Goal: Information Seeking & Learning: Learn about a topic

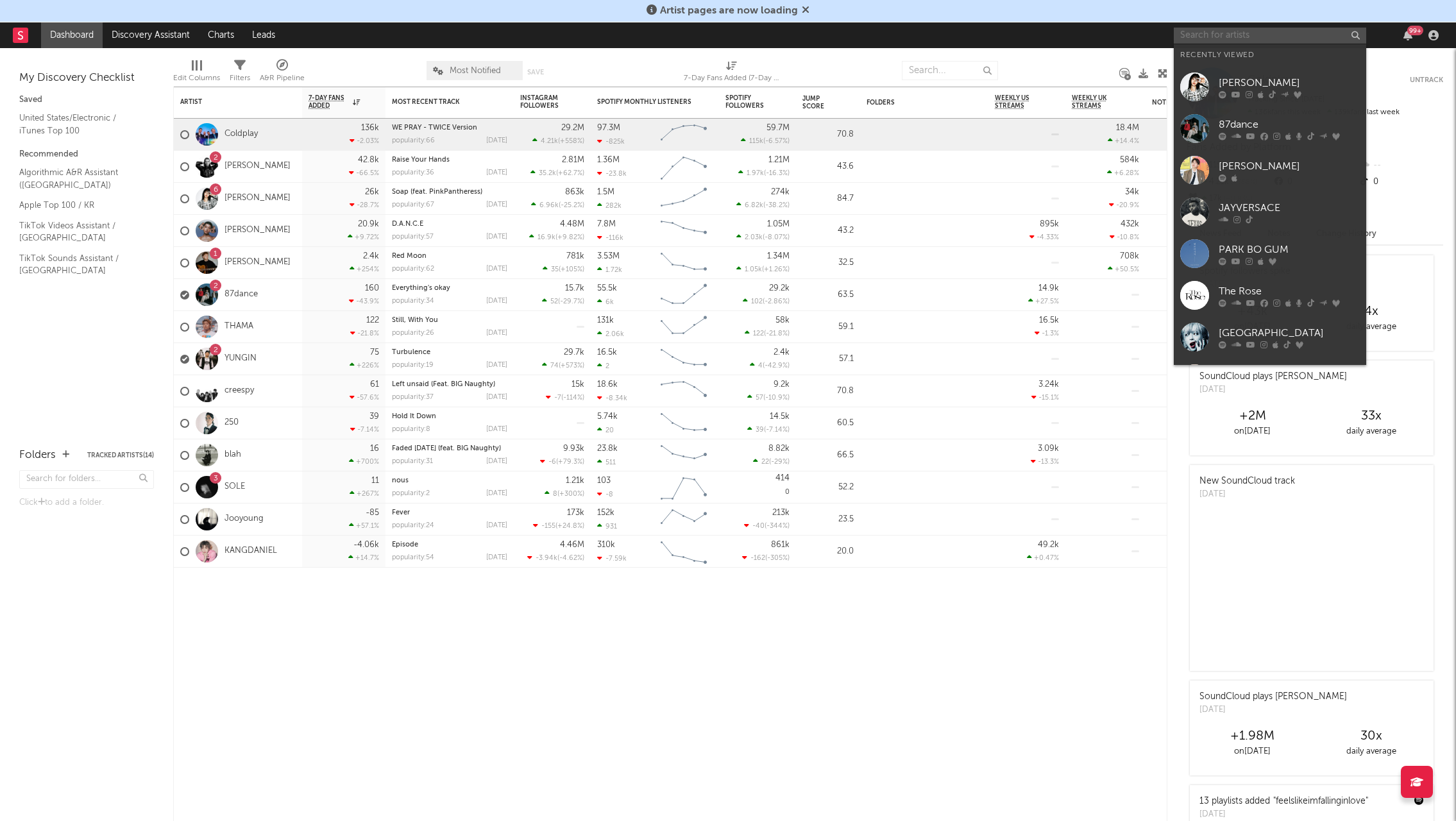
click at [1263, 37] on input "text" at bounding box center [1269, 35] width 192 height 16
type input "d"
type input "t"
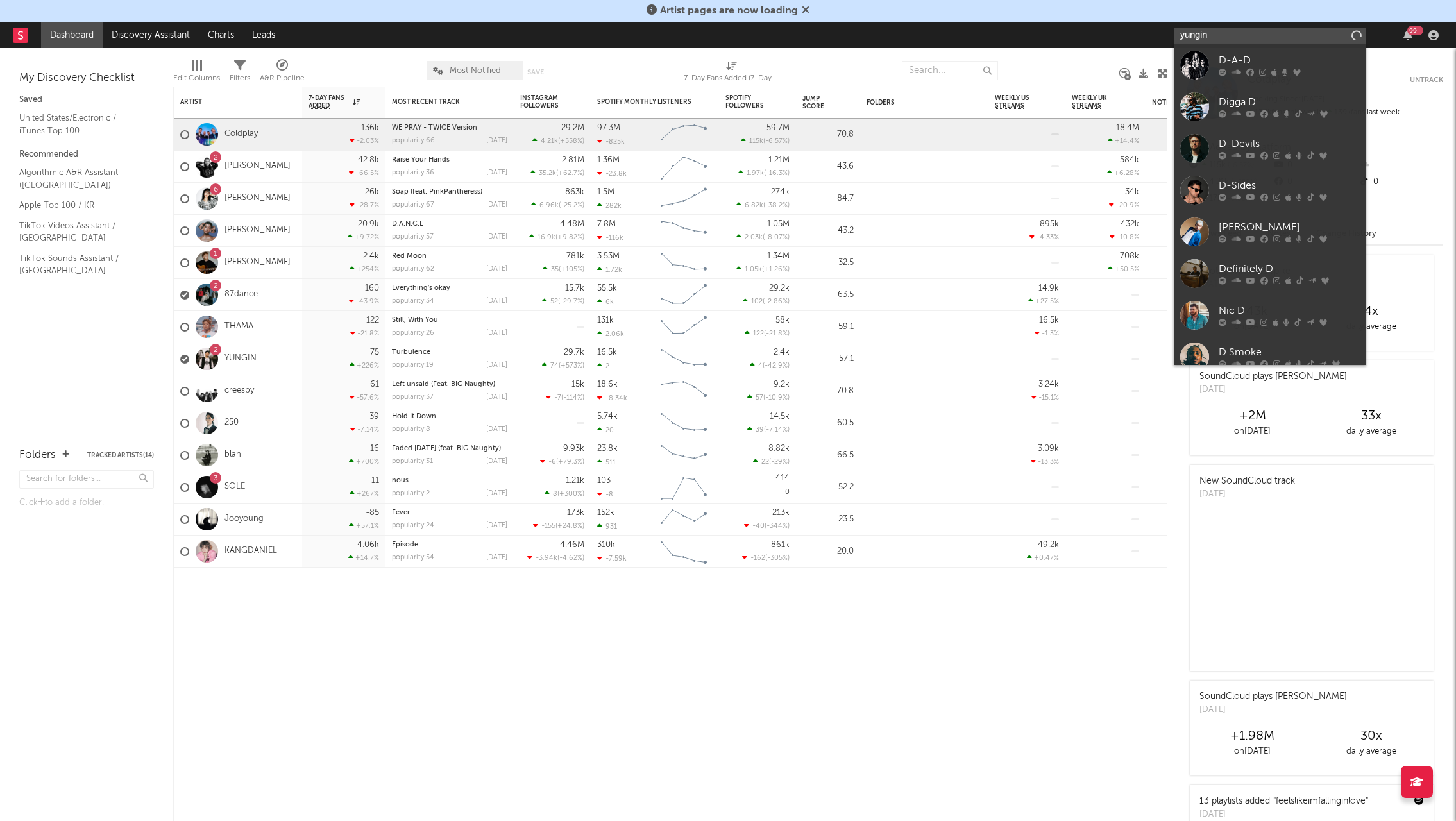
type input "yungin"
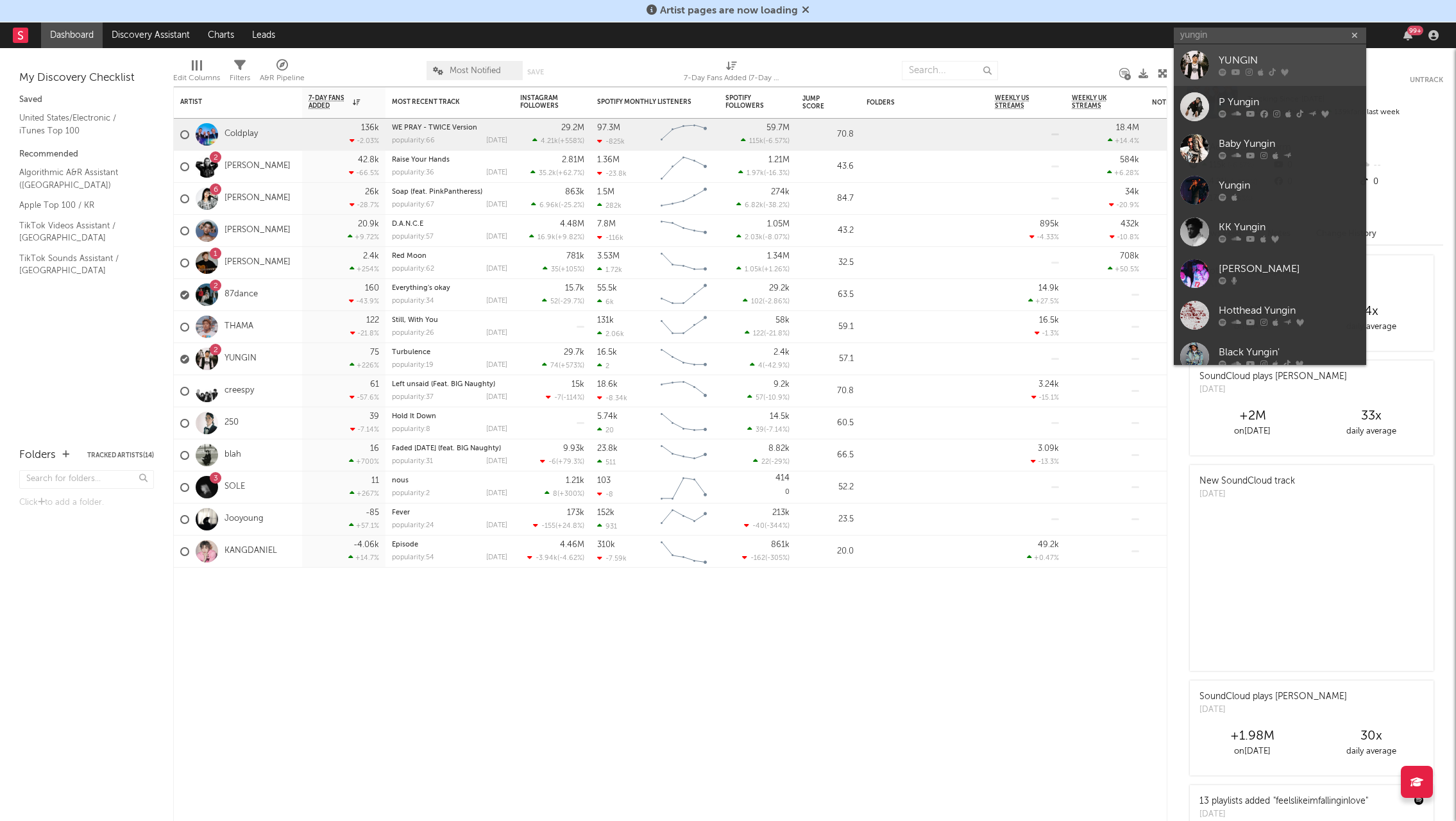
click at [1254, 68] on div "YUNGIN" at bounding box center [1289, 60] width 141 height 16
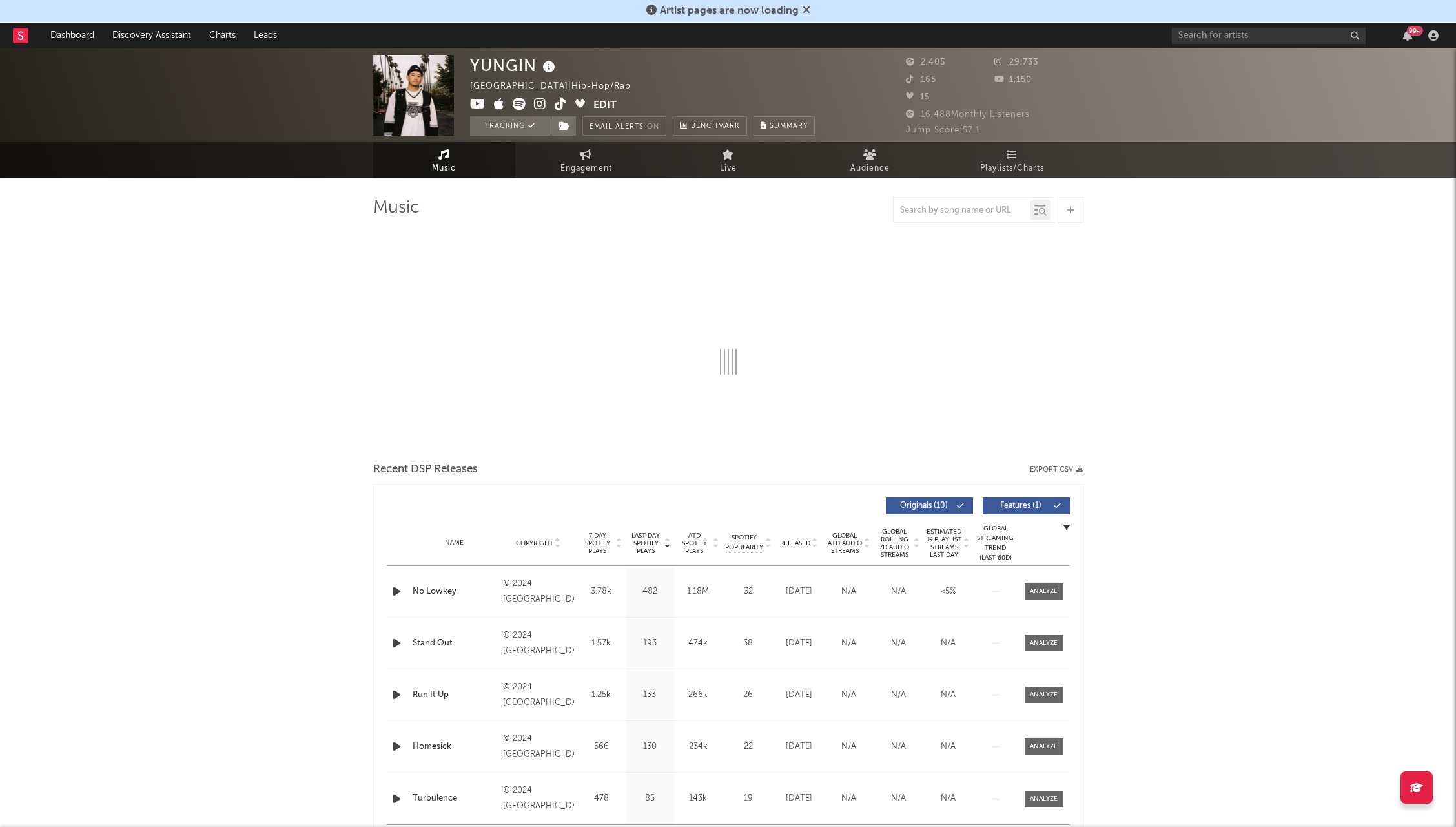
select select "6m"
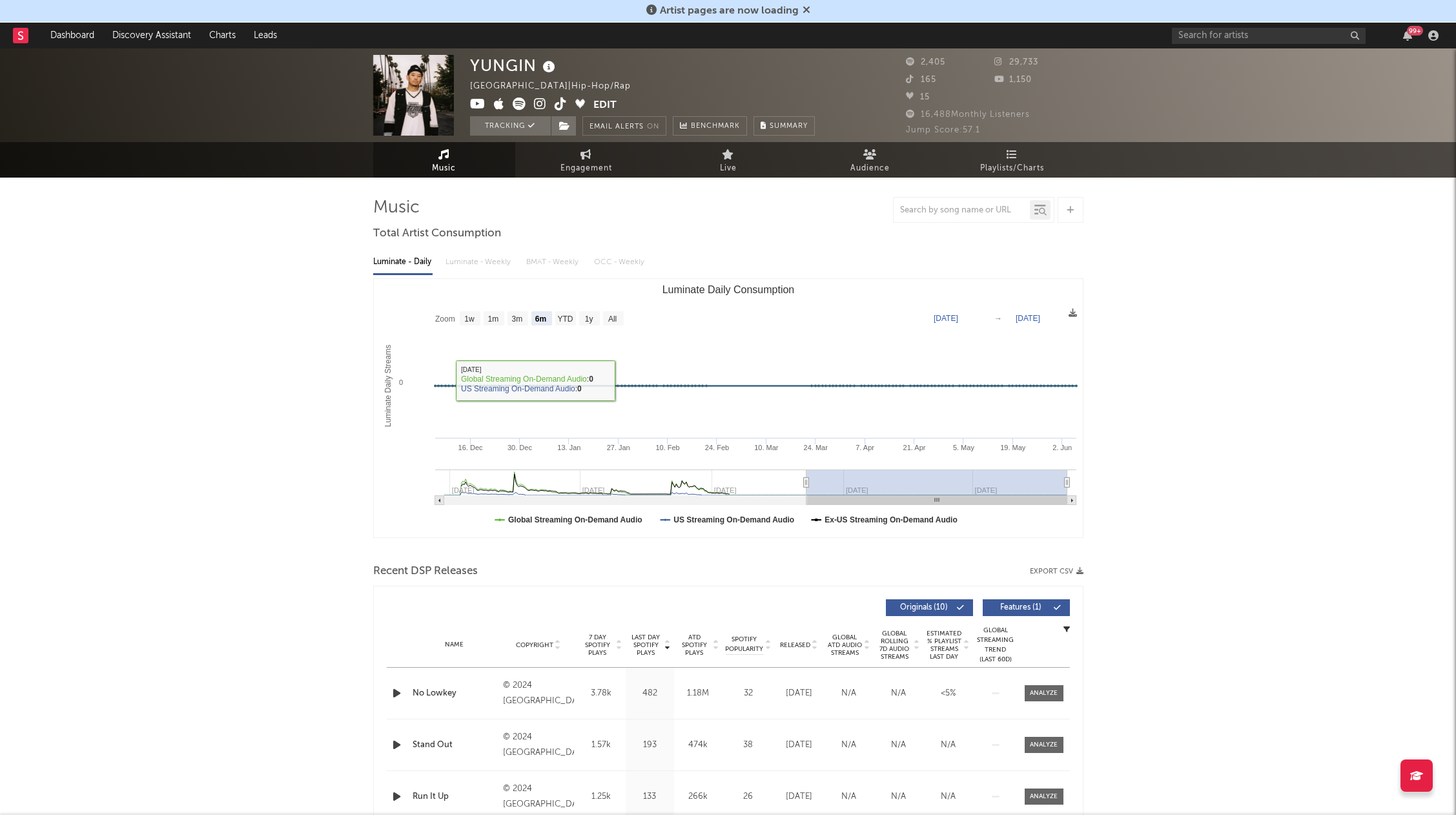
drag, startPoint x: 131, startPoint y: 403, endPoint x: 394, endPoint y: 290, distance: 286.2
click at [589, 166] on span "Engagement" at bounding box center [586, 168] width 52 height 16
select select "1w"
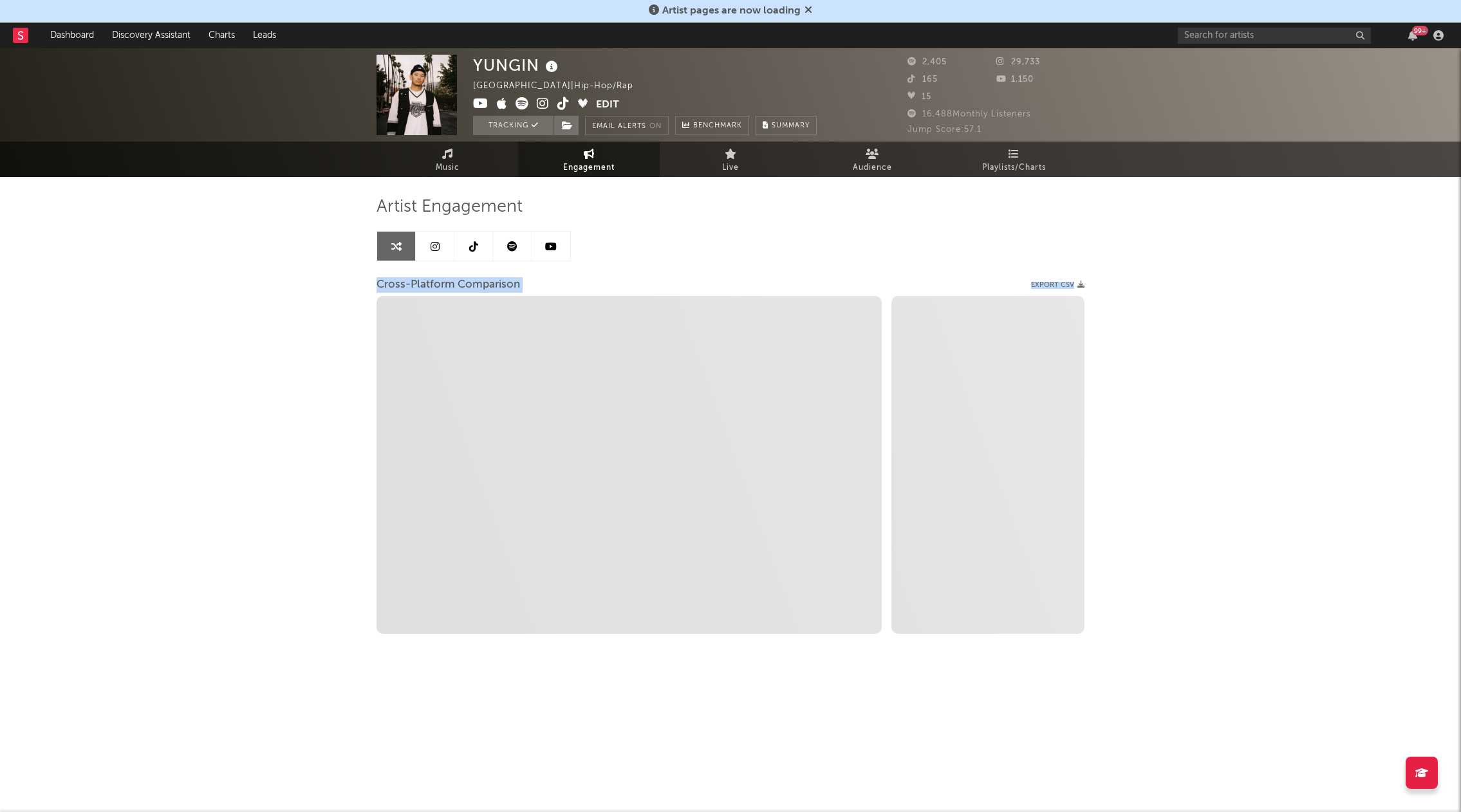
click at [226, 296] on div "YUNGIN [GEOGRAPHIC_DATA] | Hip-Hop/Rap Edit Tracking Email Alerts On Benchmark …" at bounding box center [730, 385] width 1461 height 675
select select "1m"
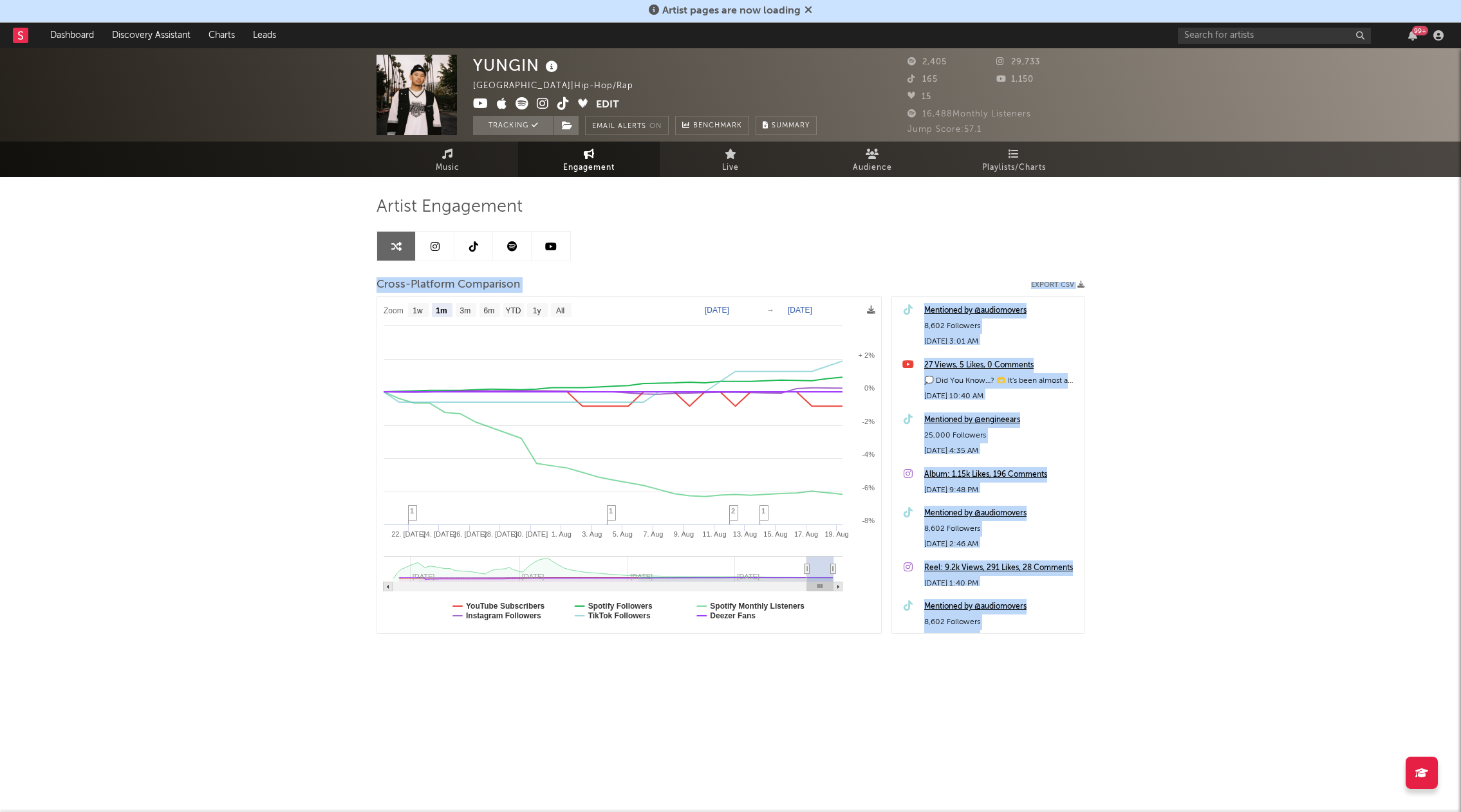
click at [443, 249] on link at bounding box center [435, 246] width 39 height 29
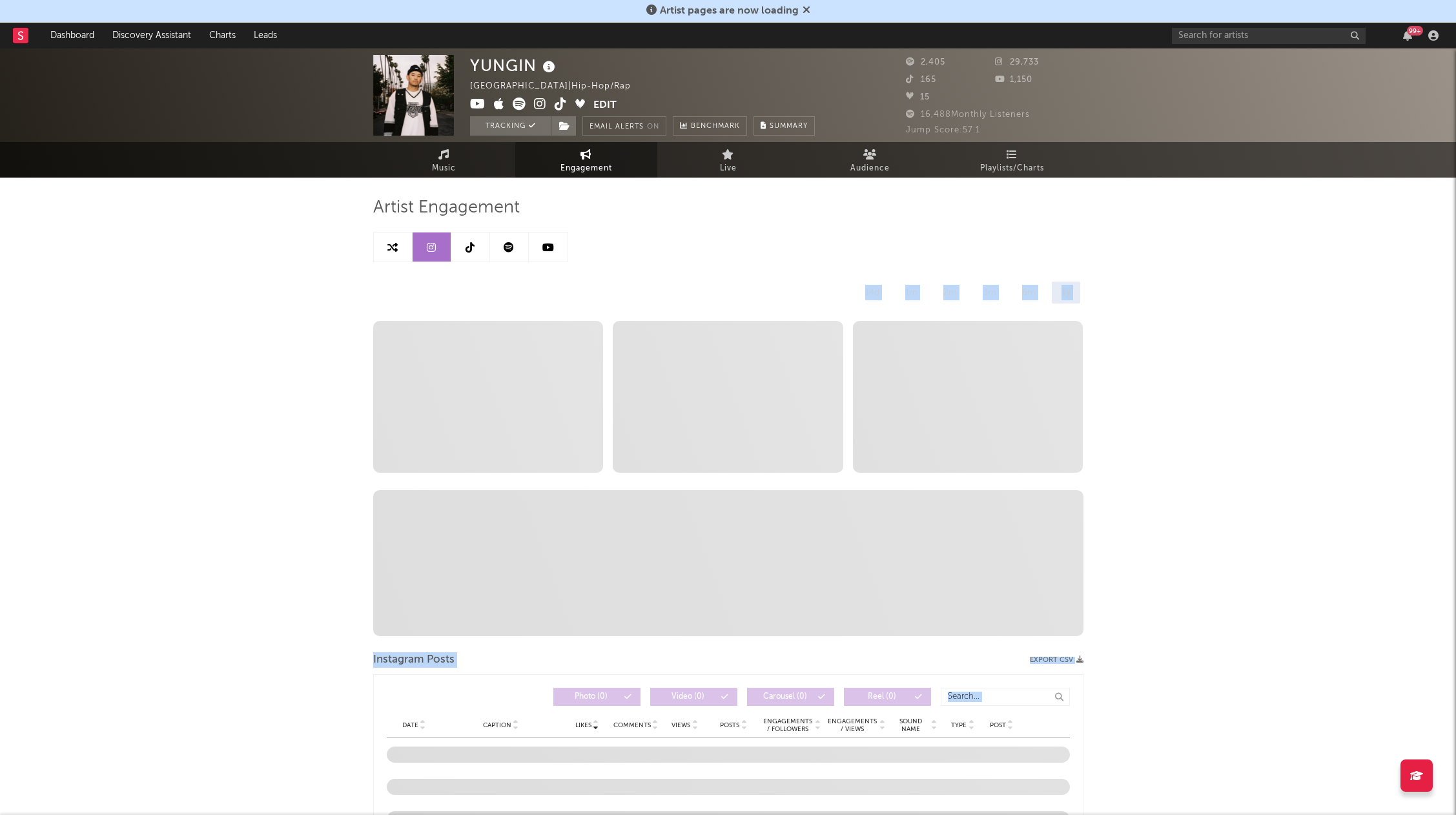
select select "6m"
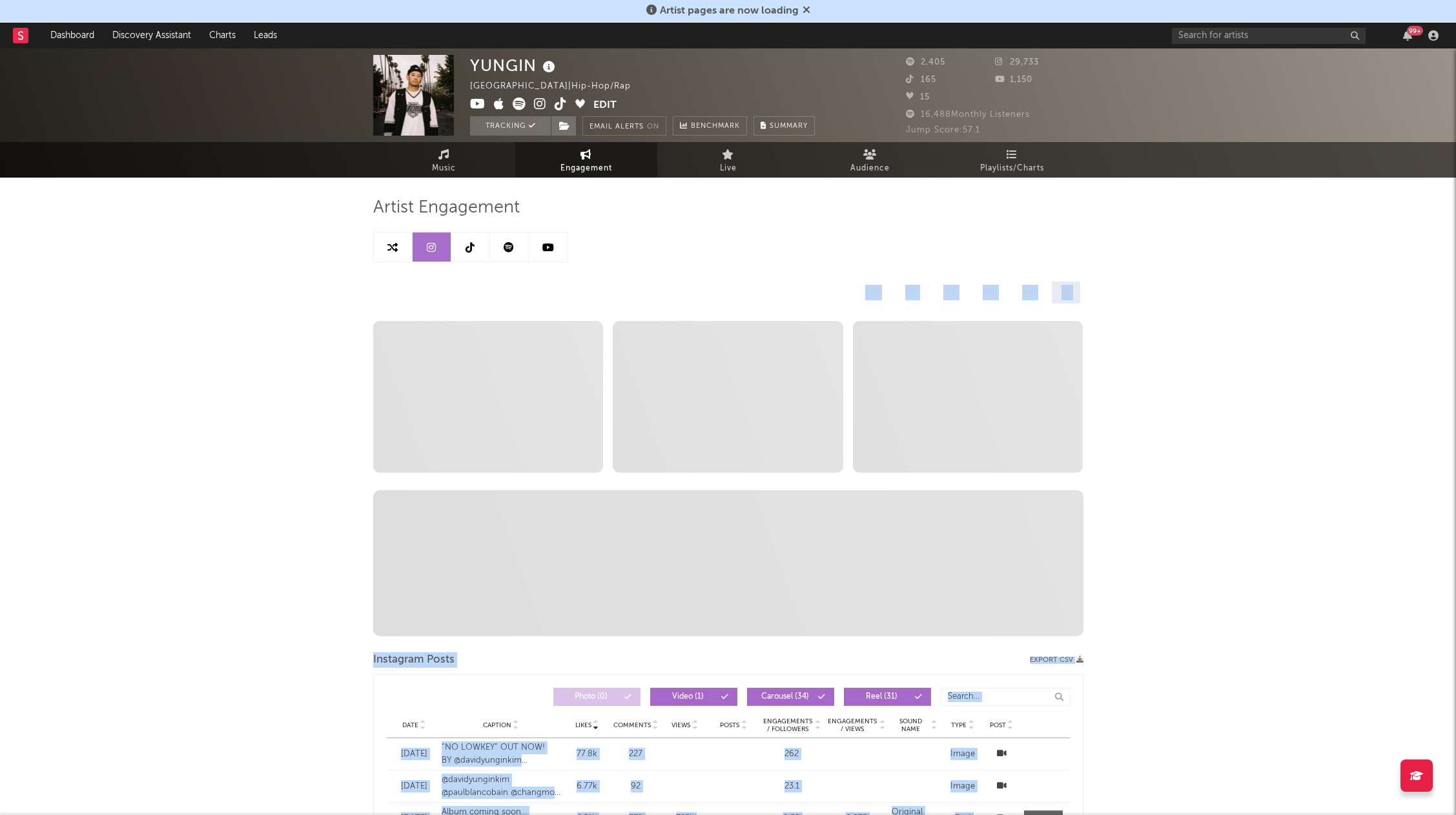
click at [384, 249] on link at bounding box center [393, 247] width 39 height 29
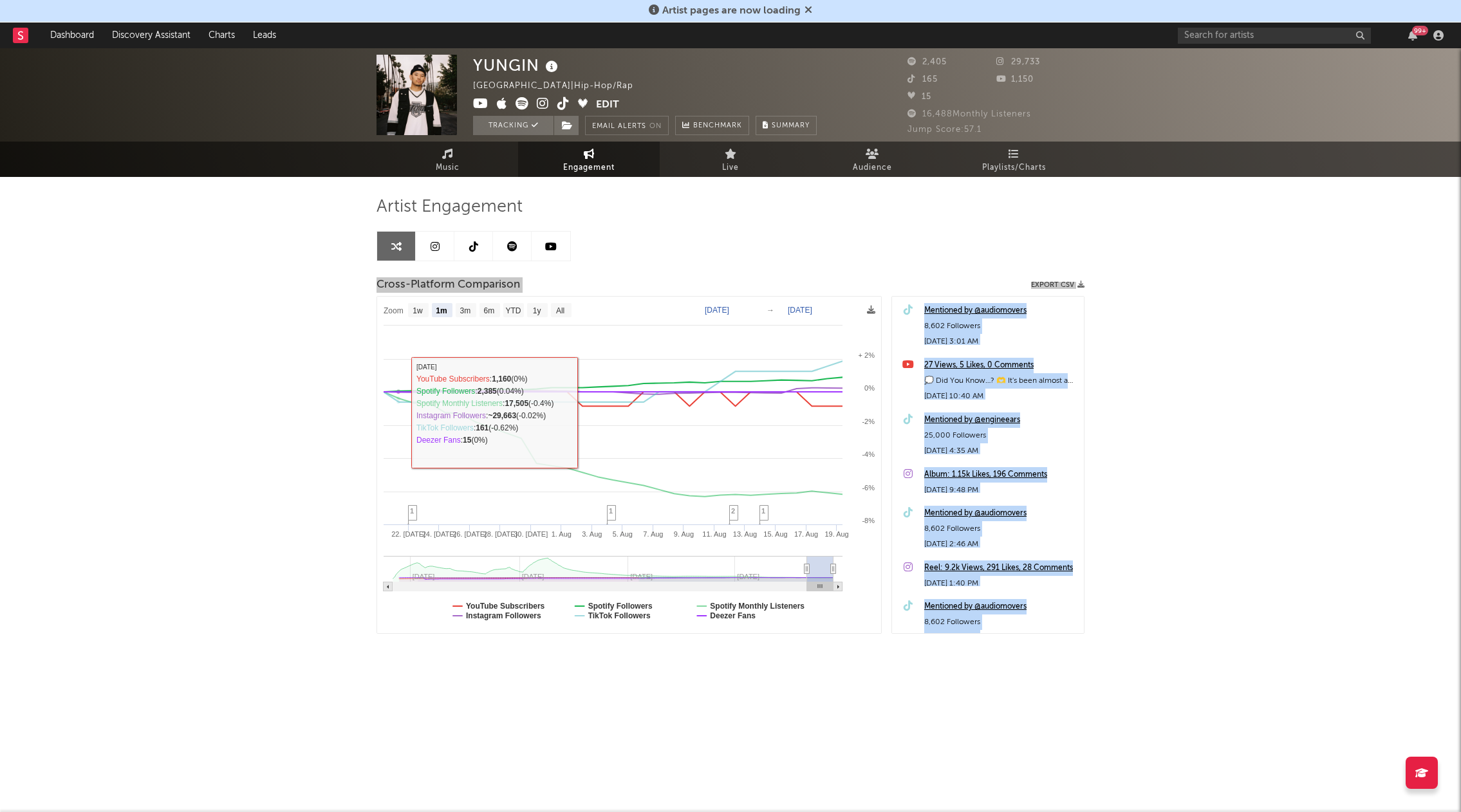
drag, startPoint x: 219, startPoint y: 443, endPoint x: 228, endPoint y: 443, distance: 9.0
click at [219, 443] on div "YUNGIN [GEOGRAPHIC_DATA] | Hip-Hop/Rap Edit Tracking Email Alerts On Benchmark …" at bounding box center [730, 385] width 1461 height 675
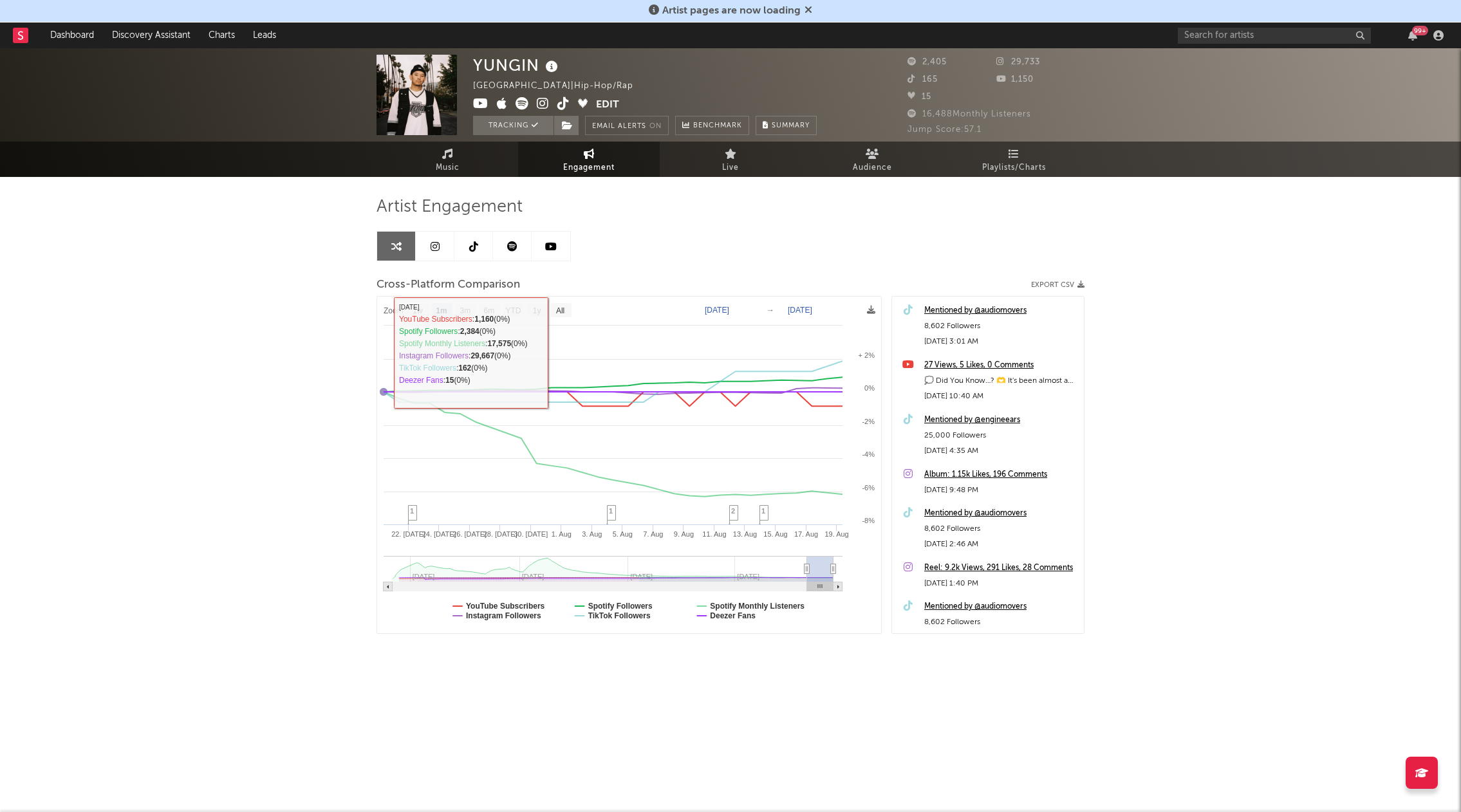
drag, startPoint x: 244, startPoint y: 425, endPoint x: 272, endPoint y: 399, distance: 38.2
click at [251, 415] on div "YUNGIN [GEOGRAPHIC_DATA] | Hip-Hop/Rap Edit Tracking Email Alerts On Benchmark …" at bounding box center [730, 385] width 1461 height 675
drag, startPoint x: 259, startPoint y: 275, endPoint x: 259, endPoint y: 304, distance: 29.0
click at [259, 289] on div "YUNGIN [GEOGRAPHIC_DATA] | Hip-Hop/Rap Edit Tracking Email Alerts On Benchmark …" at bounding box center [730, 385] width 1461 height 675
click at [539, 315] on text "1y" at bounding box center [537, 311] width 8 height 9
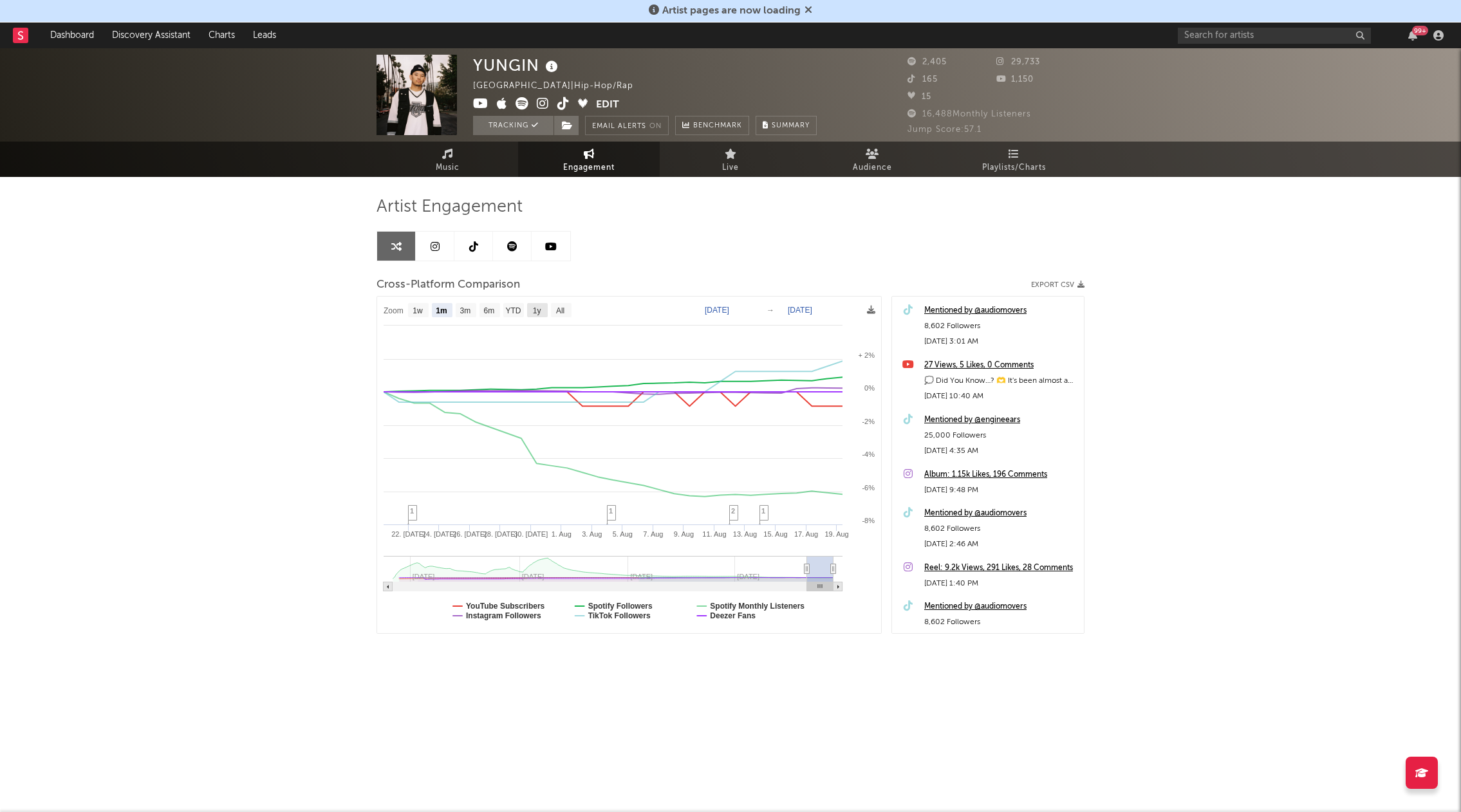
select select "1y"
type input "[DATE]"
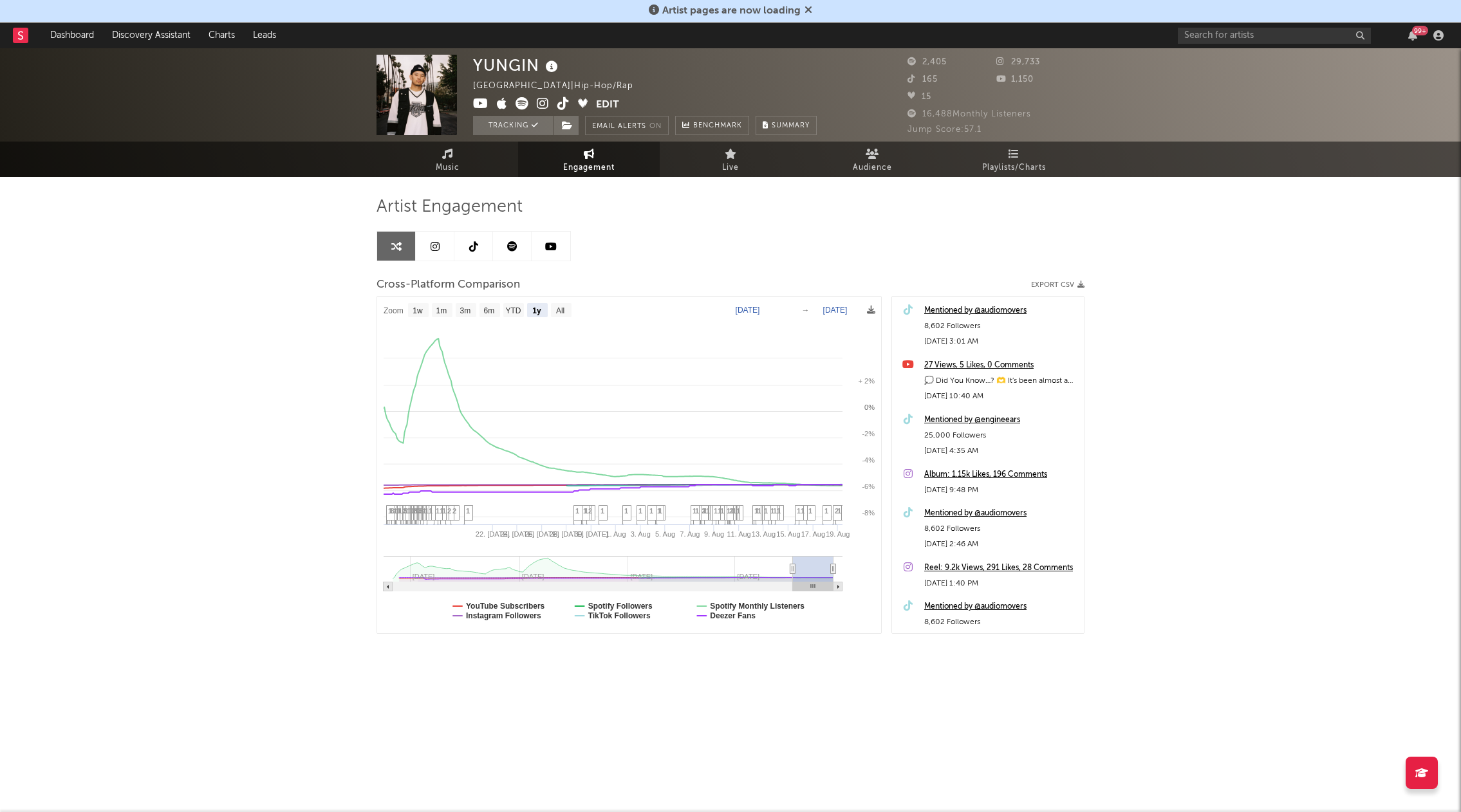
click at [193, 468] on div "YUNGIN [GEOGRAPHIC_DATA] | Hip-Hop/Rap Edit Tracking Email Alerts On Benchmark …" at bounding box center [730, 385] width 1461 height 675
select select "1y"
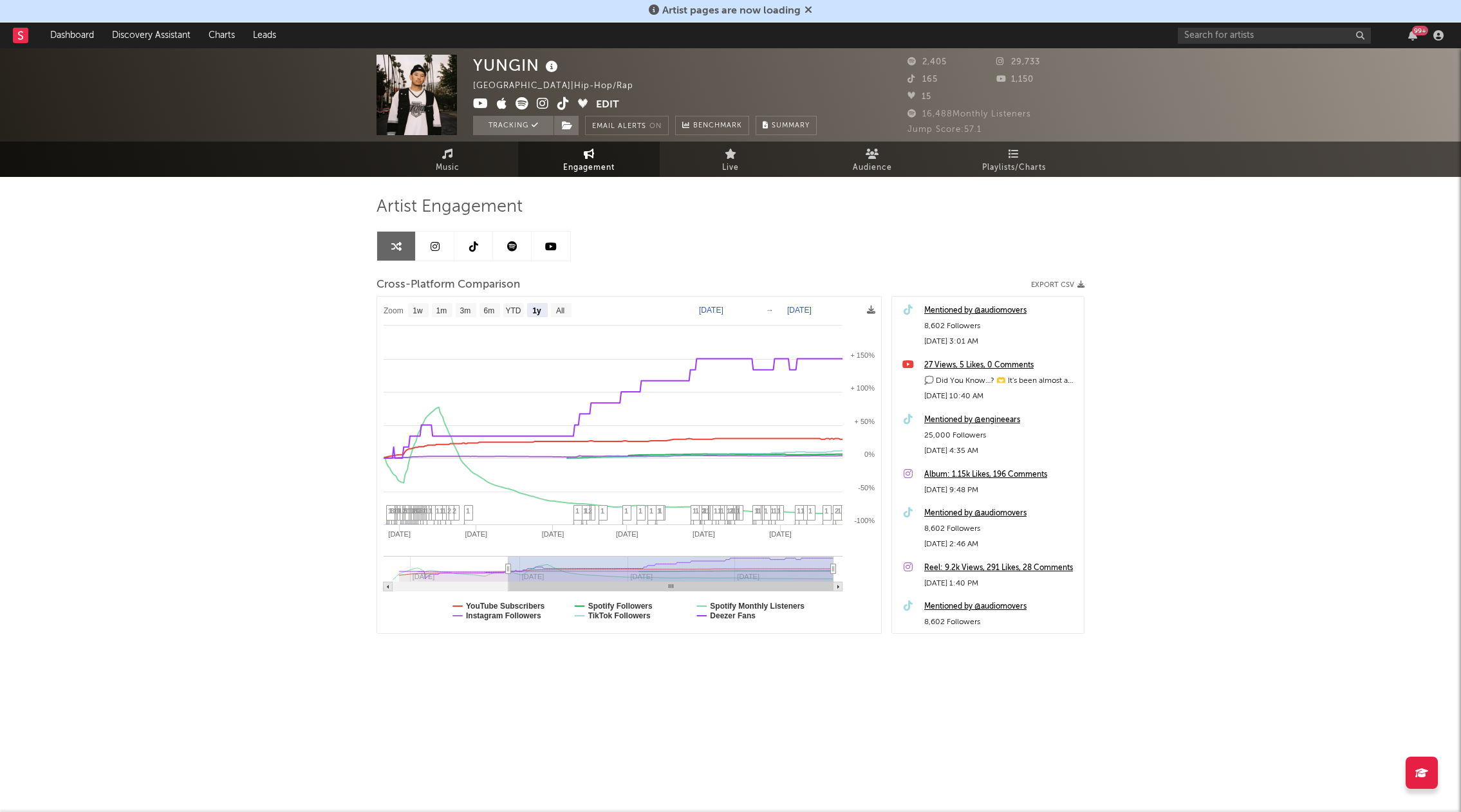
click at [508, 248] on icon at bounding box center [512, 246] width 10 height 10
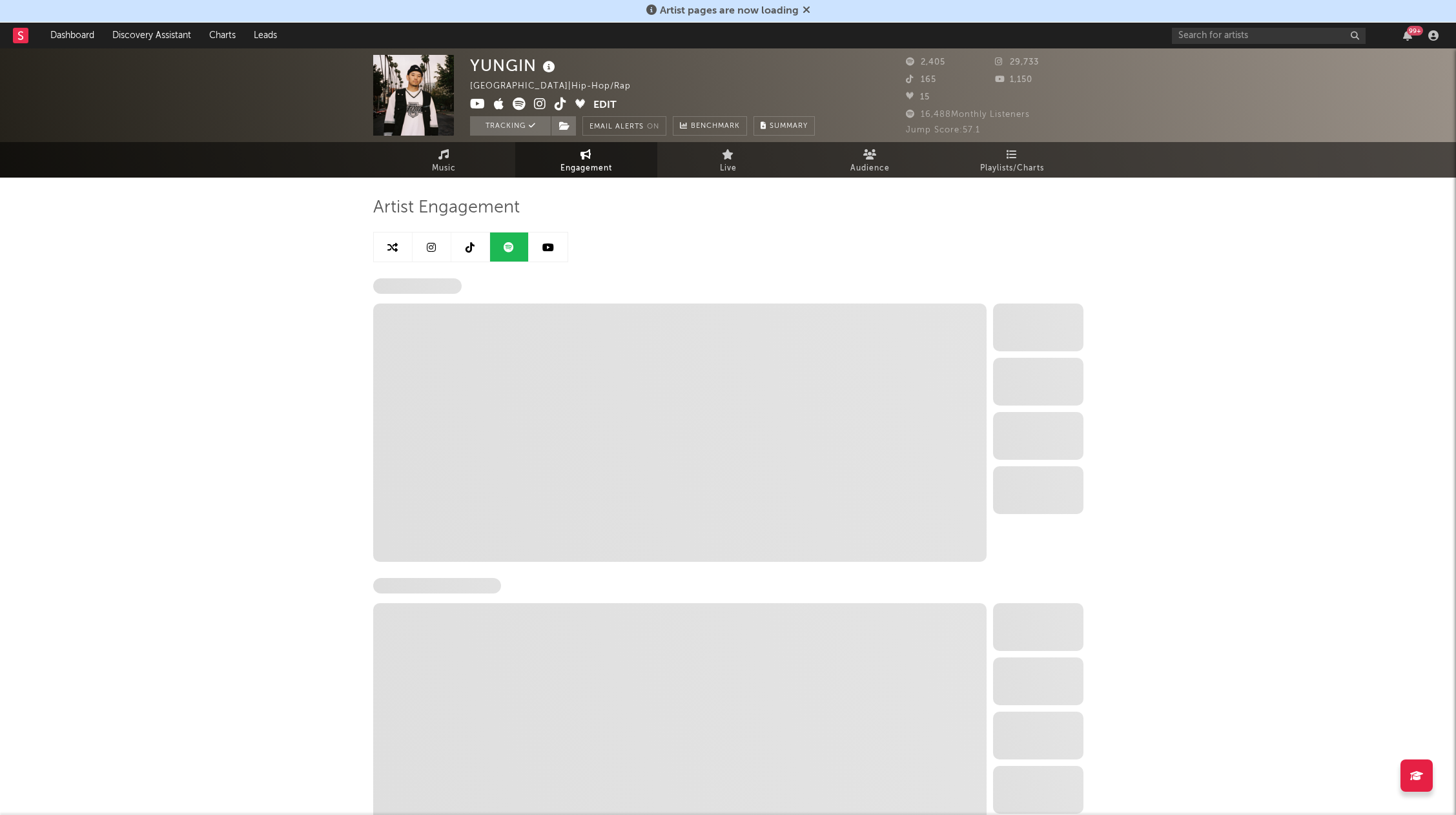
click at [299, 356] on div "YUNGIN [GEOGRAPHIC_DATA] | Hip-Hop/Rap Edit Tracking Email Alerts On Benchmark …" at bounding box center [728, 650] width 1456 height 1203
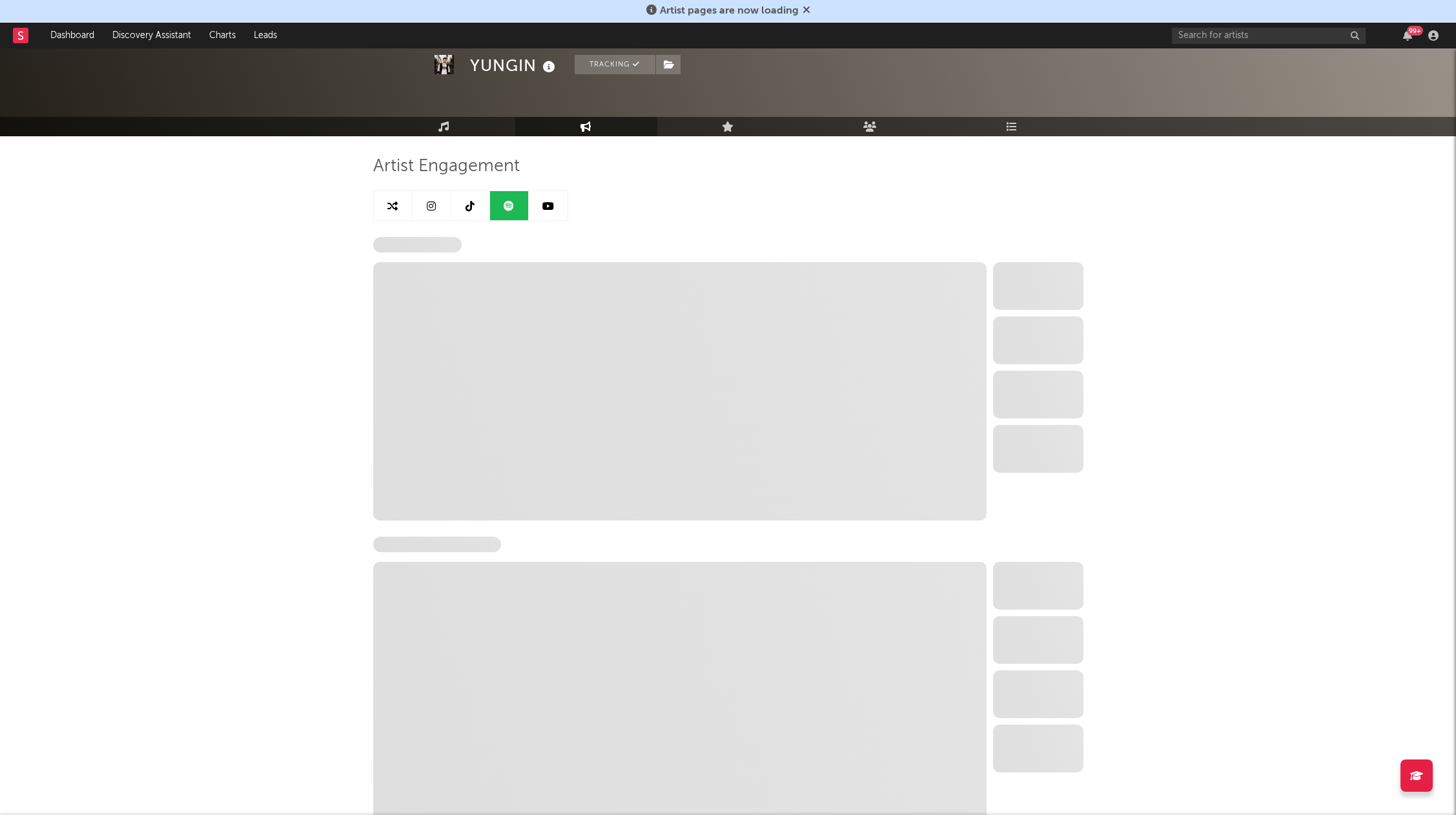
scroll to position [65, 0]
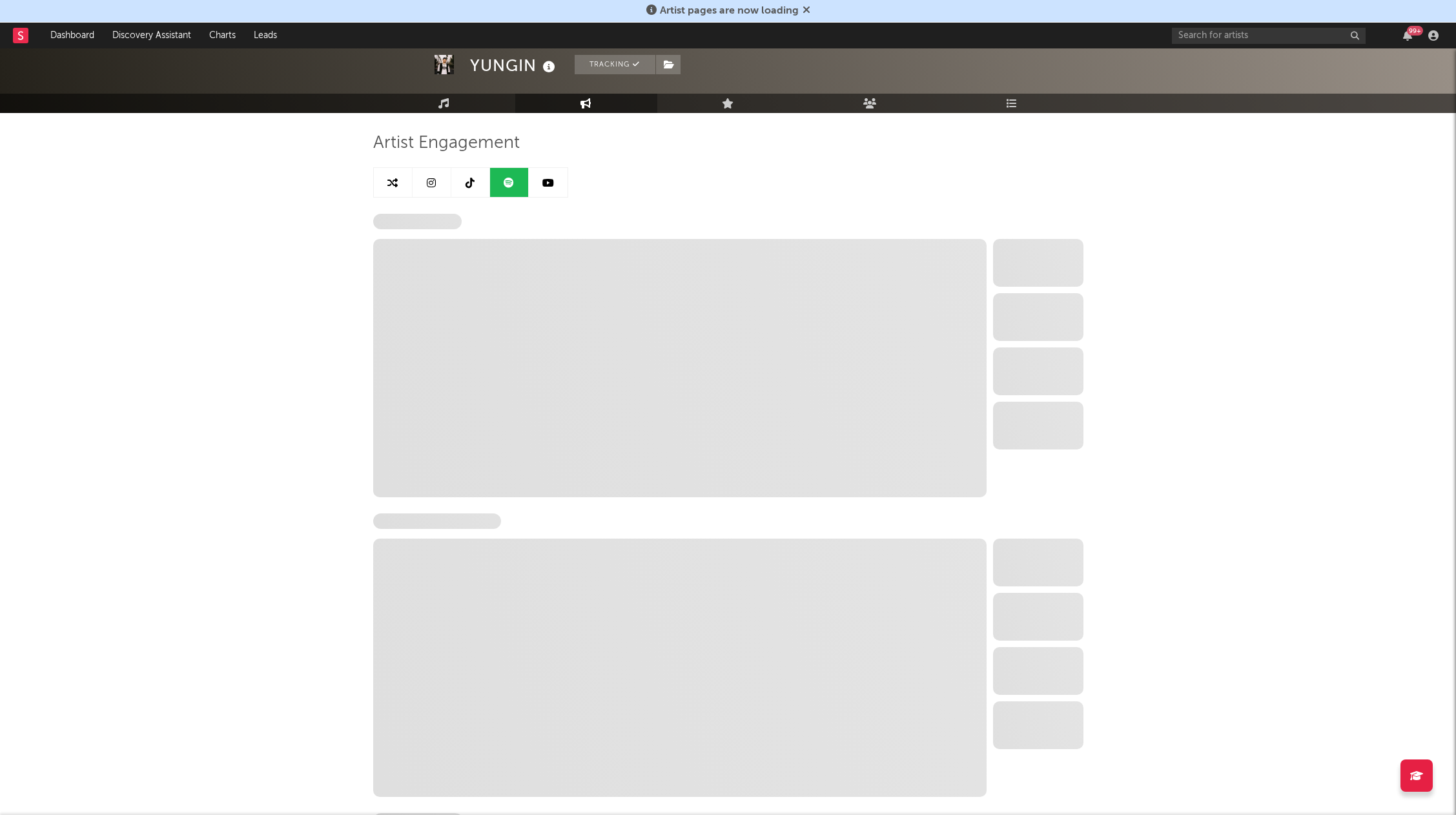
select select "6m"
select select "1w"
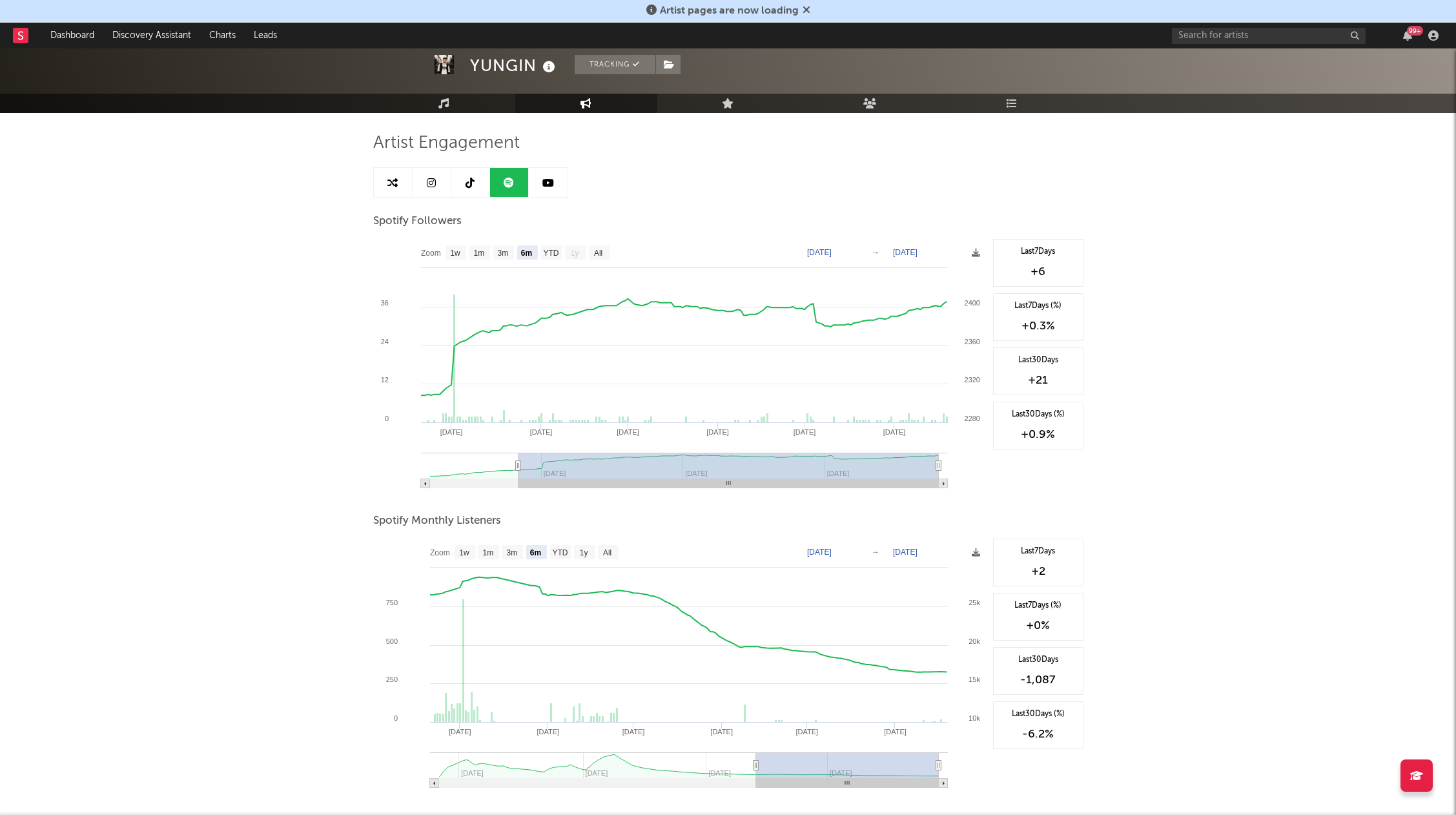
click at [298, 317] on div "YUNGIN Tracking [GEOGRAPHIC_DATA] | Hip-Hop/Rap Edit Tracking Email Alerts On B…" at bounding box center [728, 585] width 1456 height 1203
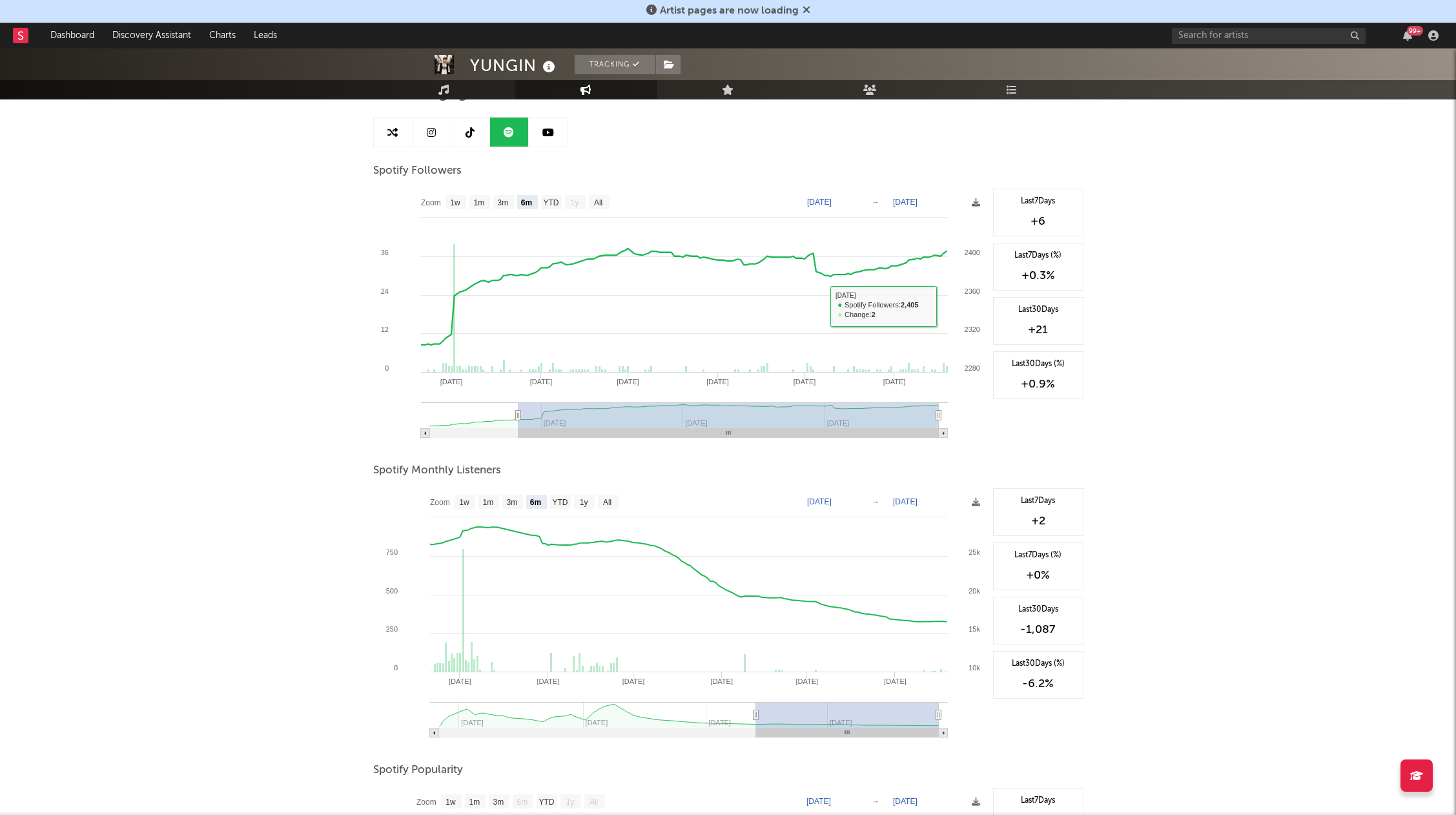
scroll to position [114, 0]
drag, startPoint x: 301, startPoint y: 281, endPoint x: 428, endPoint y: 265, distance: 128.0
click at [307, 280] on div "YUNGIN Tracking [GEOGRAPHIC_DATA] | Hip-Hop/Rap Edit Tracking Email Alerts On B…" at bounding box center [728, 536] width 1456 height 1203
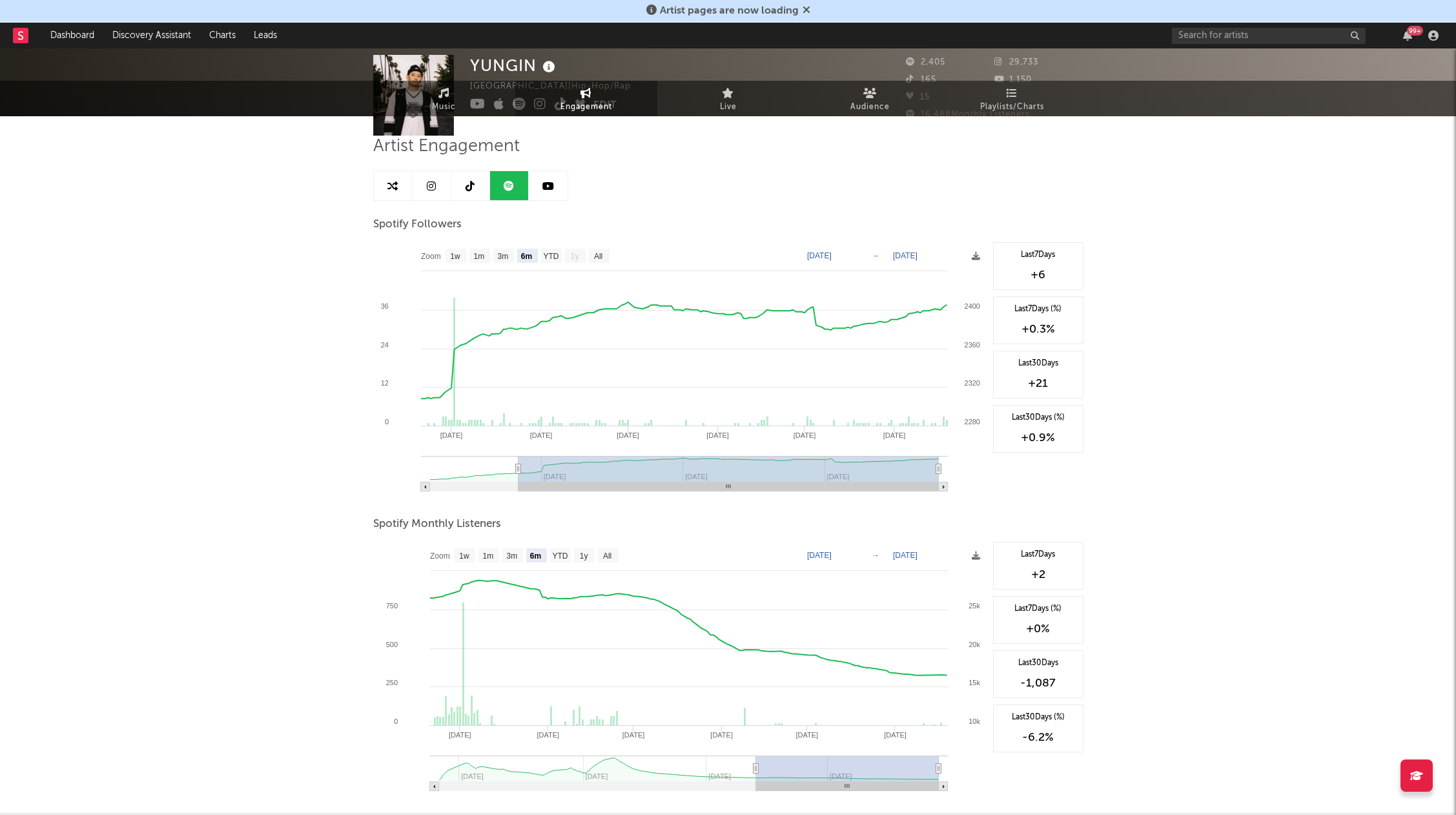
scroll to position [0, 0]
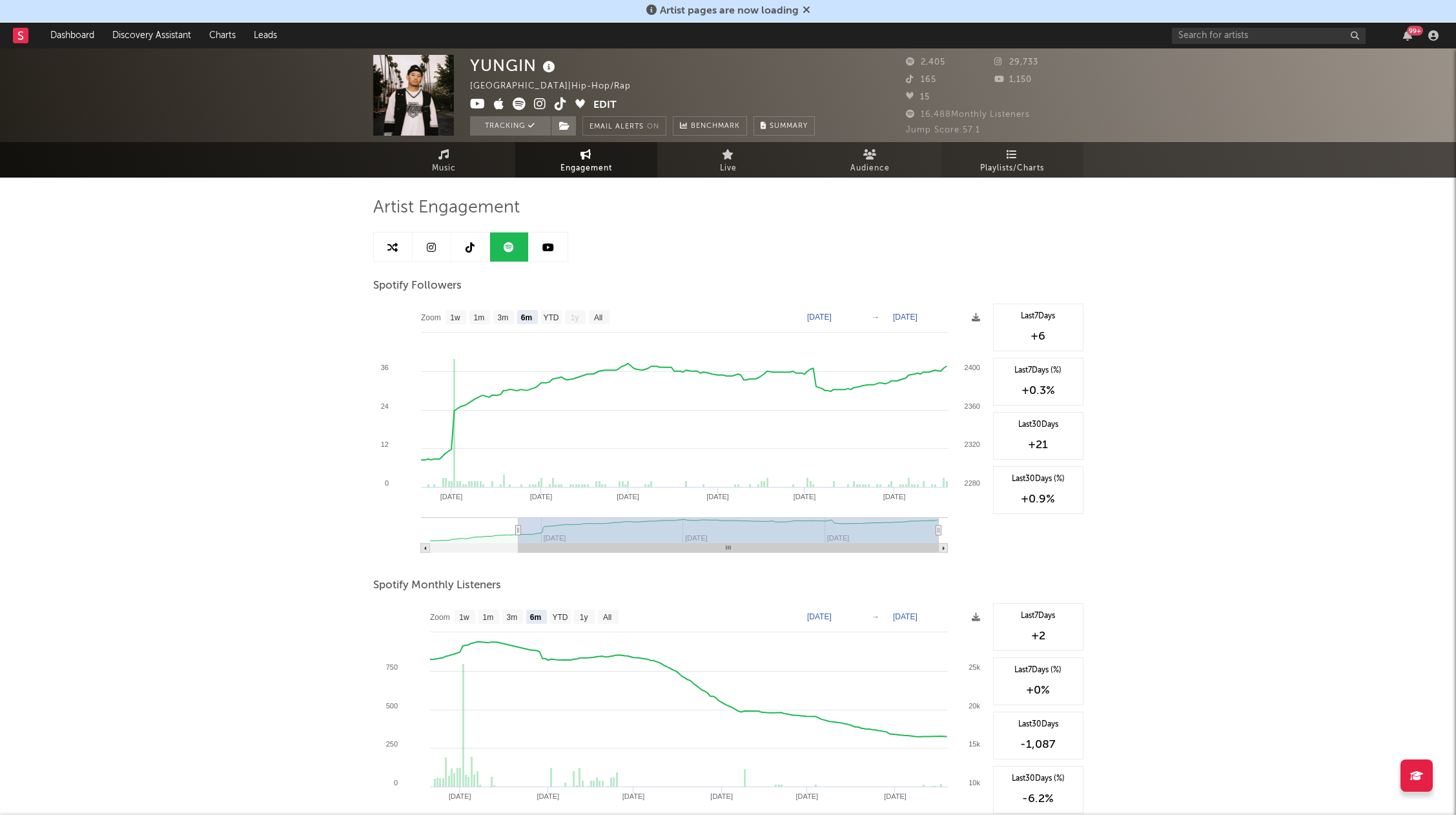
click at [1054, 172] on link "Playlists/Charts" at bounding box center [1012, 160] width 142 height 36
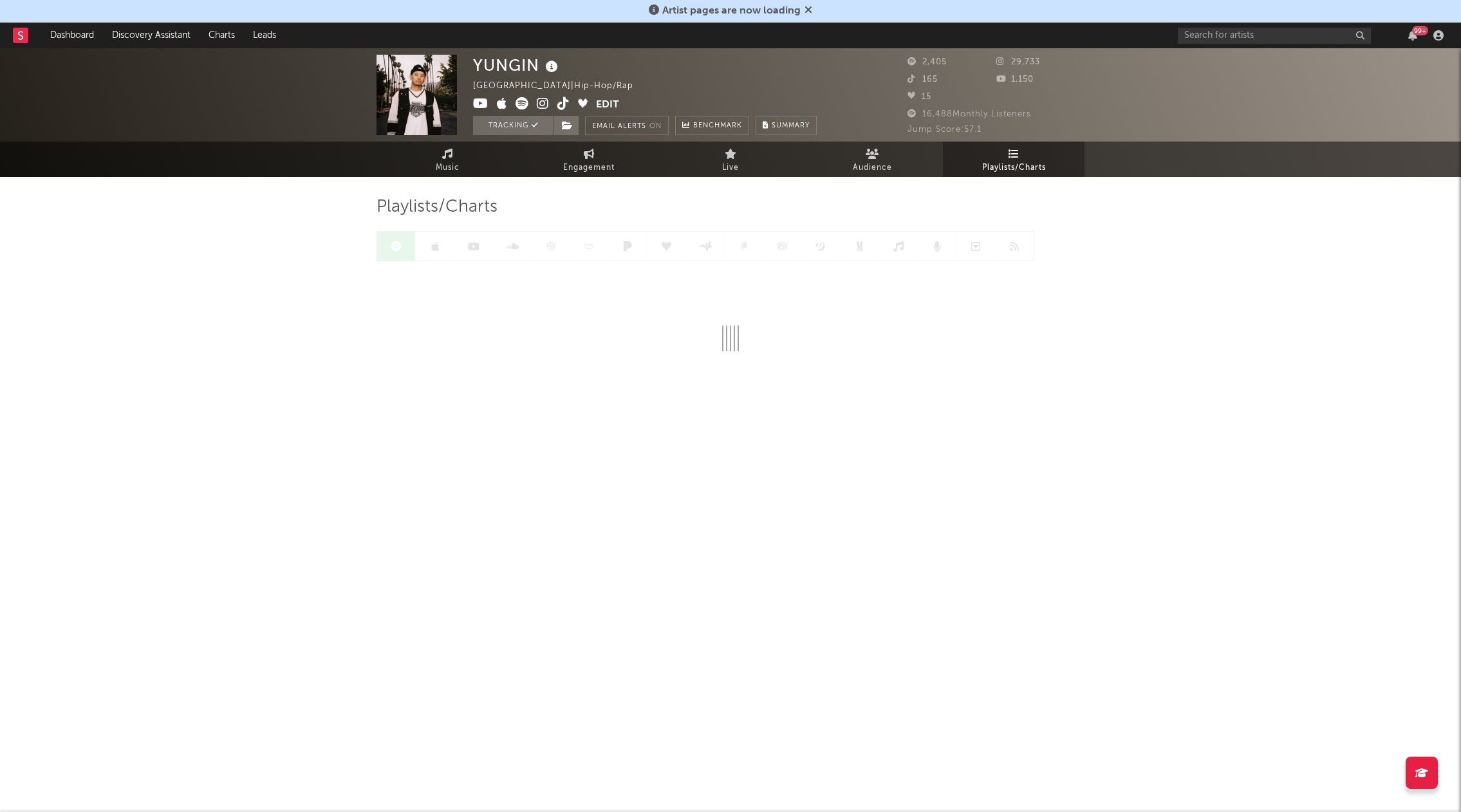
click at [213, 410] on div "YUNGIN [GEOGRAPHIC_DATA] | Hip-Hop/Rap Edit Tracking Email Alerts On Benchmark …" at bounding box center [730, 260] width 1461 height 425
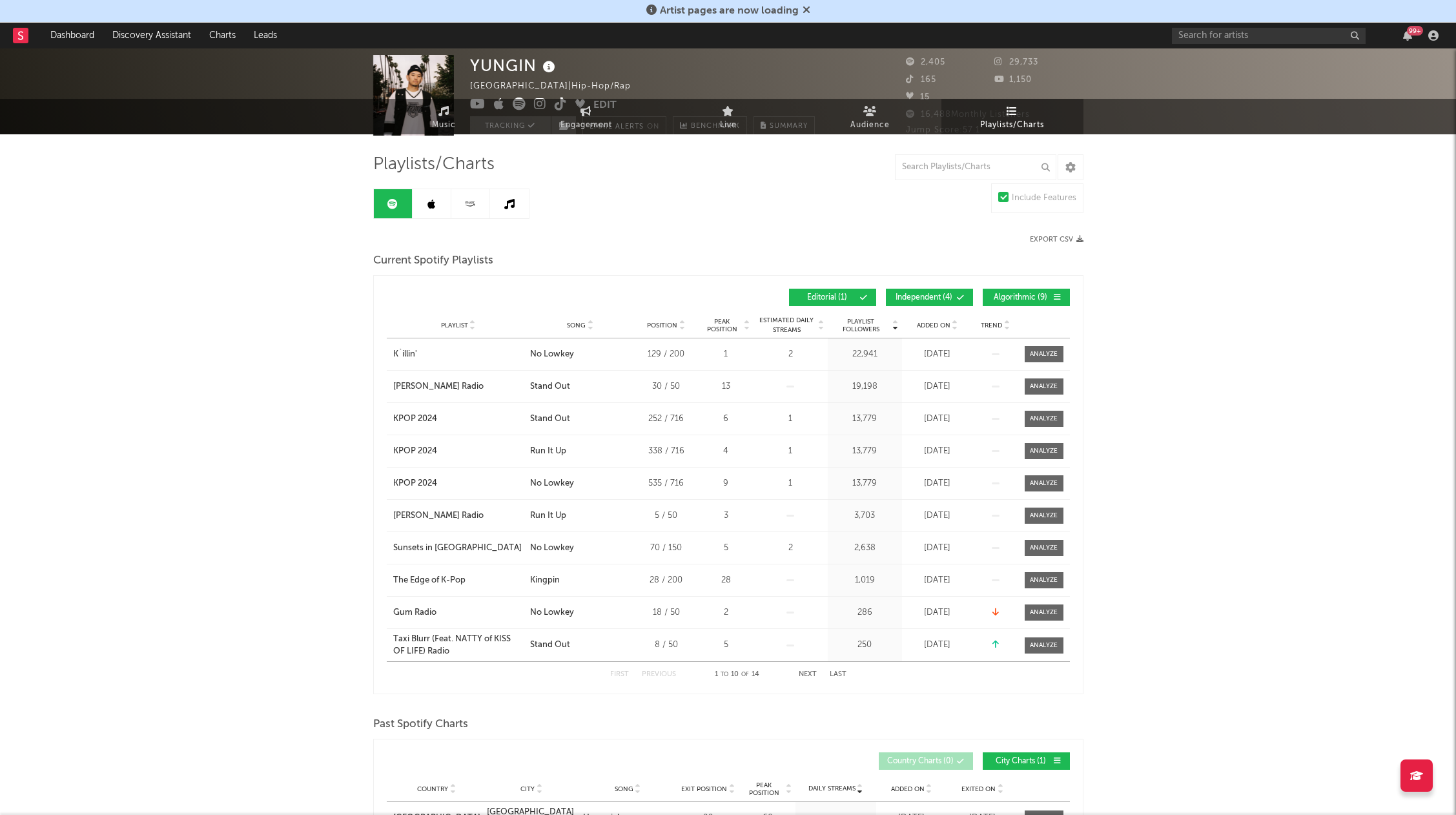
scroll to position [65, 0]
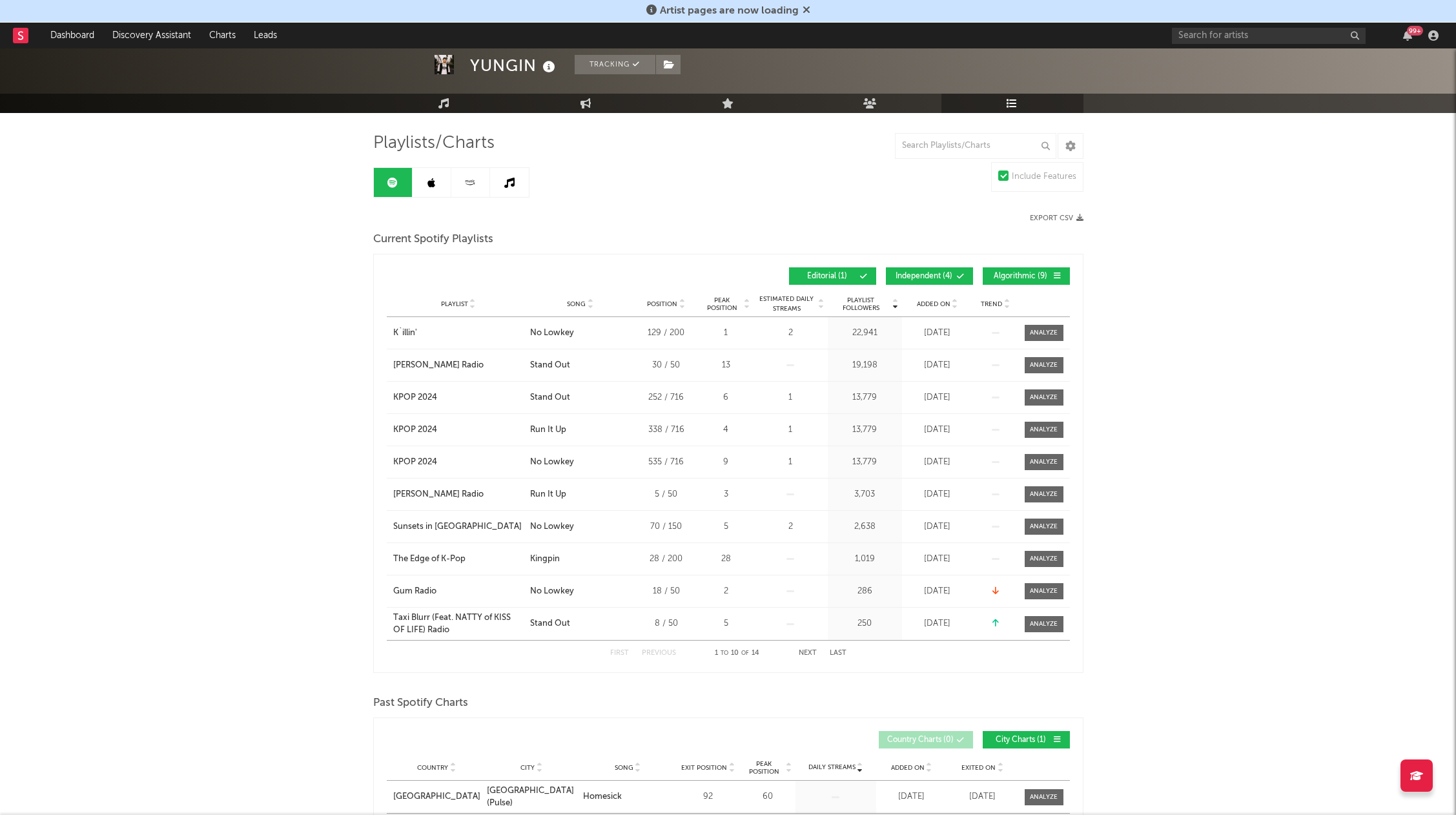
click at [233, 389] on div "YUNGIN Tracking [GEOGRAPHIC_DATA] | Hip-Hop/Rap Edit Tracking Email Alerts On B…" at bounding box center [728, 763] width 1456 height 1559
click at [254, 378] on div "YUNGIN Tracking [GEOGRAPHIC_DATA] | Hip-Hop/Rap Edit Tracking Email Alerts On B…" at bounding box center [728, 763] width 1456 height 1559
click at [237, 349] on div "YUNGIN Tracking [GEOGRAPHIC_DATA] | Hip-Hop/Rap Edit Tracking Email Alerts On B…" at bounding box center [728, 763] width 1456 height 1559
drag, startPoint x: 51, startPoint y: 304, endPoint x: 195, endPoint y: 299, distance: 144.1
click at [51, 304] on div "YUNGIN Tracking [GEOGRAPHIC_DATA] | Hip-Hop/Rap Edit Tracking Email Alerts On B…" at bounding box center [728, 763] width 1456 height 1559
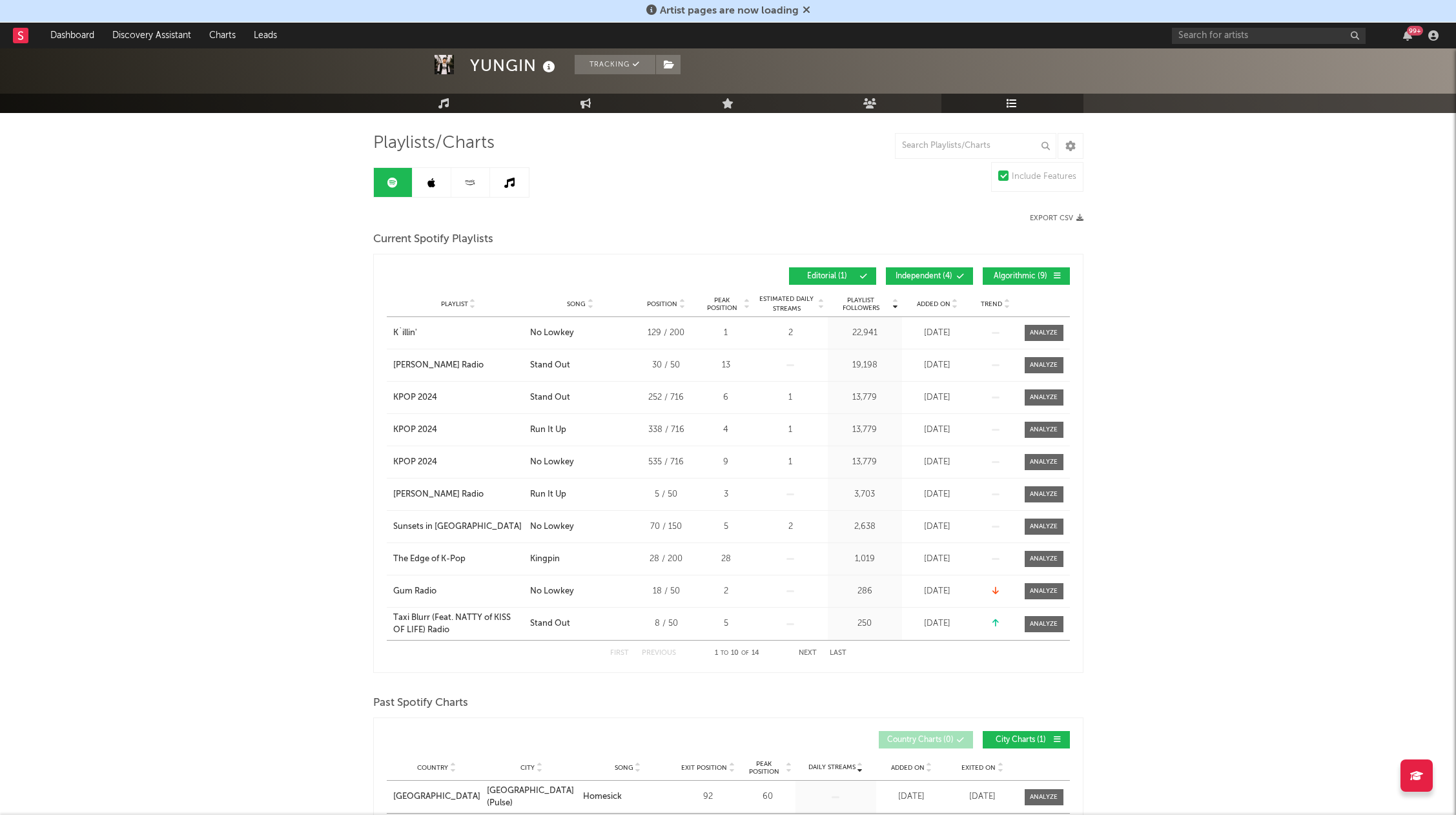
click at [312, 323] on div "YUNGIN Tracking [GEOGRAPHIC_DATA] | Hip-Hop/Rap Edit Tracking Email Alerts On B…" at bounding box center [728, 763] width 1456 height 1559
click at [1051, 334] on div at bounding box center [1044, 333] width 27 height 10
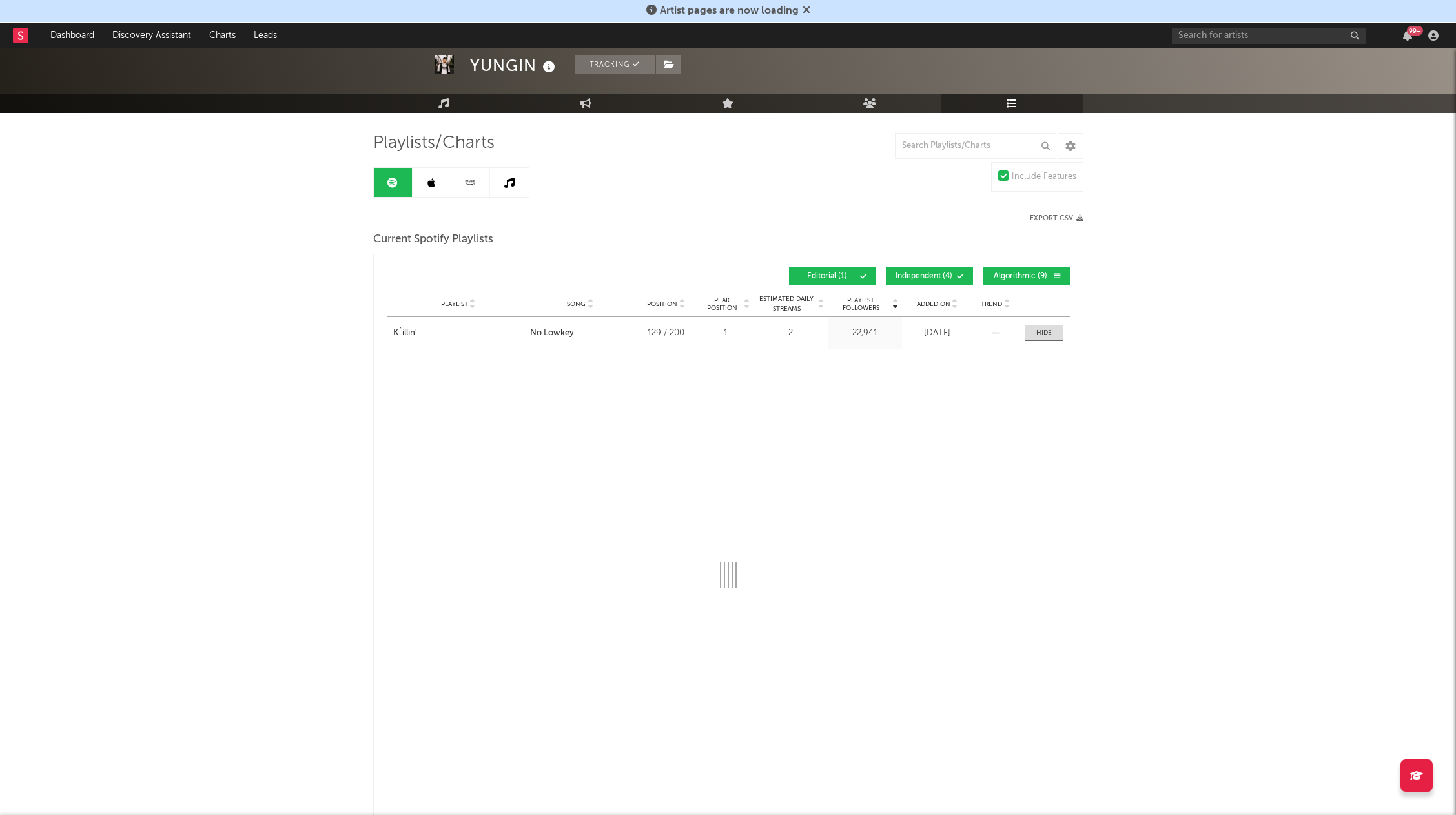
select select "6m"
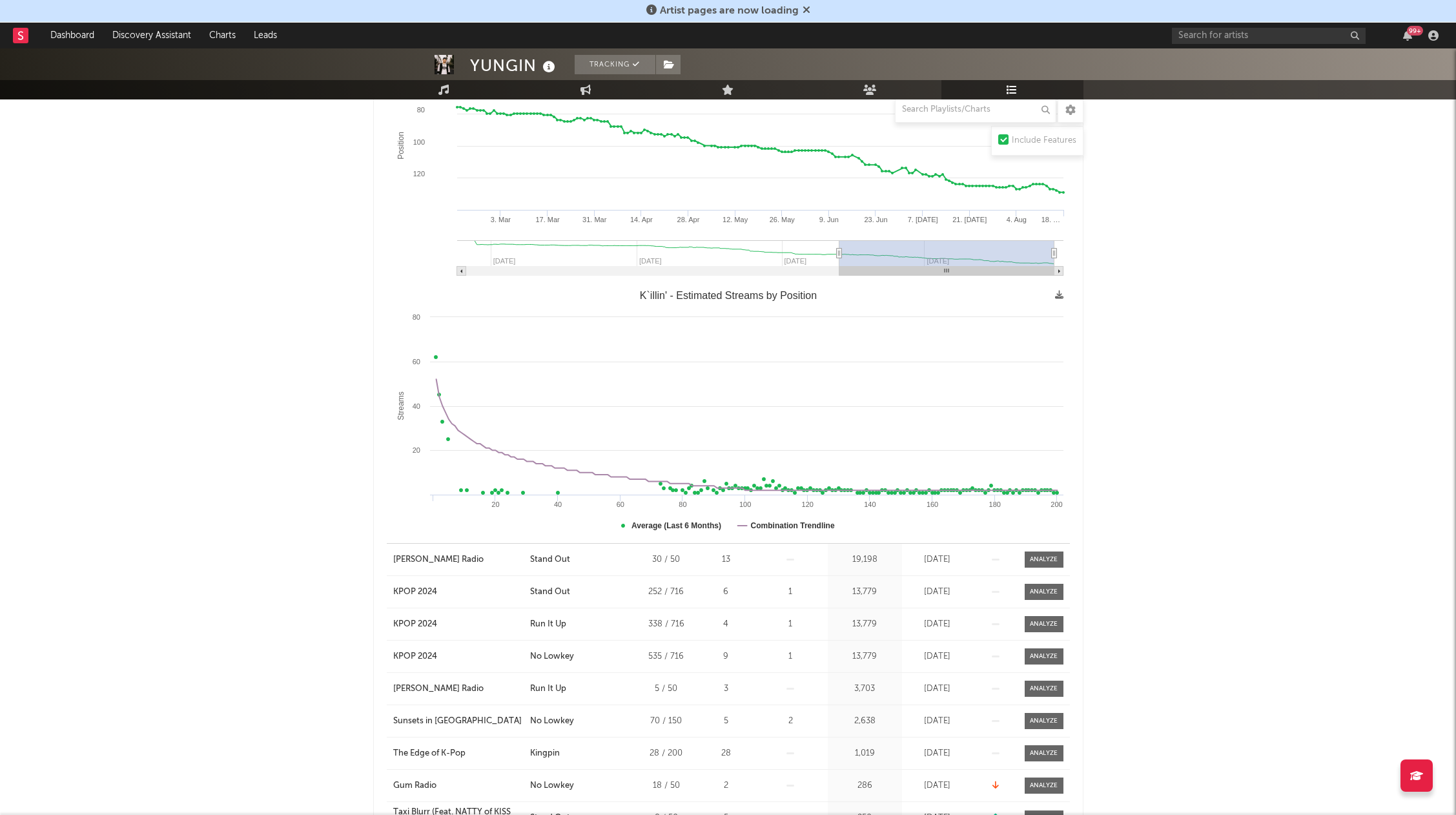
click at [323, 385] on div "YUNGIN Tracking [GEOGRAPHIC_DATA] | Hip-Hop/Rap Edit Tracking Email Alerts On B…" at bounding box center [728, 699] width 1456 height 2077
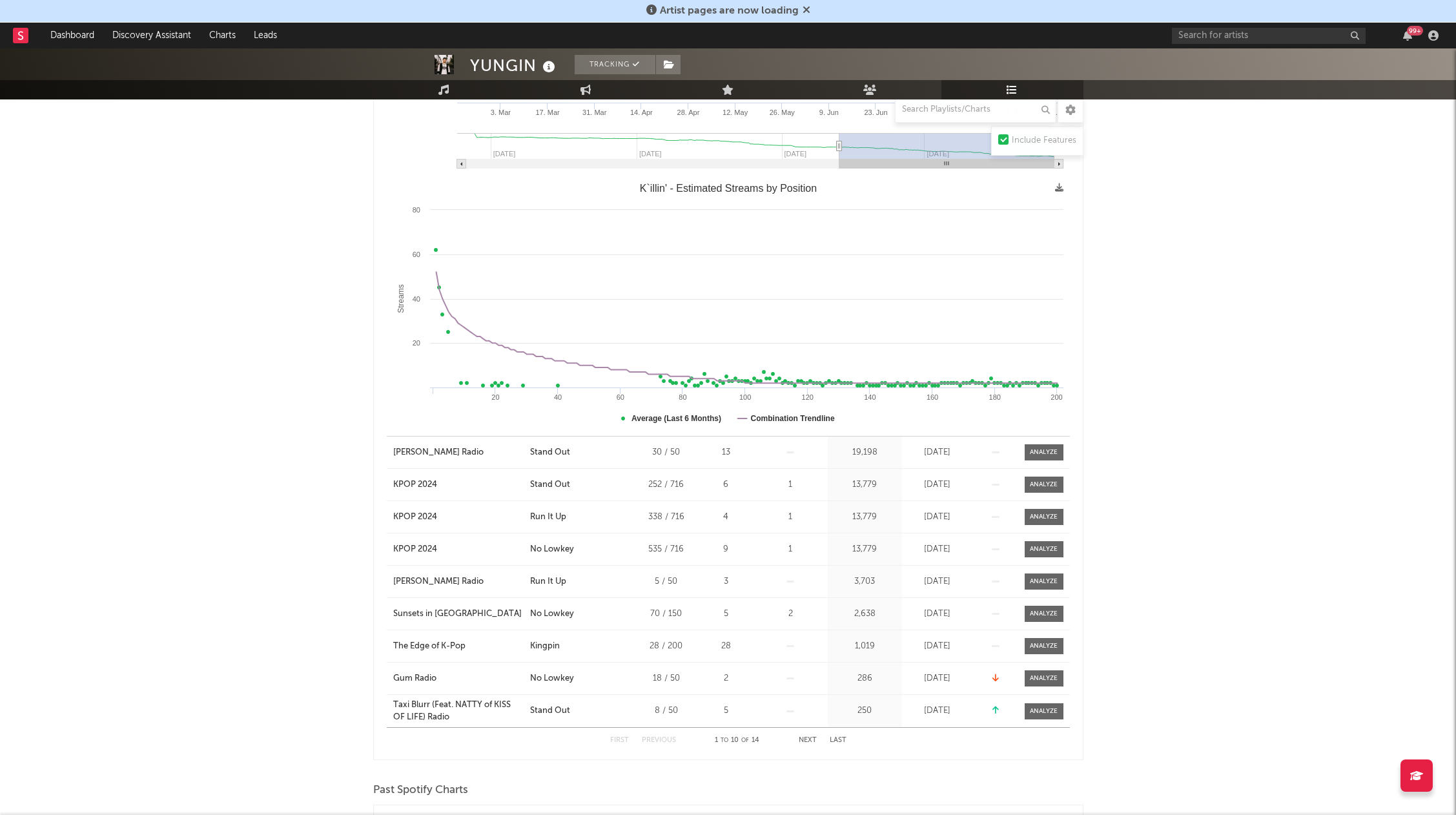
scroll to position [516, 0]
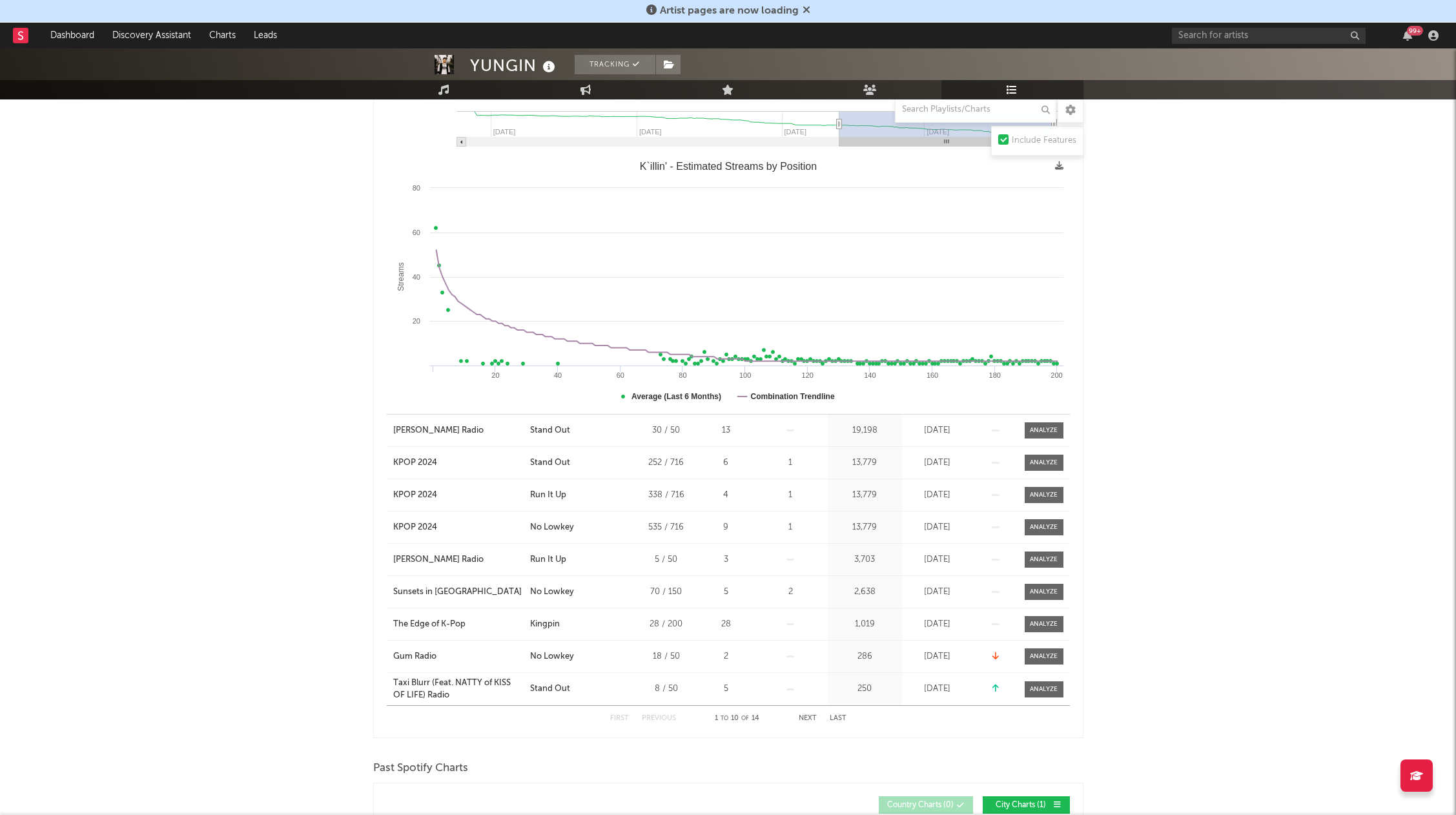
drag, startPoint x: 241, startPoint y: 466, endPoint x: 420, endPoint y: 438, distance: 181.2
click at [244, 464] on div "YUNGIN Tracking [GEOGRAPHIC_DATA] | Hip-Hop/Rap Edit Tracking Email Alerts On B…" at bounding box center [728, 570] width 1456 height 2077
drag, startPoint x: 195, startPoint y: 456, endPoint x: 207, endPoint y: 457, distance: 12.0
click at [195, 456] on div "YUNGIN Tracking [GEOGRAPHIC_DATA] | Hip-Hop/Rap Edit Tracking Email Alerts On B…" at bounding box center [728, 570] width 1456 height 2077
click at [221, 482] on div "YUNGIN Tracking [GEOGRAPHIC_DATA] | Hip-Hop/Rap Edit Tracking Email Alerts On B…" at bounding box center [728, 570] width 1456 height 2077
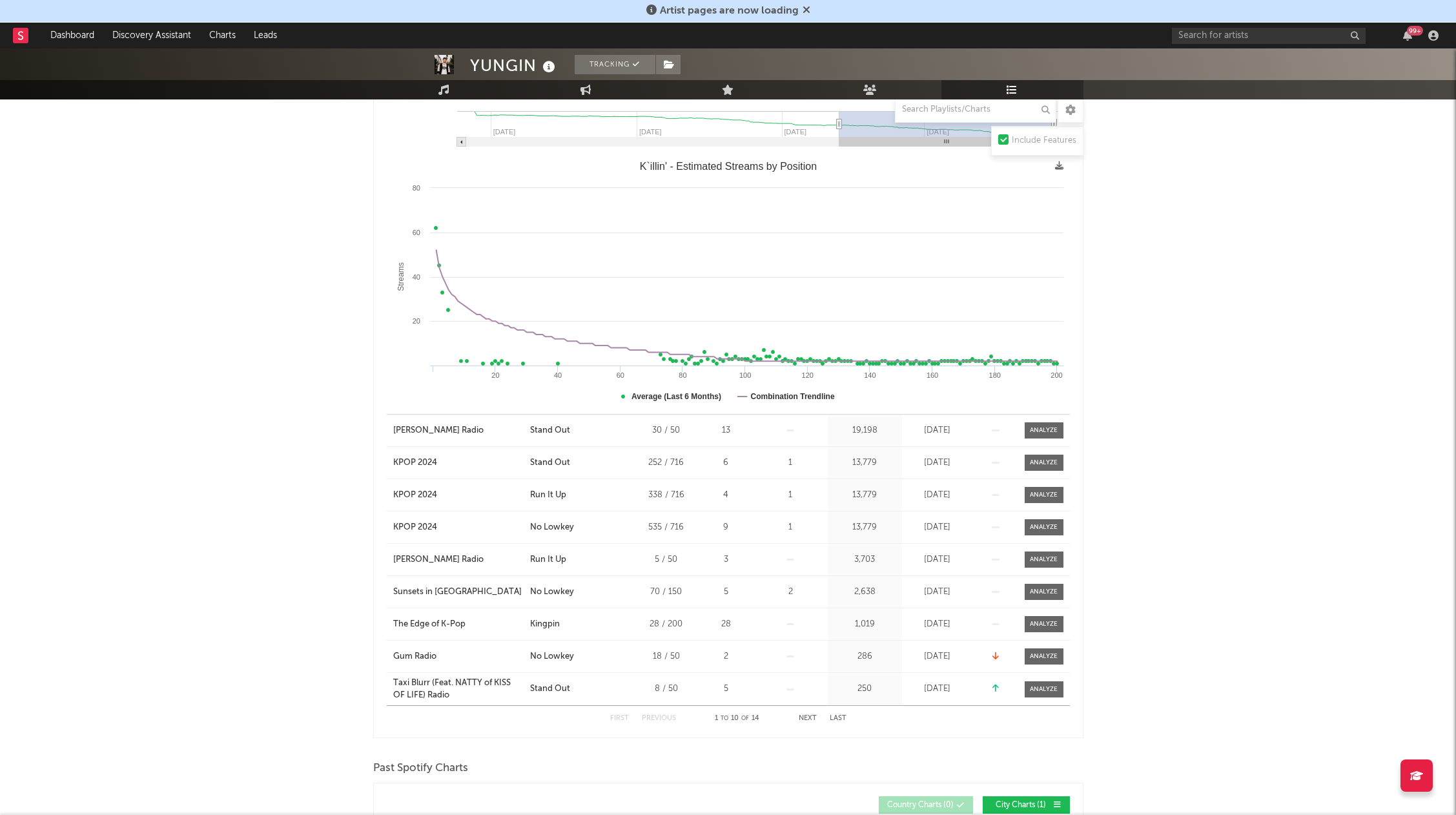
click at [225, 481] on div "YUNGIN Tracking [GEOGRAPHIC_DATA] | Hip-Hop/Rap Edit Tracking Email Alerts On B…" at bounding box center [728, 570] width 1456 height 2077
click at [224, 481] on div "YUNGIN Tracking [GEOGRAPHIC_DATA] | Hip-Hop/Rap Edit Tracking Email Alerts On B…" at bounding box center [728, 570] width 1456 height 2077
click at [225, 467] on div "YUNGIN Tracking [GEOGRAPHIC_DATA] | Hip-Hop/Rap Edit Tracking Email Alerts On B…" at bounding box center [728, 570] width 1456 height 2077
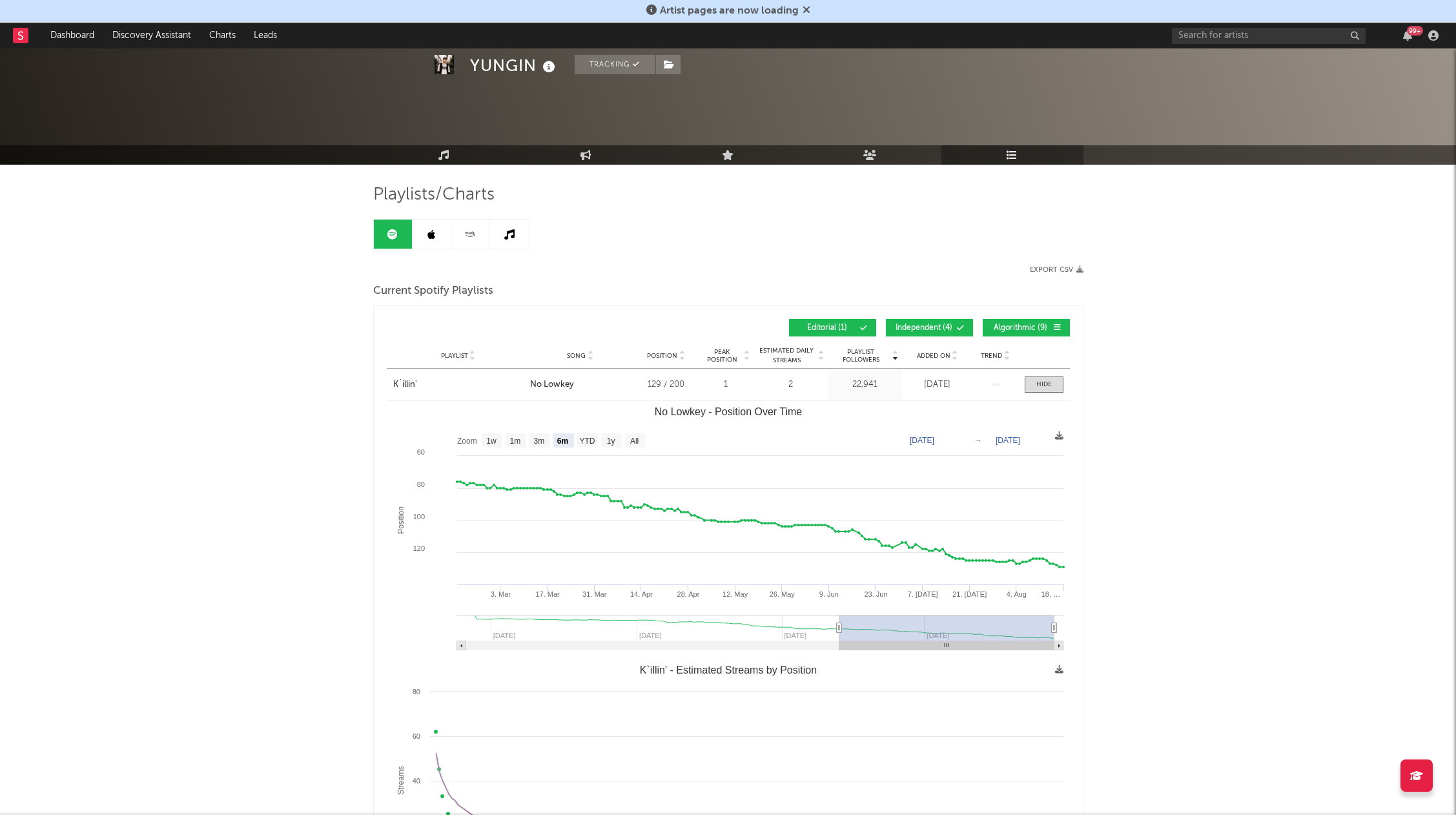
scroll to position [0, 0]
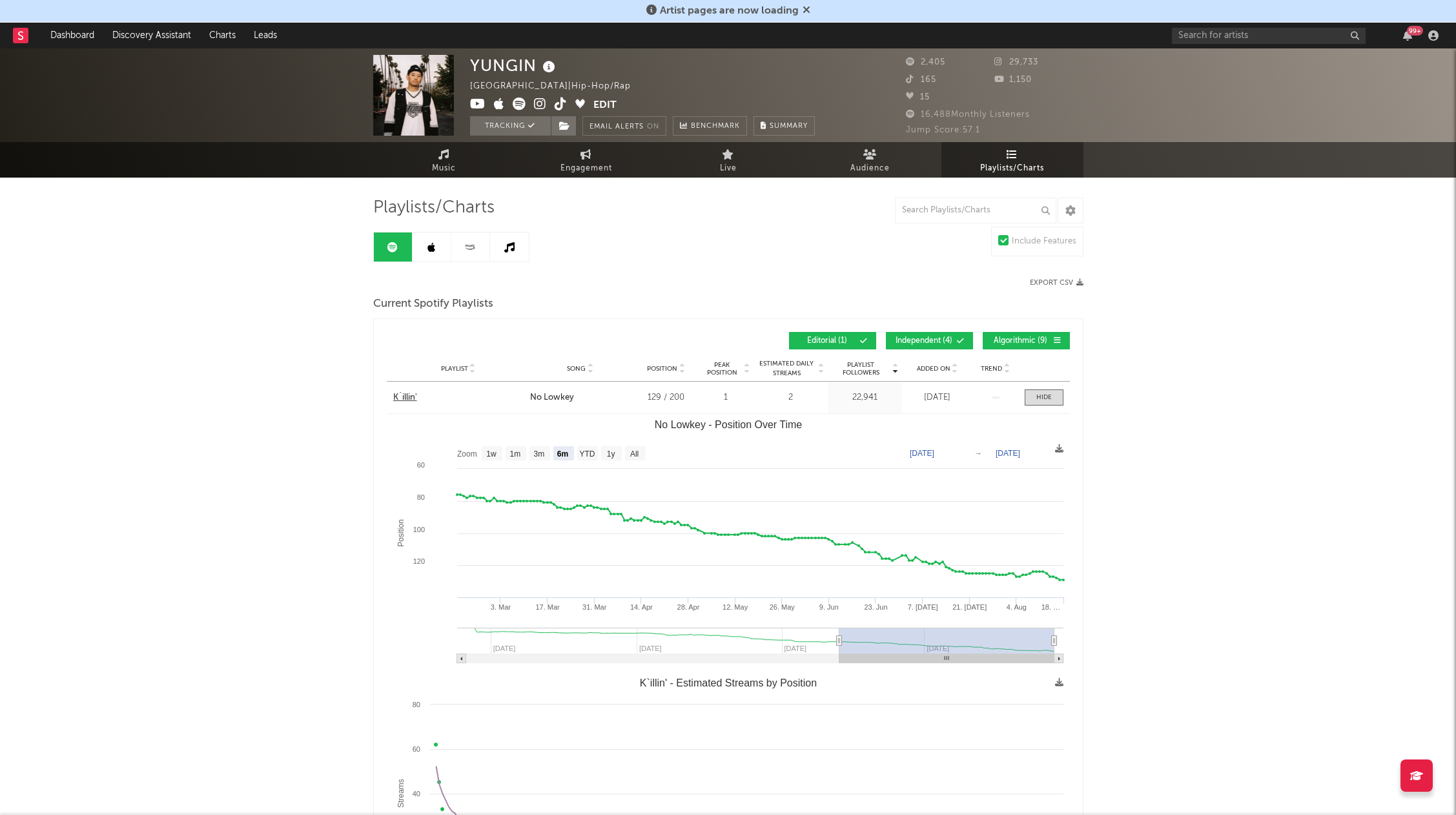
click at [447, 403] on div "K`illin'" at bounding box center [458, 398] width 131 height 13
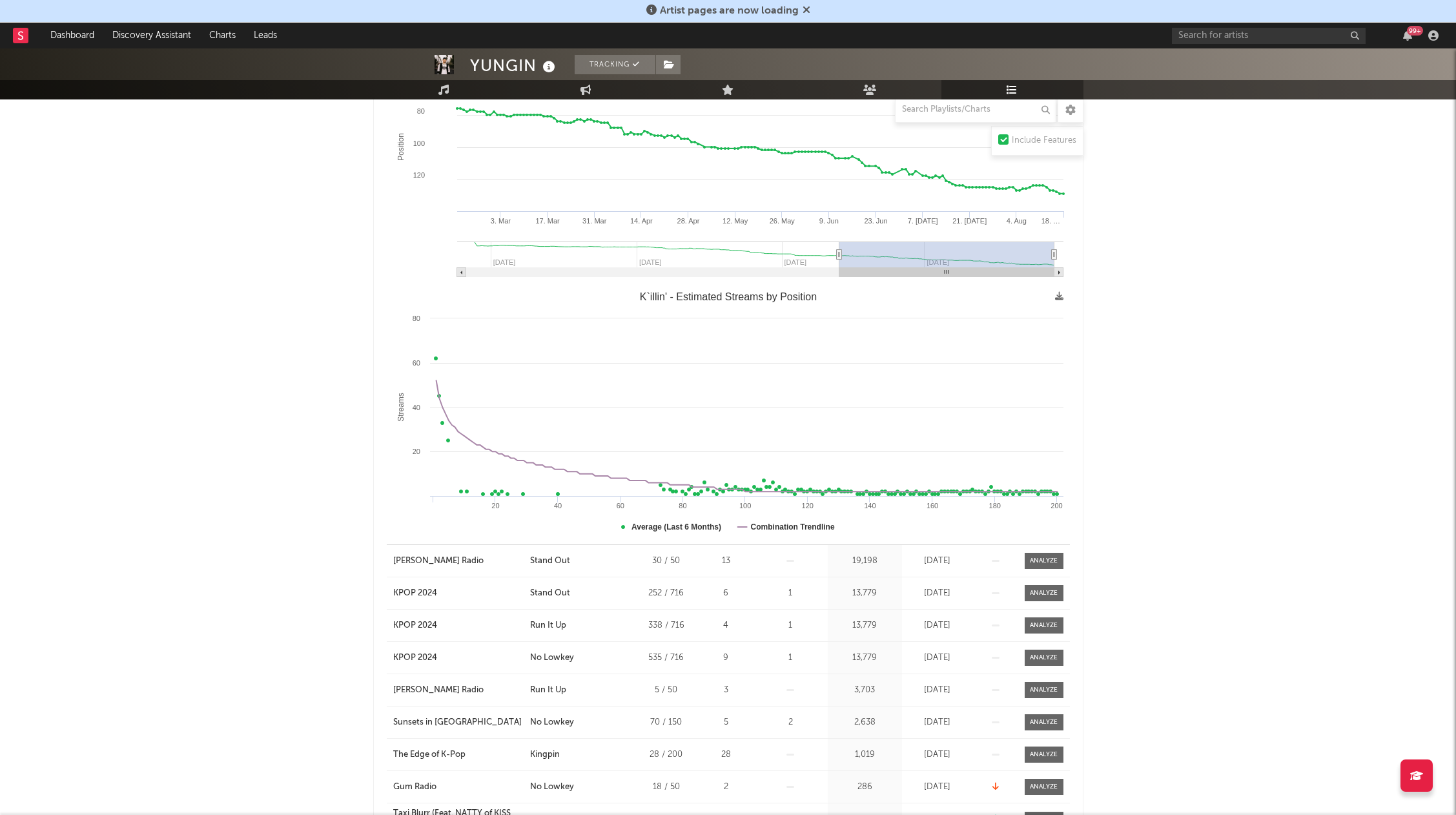
scroll to position [388, 0]
click at [421, 562] on div "[PERSON_NAME] Radio" at bounding box center [438, 561] width 91 height 13
click at [250, 525] on div "YUNGIN Tracking [GEOGRAPHIC_DATA] | Hip-Hop/Rap Edit Tracking Email Alerts On B…" at bounding box center [728, 699] width 1456 height 2077
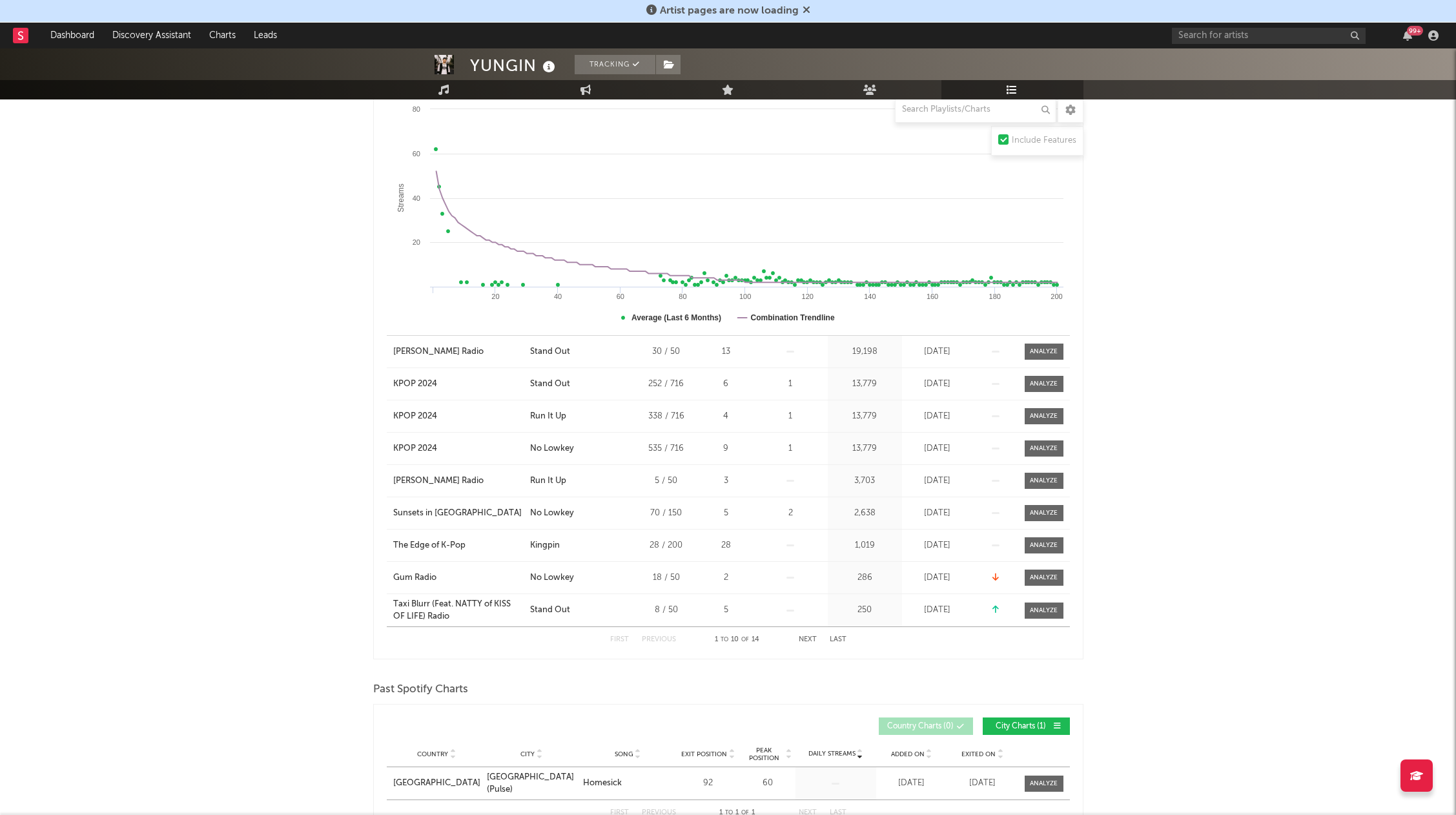
scroll to position [904, 0]
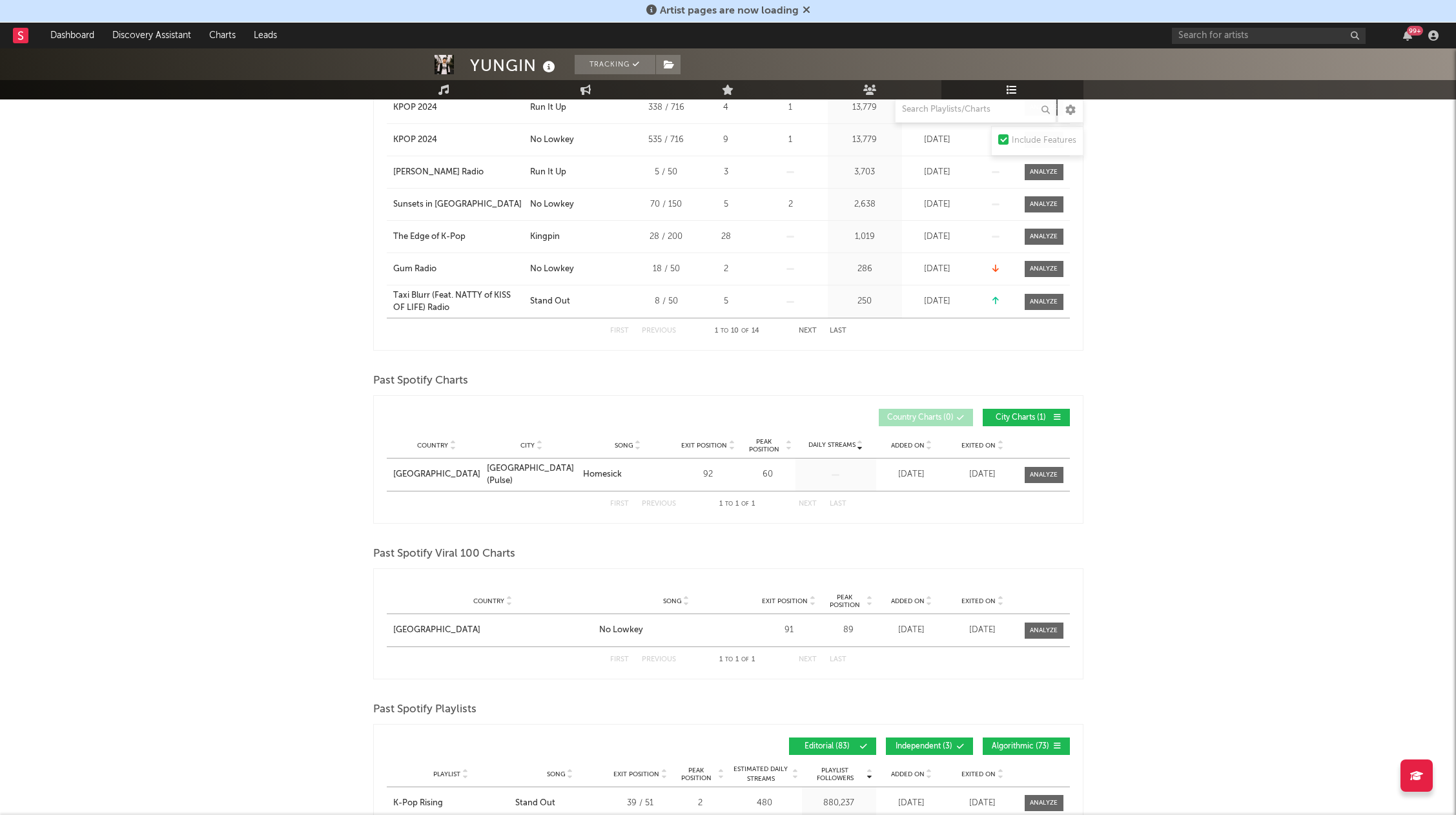
click at [250, 517] on div "YUNGIN Tracking [GEOGRAPHIC_DATA] | Hip-Hop/Rap Edit Tracking Email Alerts On B…" at bounding box center [728, 182] width 1456 height 2077
click at [252, 507] on div "YUNGIN Tracking [GEOGRAPHIC_DATA] | Hip-Hop/Rap Edit Tracking Email Alerts On B…" at bounding box center [728, 182] width 1456 height 2077
drag, startPoint x: 210, startPoint y: 397, endPoint x: 245, endPoint y: 417, distance: 40.3
click at [213, 395] on div "YUNGIN Tracking [GEOGRAPHIC_DATA] | Hip-Hop/Rap Edit Tracking Email Alerts On B…" at bounding box center [728, 182] width 1456 height 2077
click at [212, 408] on div "YUNGIN Tracking [GEOGRAPHIC_DATA] | Hip-Hop/Rap Edit Tracking Email Alerts On B…" at bounding box center [728, 182] width 1456 height 2077
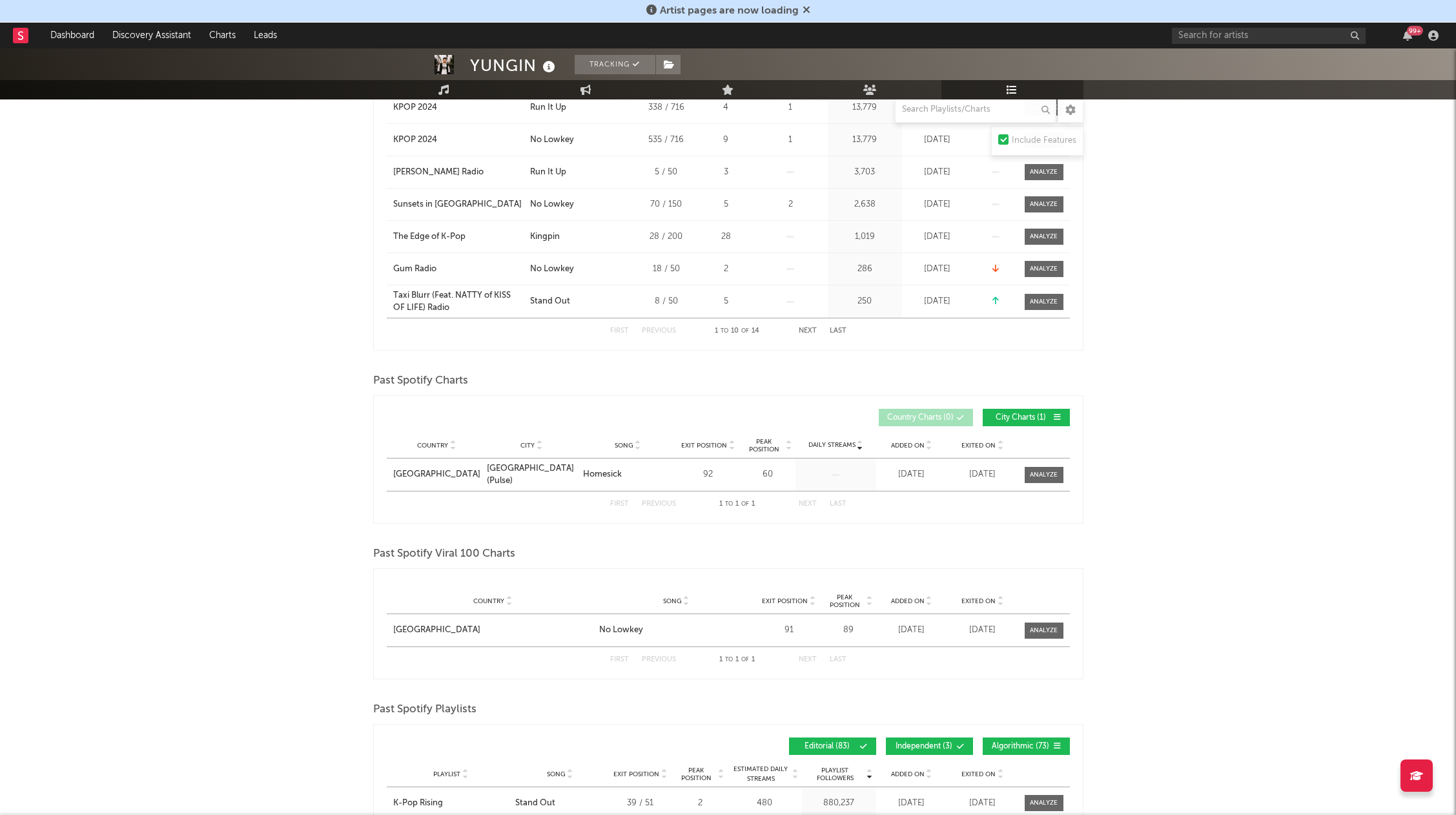
click at [220, 392] on div "YUNGIN Tracking [GEOGRAPHIC_DATA] | Hip-Hop/Rap Edit Tracking Email Alerts On B…" at bounding box center [728, 182] width 1456 height 2077
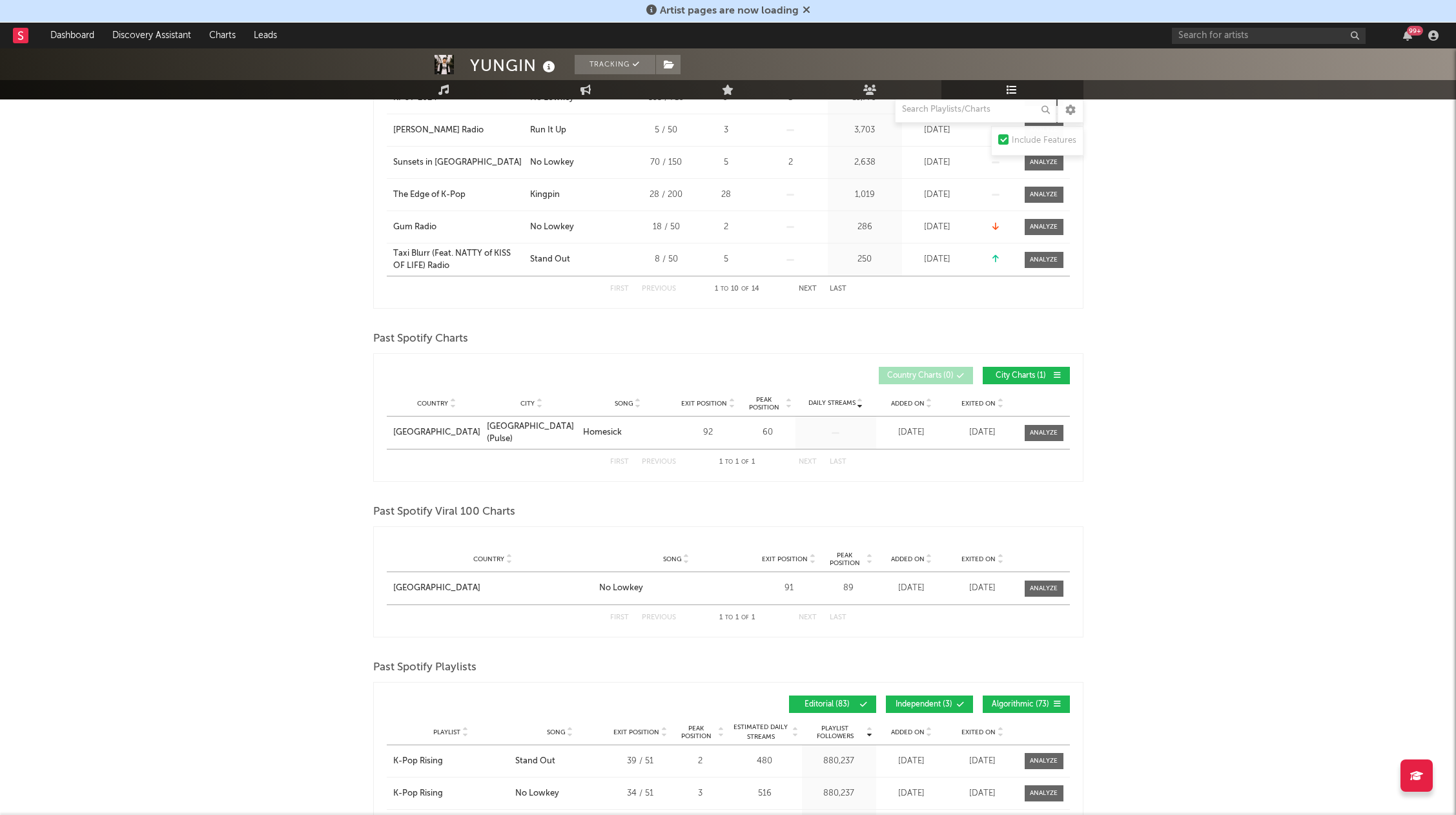
scroll to position [969, 0]
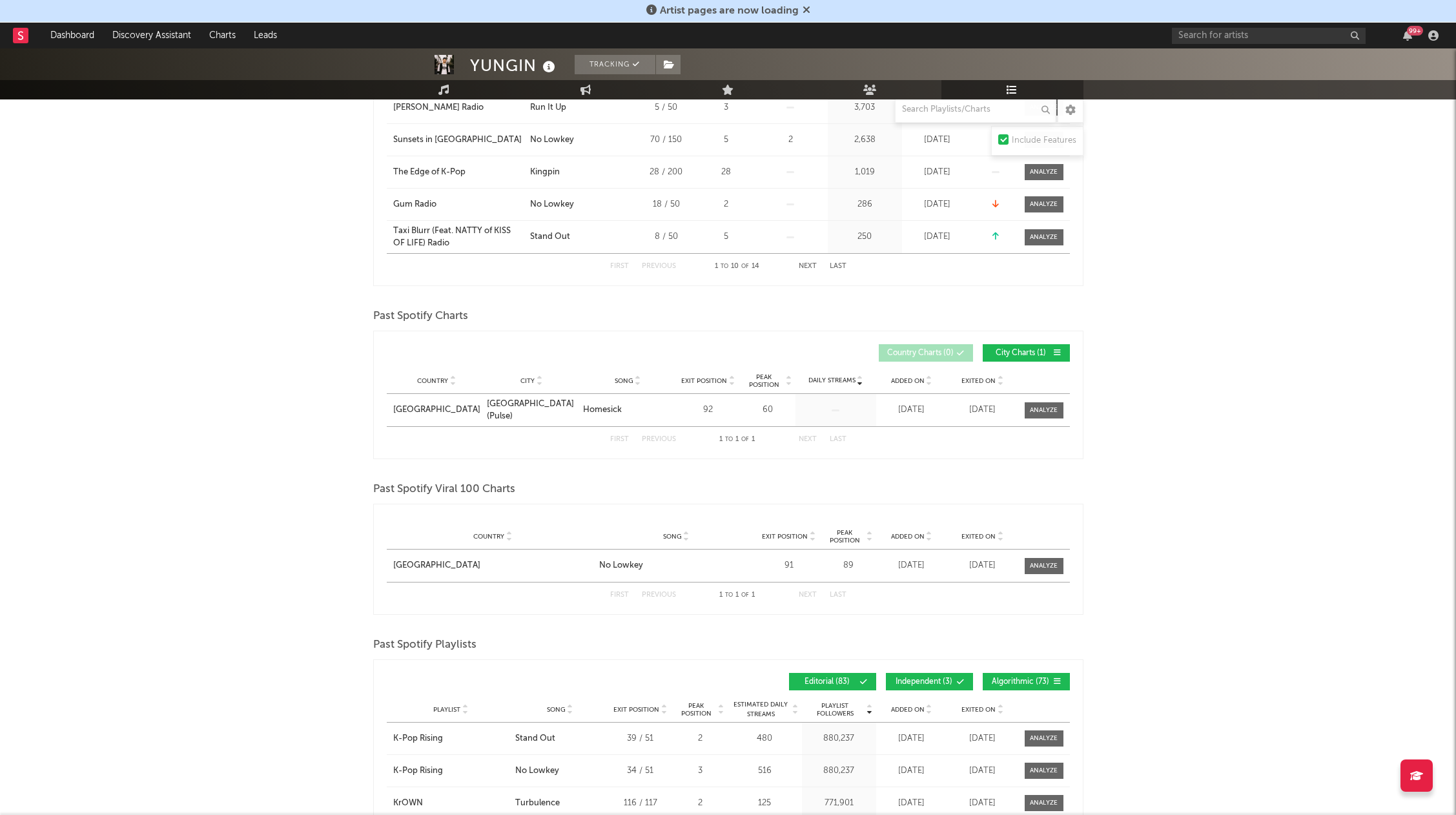
click at [304, 416] on div "YUNGIN Tracking [GEOGRAPHIC_DATA] | Hip-Hop/Rap Edit Tracking Email Alerts On B…" at bounding box center [728, 117] width 1456 height 2077
click at [170, 507] on div "YUNGIN Tracking [GEOGRAPHIC_DATA] | Hip-Hop/Rap Edit Tracking Email Alerts On B…" at bounding box center [728, 117] width 1456 height 2077
click at [214, 501] on div "YUNGIN Tracking [GEOGRAPHIC_DATA] | Hip-Hop/Rap Edit Tracking Email Alerts On B…" at bounding box center [728, 117] width 1456 height 2077
click at [322, 485] on div "YUNGIN Tracking [GEOGRAPHIC_DATA] | Hip-Hop/Rap Edit Tracking Email Alerts On B…" at bounding box center [728, 117] width 1456 height 2077
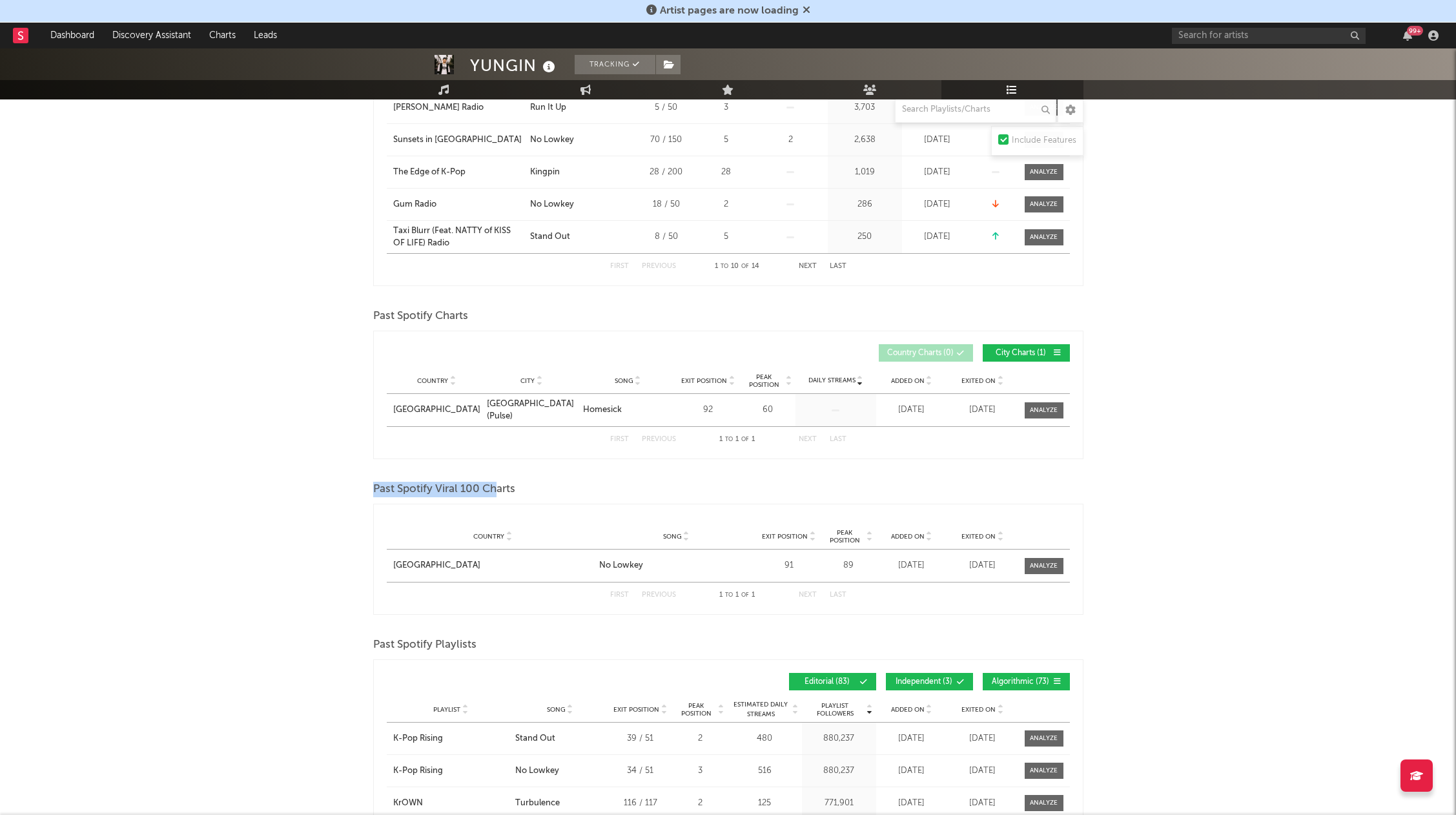
drag, startPoint x: 496, startPoint y: 488, endPoint x: 325, endPoint y: 467, distance: 172.3
click at [366, 474] on div "YUNGIN Tracking [GEOGRAPHIC_DATA] | Hip-Hop/Rap Edit Tracking Email Alerts On B…" at bounding box center [728, 117] width 1456 height 2077
click at [313, 462] on div "YUNGIN Tracking [GEOGRAPHIC_DATA] | Hip-Hop/Rap Edit Tracking Email Alerts On B…" at bounding box center [728, 117] width 1456 height 2077
drag, startPoint x: 355, startPoint y: 452, endPoint x: 585, endPoint y: 505, distance: 236.0
click at [585, 515] on div "YUNGIN Tracking [GEOGRAPHIC_DATA] | Hip-Hop/Rap Edit Tracking Email Alerts On B…" at bounding box center [728, 117] width 1456 height 2077
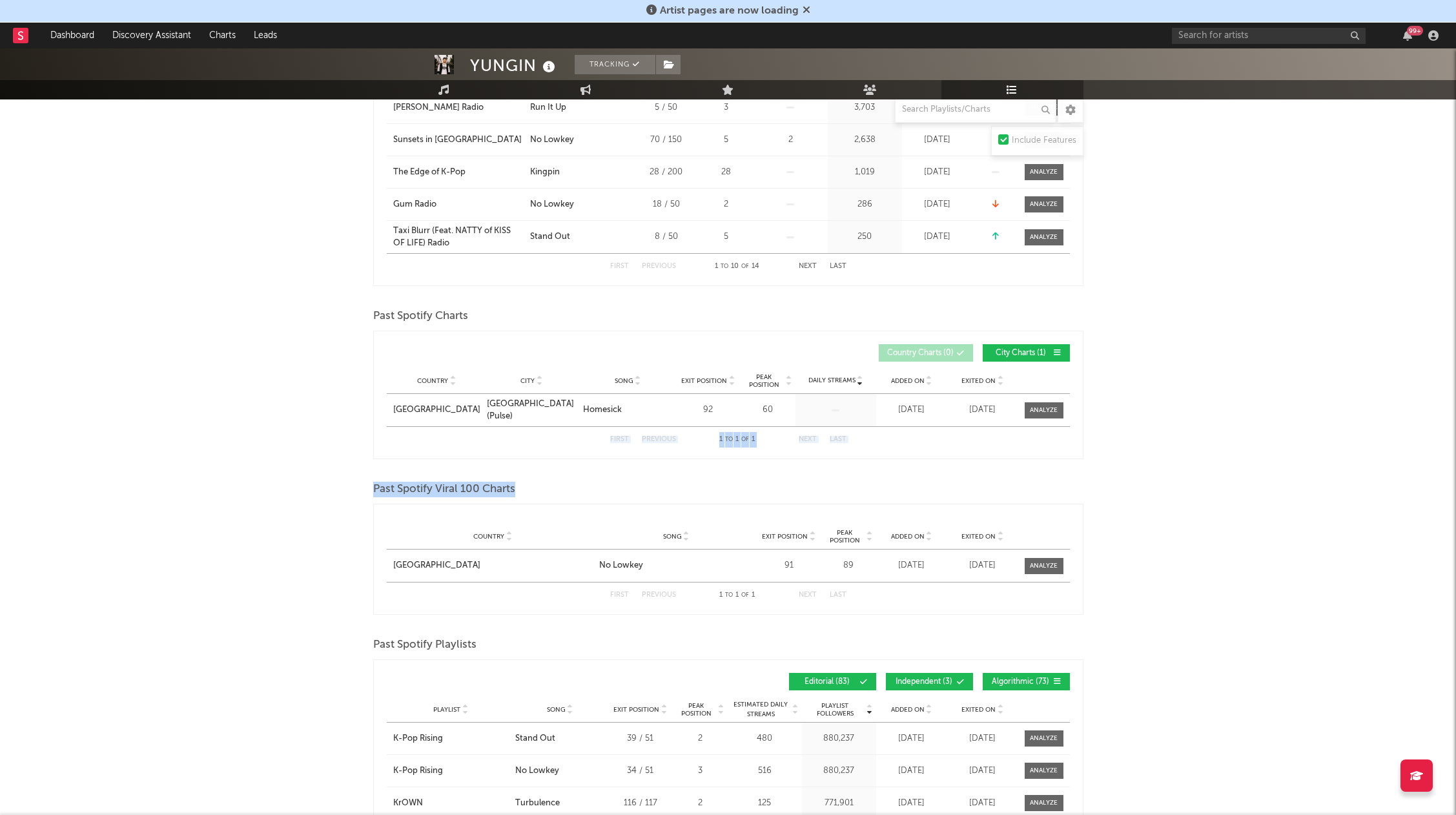
click at [585, 476] on div "Playlists/Charts Include Features Export CSV Current Spotify Playlists Playlist…" at bounding box center [728, 153] width 710 height 1850
drag, startPoint x: 534, startPoint y: 496, endPoint x: 407, endPoint y: 490, distance: 127.1
click at [434, 493] on div "Past Spotify Viral 100 Charts" at bounding box center [728, 489] width 710 height 22
click at [297, 468] on div "YUNGIN Tracking [GEOGRAPHIC_DATA] | Hip-Hop/Rap Edit Tracking Email Alerts On B…" at bounding box center [728, 117] width 1456 height 2077
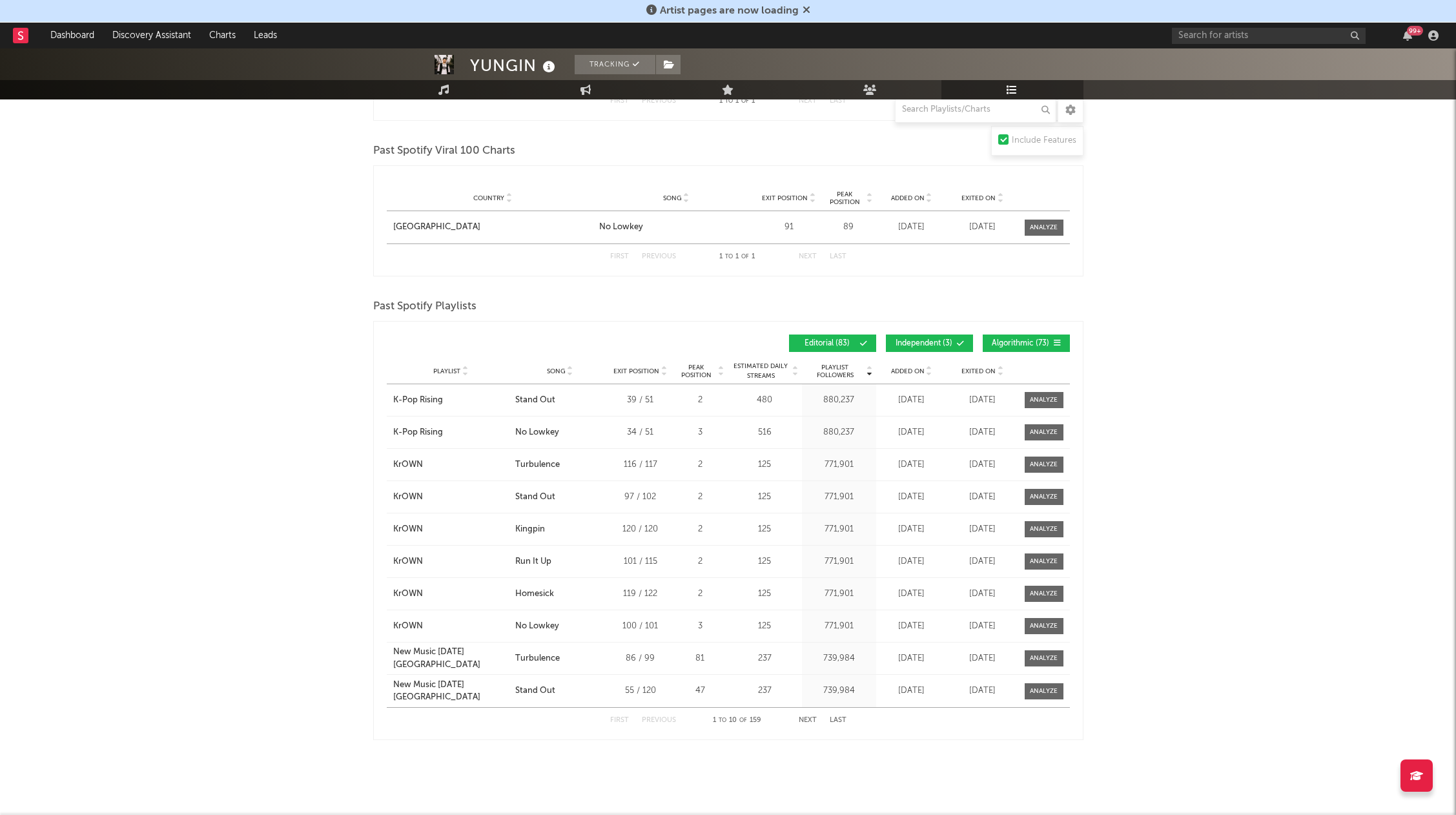
scroll to position [1308, 0]
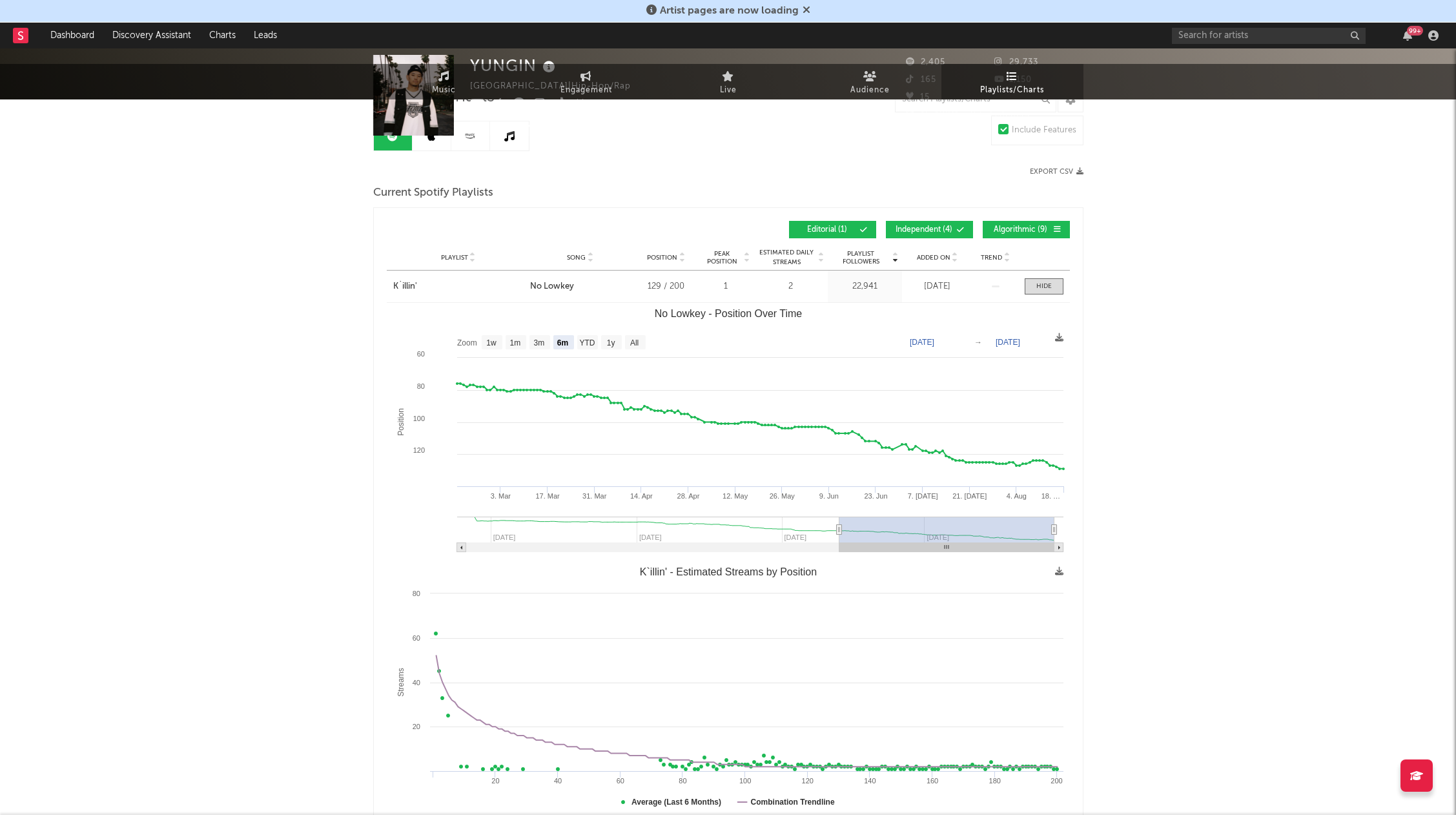
scroll to position [0, 0]
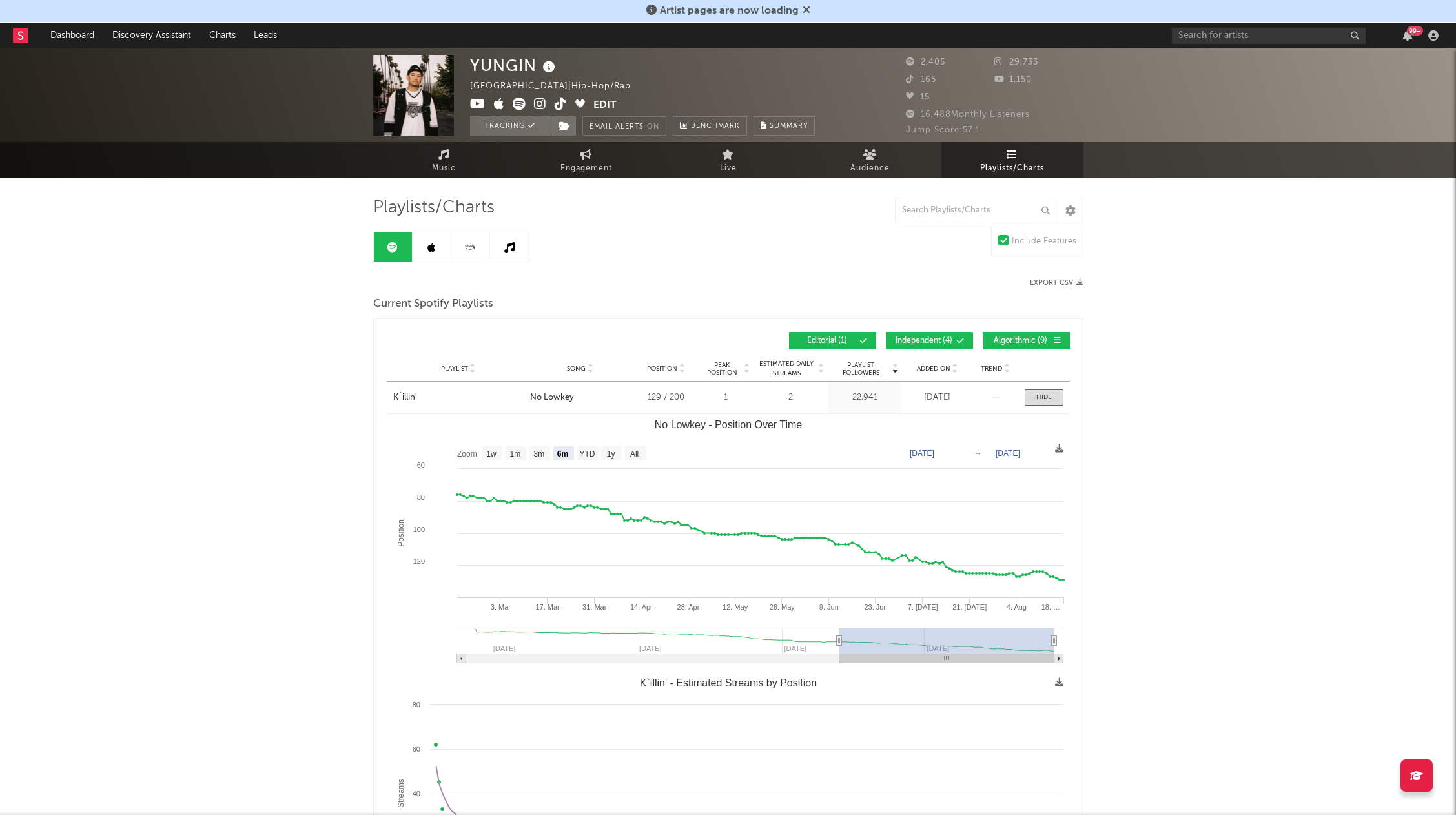
click at [438, 250] on link at bounding box center [432, 247] width 39 height 29
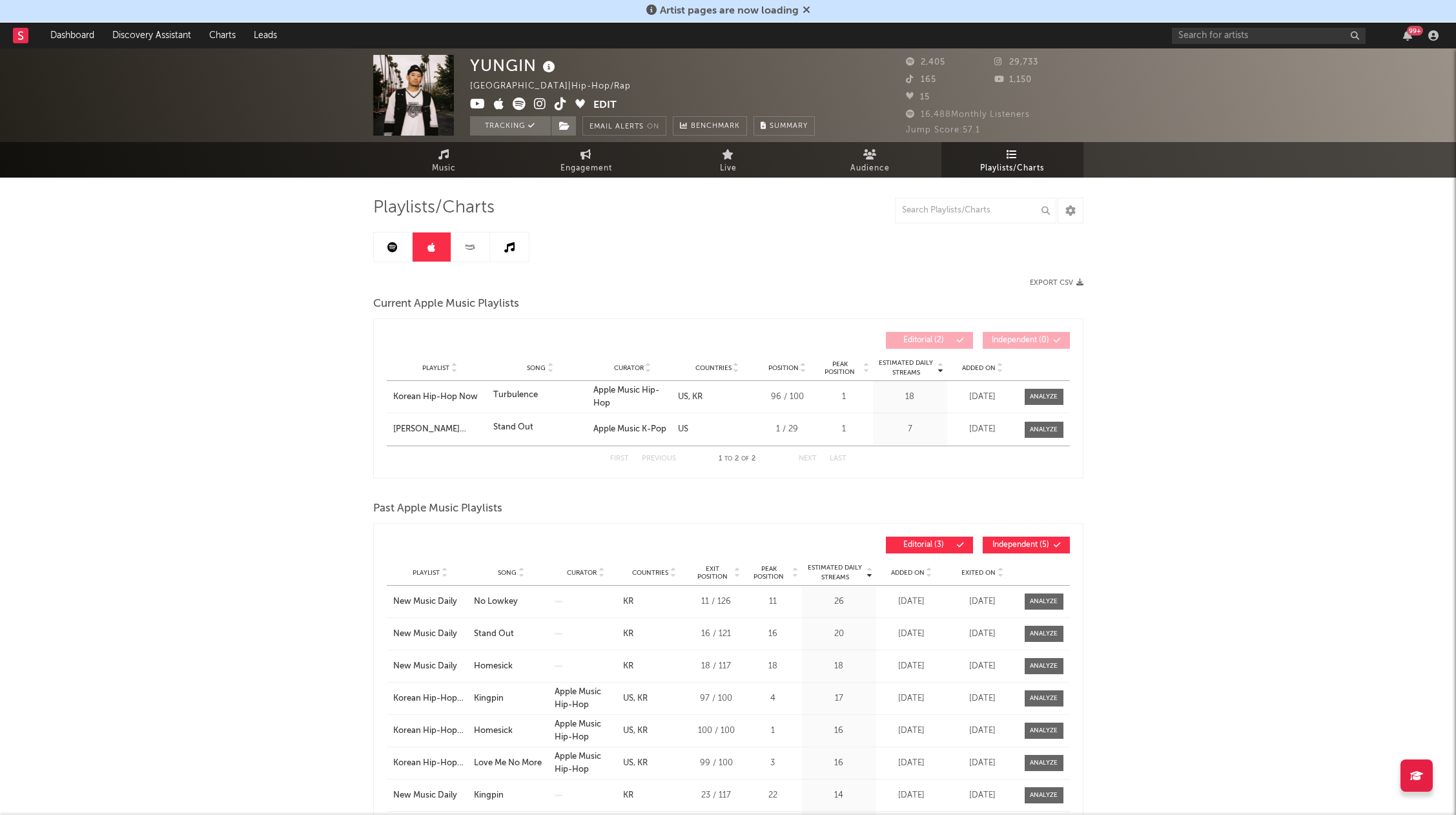
drag, startPoint x: 264, startPoint y: 301, endPoint x: 290, endPoint y: 314, distance: 29.1
click at [274, 309] on div "YUNGIN [GEOGRAPHIC_DATA] | Hip-Hop/Rap Edit Tracking Email Alerts On Benchmark …" at bounding box center [728, 727] width 1456 height 1357
click at [290, 324] on div "YUNGIN [GEOGRAPHIC_DATA] | Hip-Hop/Rap Edit Tracking Email Alerts On Benchmark …" at bounding box center [728, 727] width 1456 height 1357
click at [308, 317] on div "YUNGIN [GEOGRAPHIC_DATA] | Hip-Hop/Rap Edit Tracking Email Alerts On Benchmark …" at bounding box center [728, 727] width 1456 height 1357
click at [294, 325] on div "YUNGIN [GEOGRAPHIC_DATA] | Hip-Hop/Rap Edit Tracking Email Alerts On Benchmark …" at bounding box center [728, 727] width 1456 height 1357
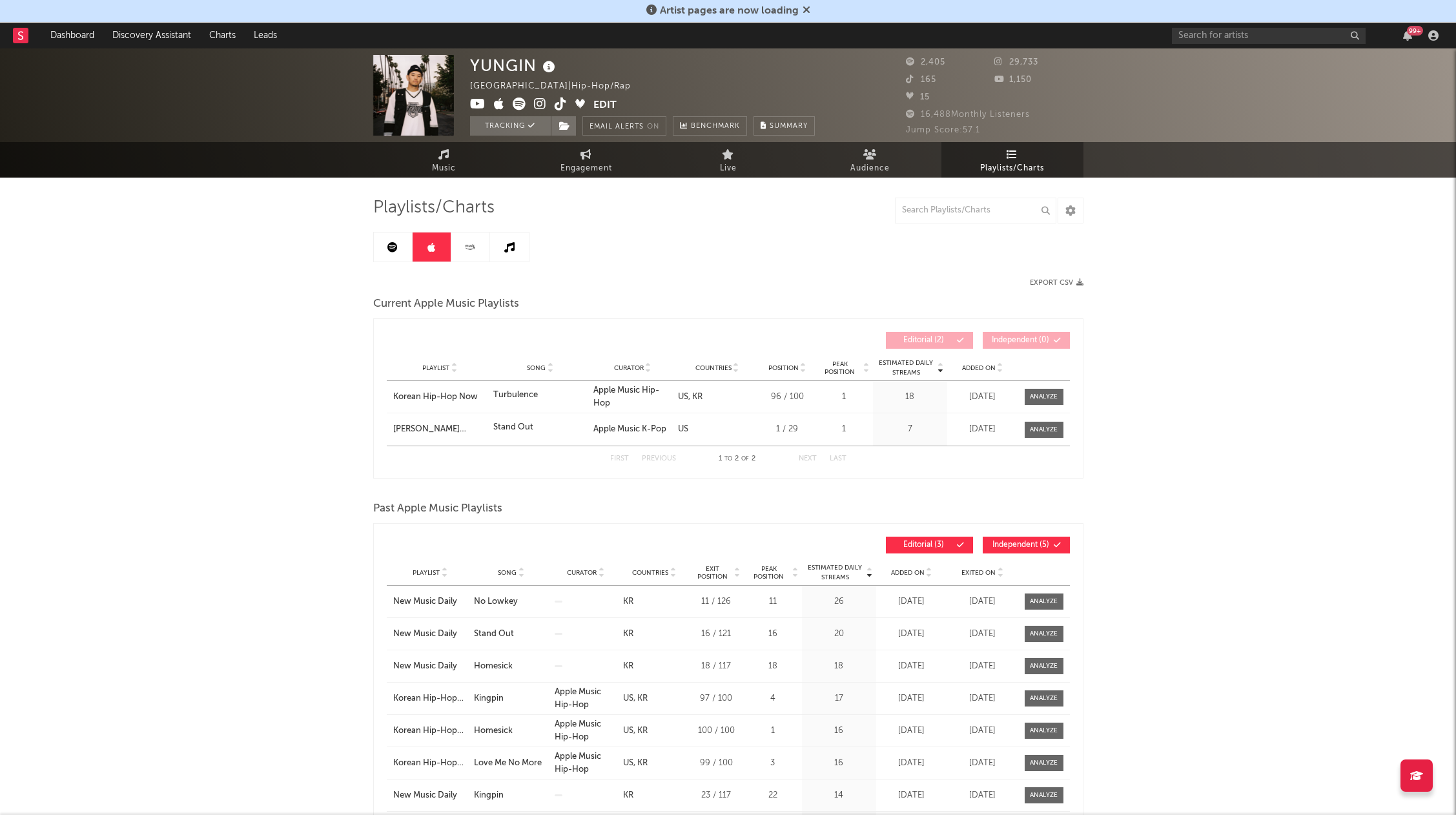
click at [283, 396] on div "YUNGIN [GEOGRAPHIC_DATA] | Hip-Hop/Rap Edit Tracking Email Alerts On Benchmark …" at bounding box center [728, 727] width 1456 height 1357
click at [282, 416] on div "YUNGIN [GEOGRAPHIC_DATA] | Hip-Hop/Rap Edit Tracking Email Alerts On Benchmark …" at bounding box center [728, 727] width 1456 height 1357
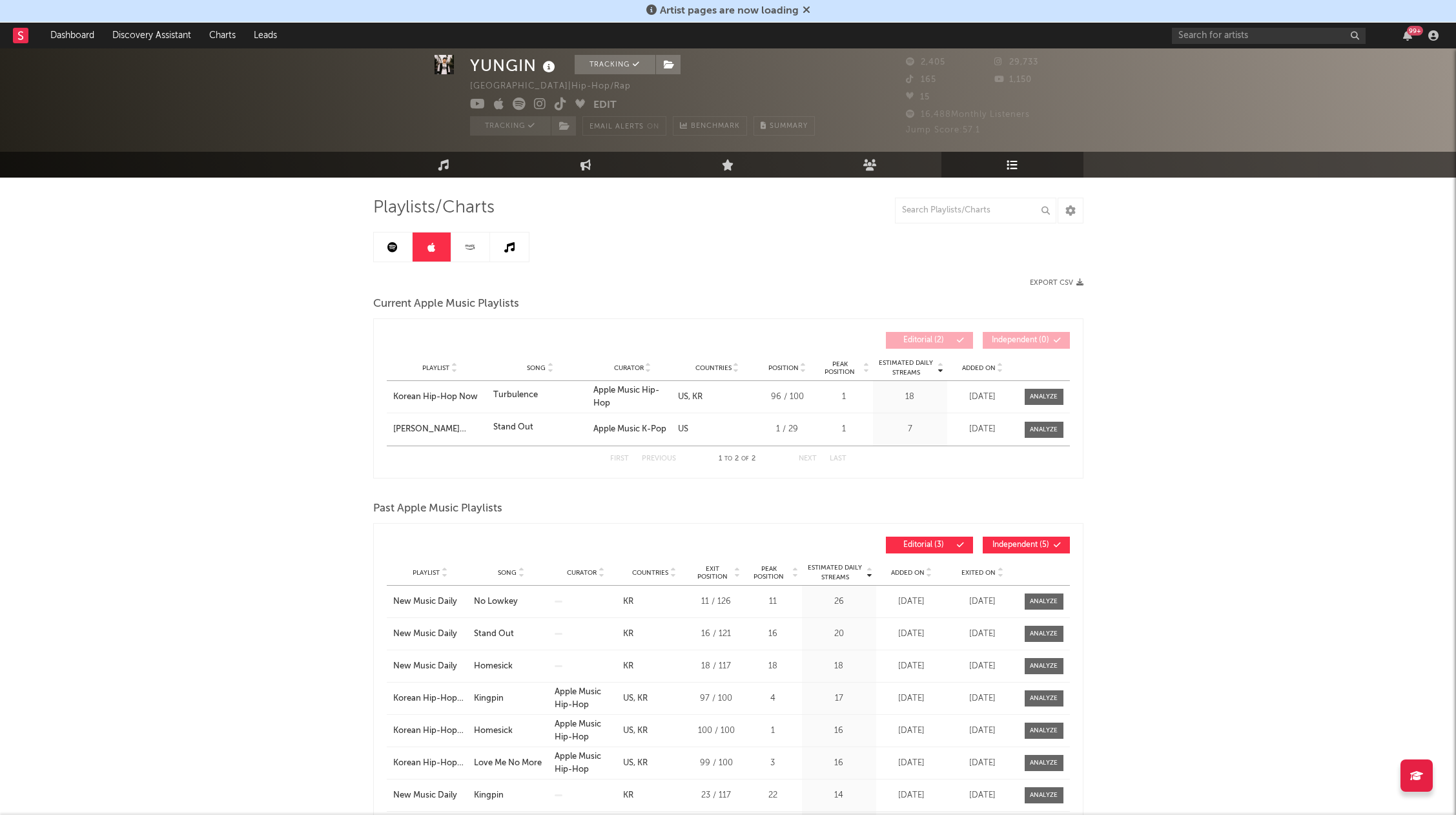
scroll to position [65, 0]
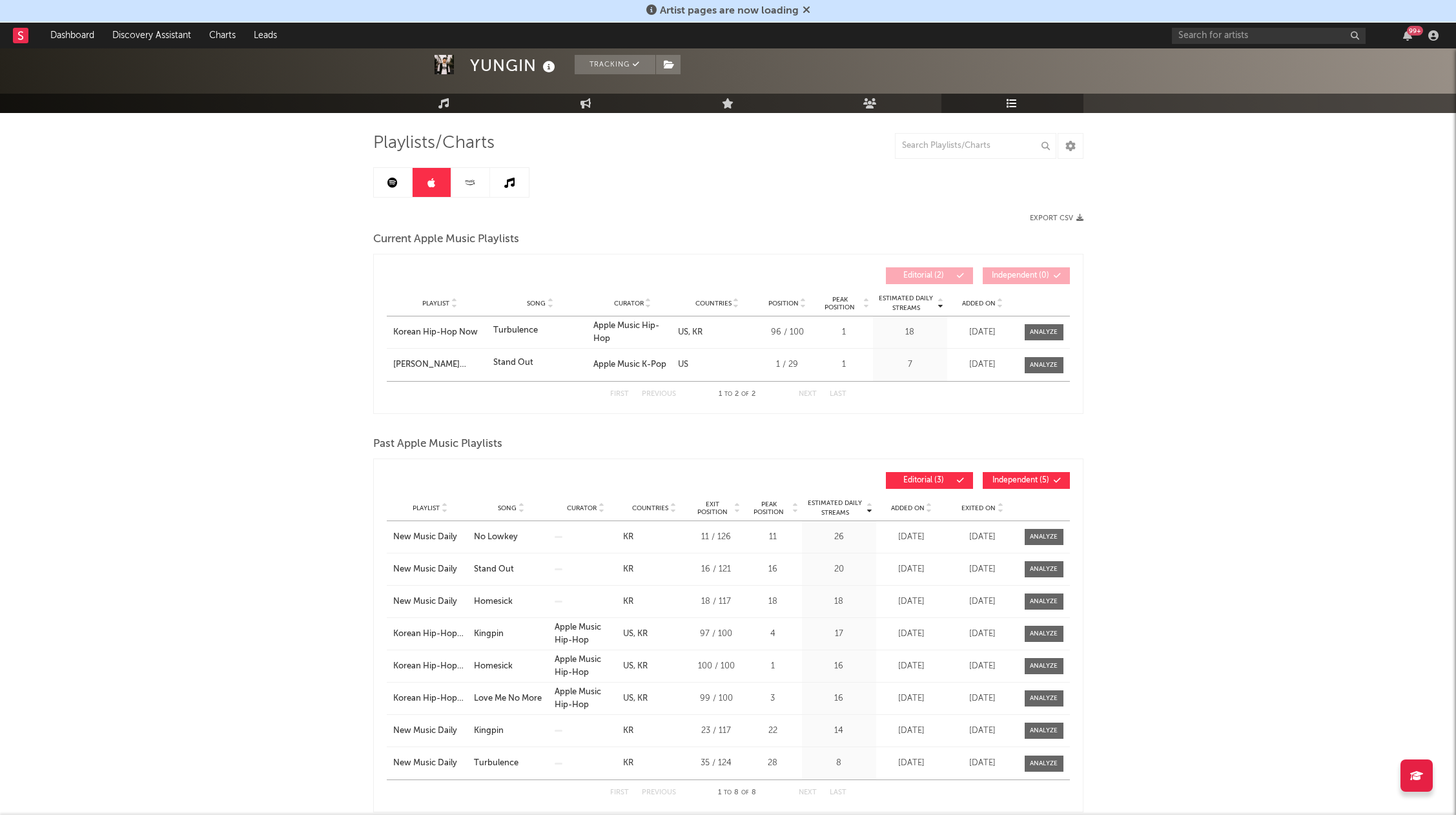
click at [286, 395] on div "YUNGIN Tracking [GEOGRAPHIC_DATA] | Hip-Hop/Rap Edit Tracking Email Alerts On B…" at bounding box center [728, 663] width 1456 height 1357
click at [397, 176] on link at bounding box center [393, 182] width 39 height 29
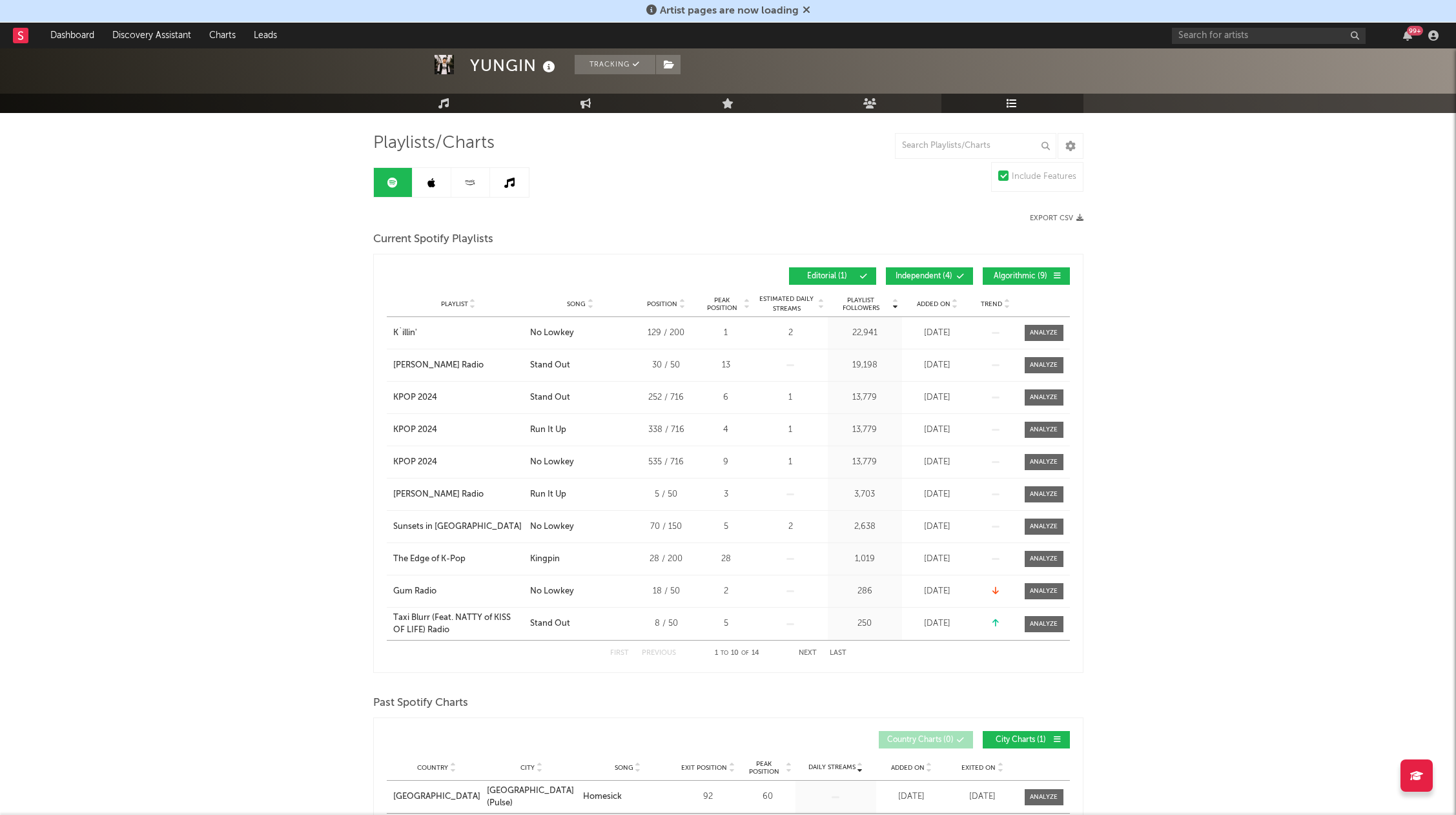
click at [319, 230] on div "YUNGIN Tracking [GEOGRAPHIC_DATA] | Hip-Hop/Rap Edit Tracking Email Alerts On B…" at bounding box center [728, 763] width 1456 height 1559
click at [427, 198] on div "Playlists/Charts Include Features Export CSV Current Spotify Playlists Playlist…" at bounding box center [728, 798] width 710 height 1333
click at [433, 180] on icon at bounding box center [431, 183] width 7 height 10
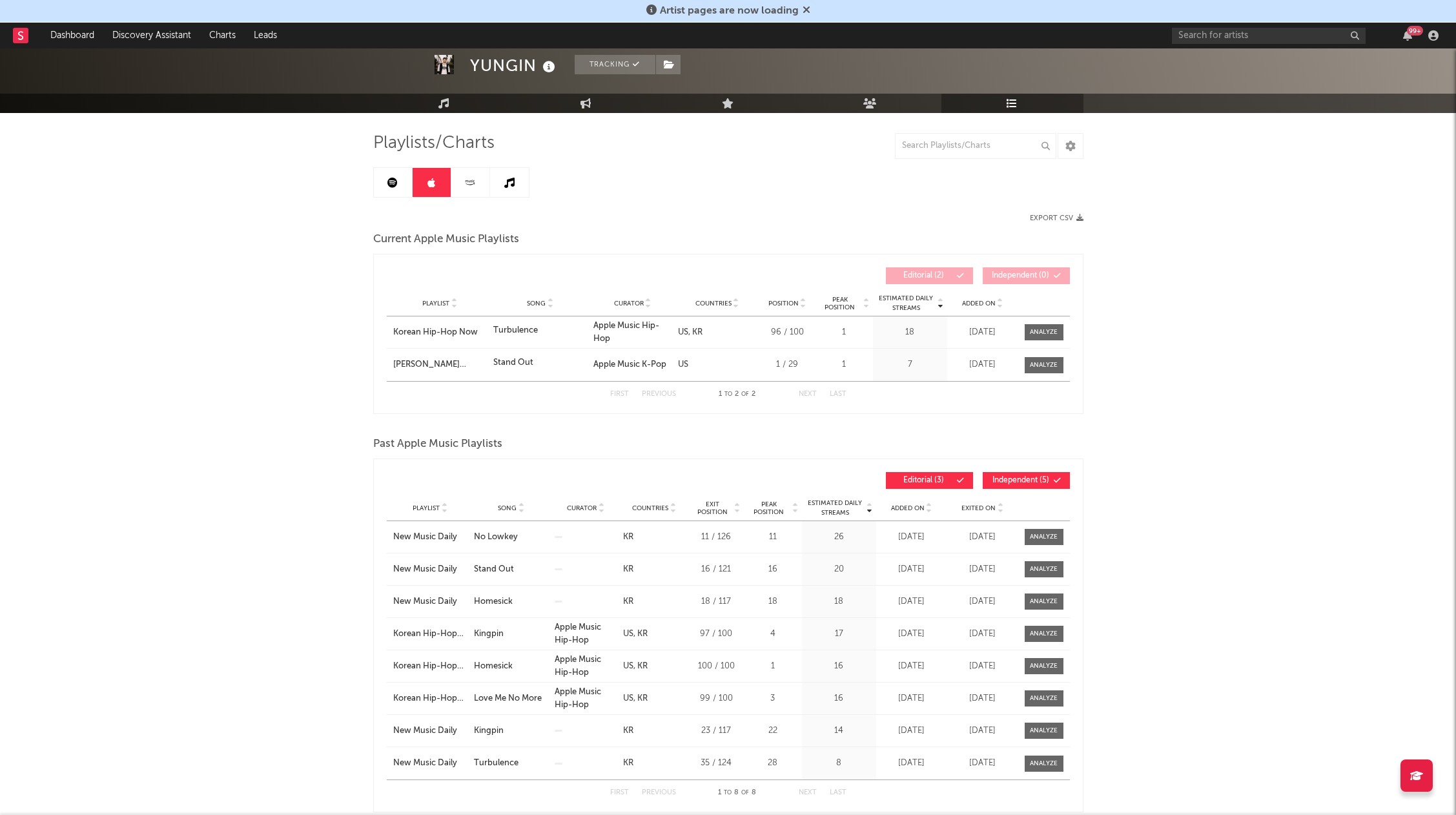
click at [214, 279] on div "YUNGIN Tracking [GEOGRAPHIC_DATA] | Hip-Hop/Rap Edit Tracking Email Alerts On B…" at bounding box center [728, 663] width 1456 height 1357
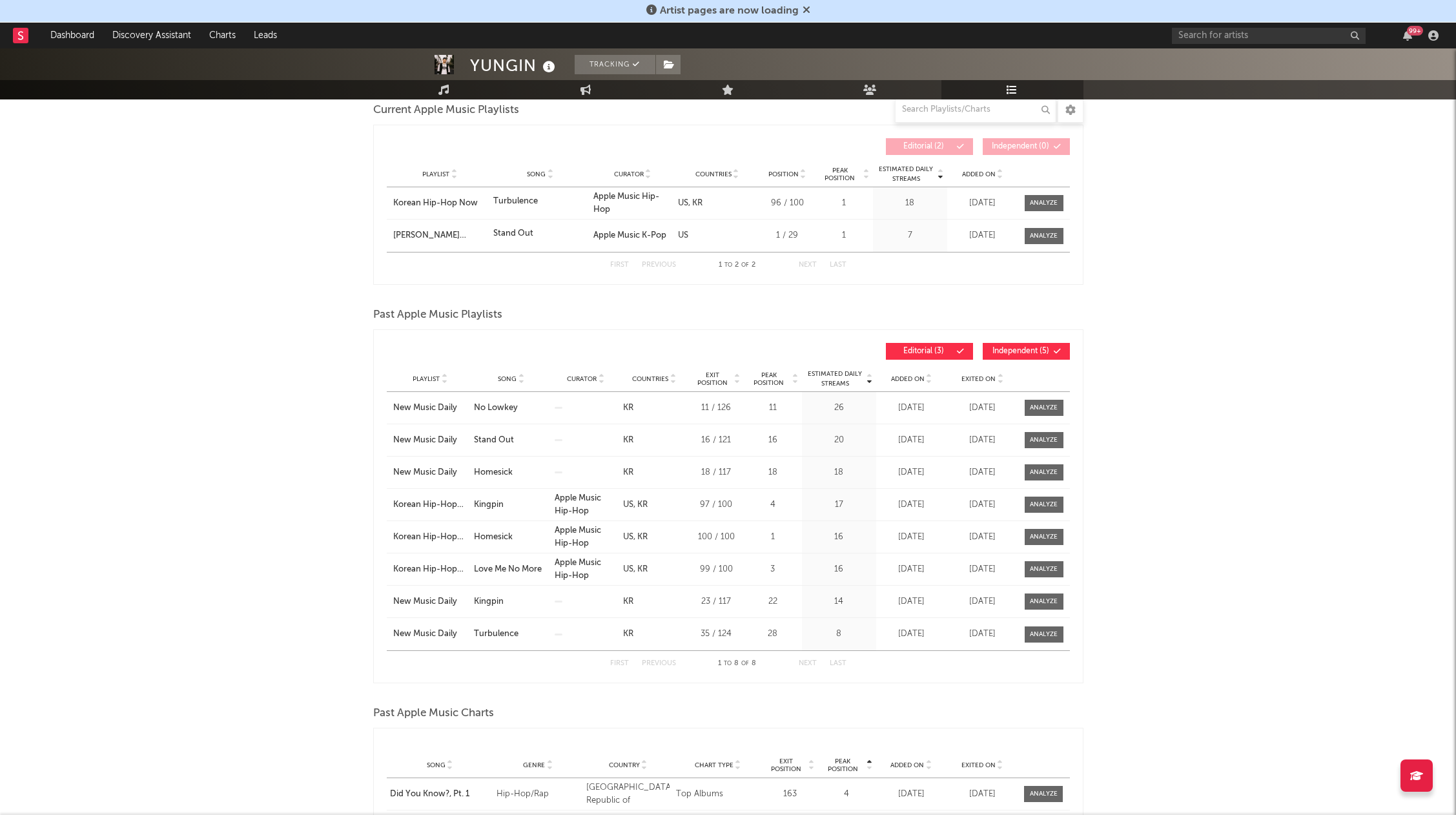
click at [222, 284] on div "YUNGIN Tracking [GEOGRAPHIC_DATA] | Hip-Hop/Rap Edit Tracking Email Alerts On B…" at bounding box center [728, 533] width 1456 height 1357
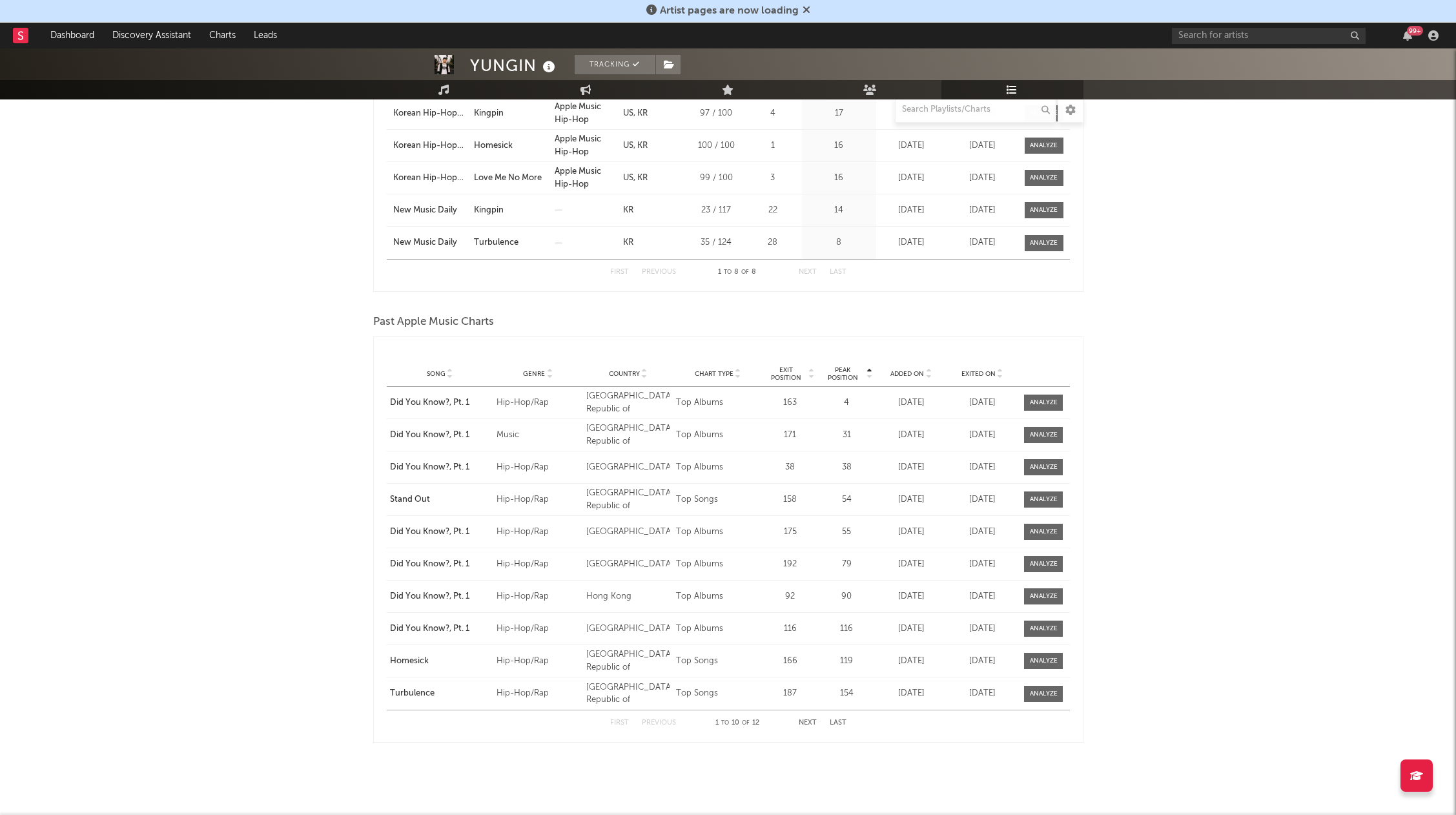
scroll to position [590, 0]
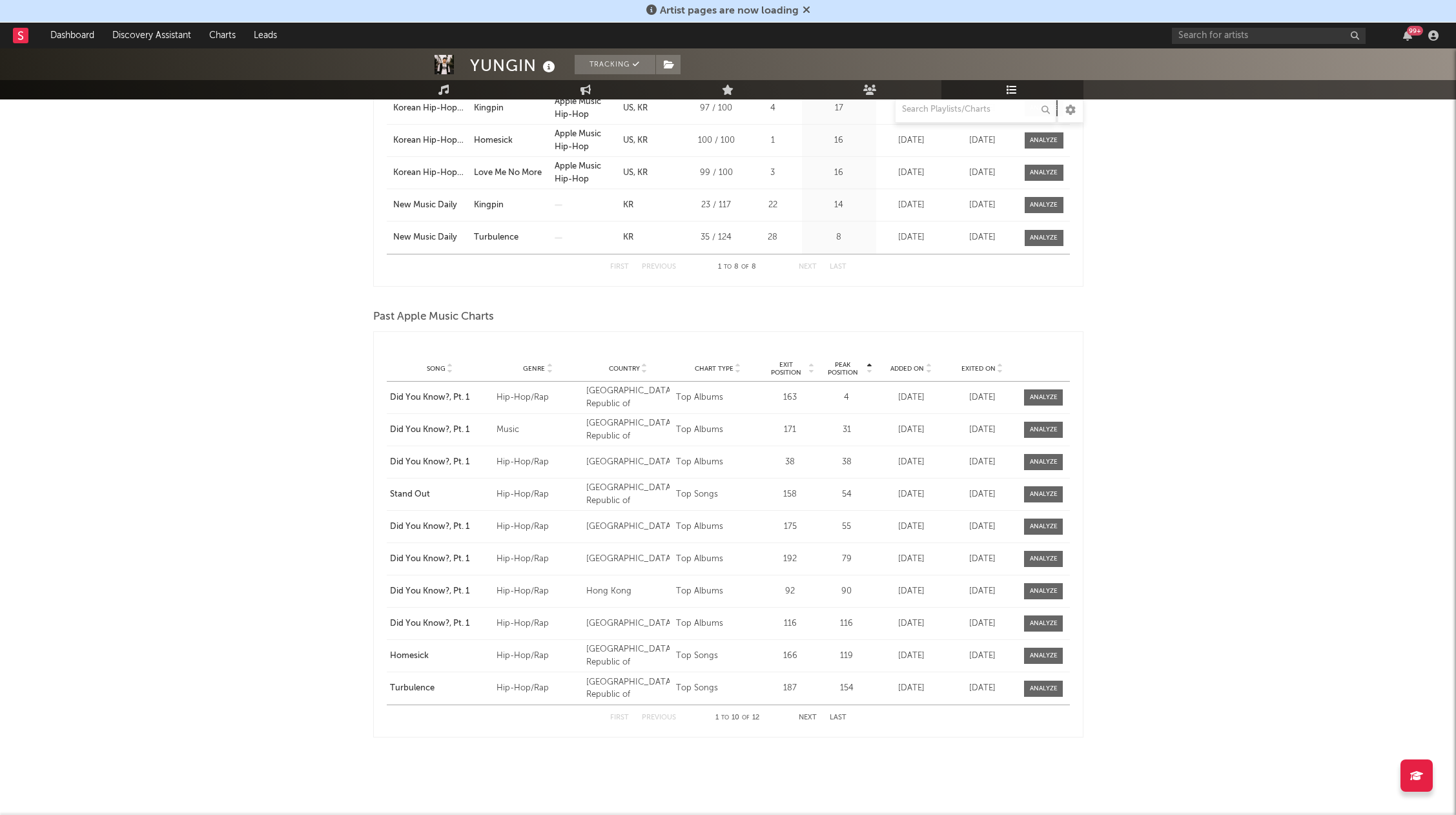
click at [222, 284] on div "YUNGIN Tracking [GEOGRAPHIC_DATA] | Hip-Hop/Rap Edit Tracking Email Alerts On B…" at bounding box center [728, 136] width 1456 height 1357
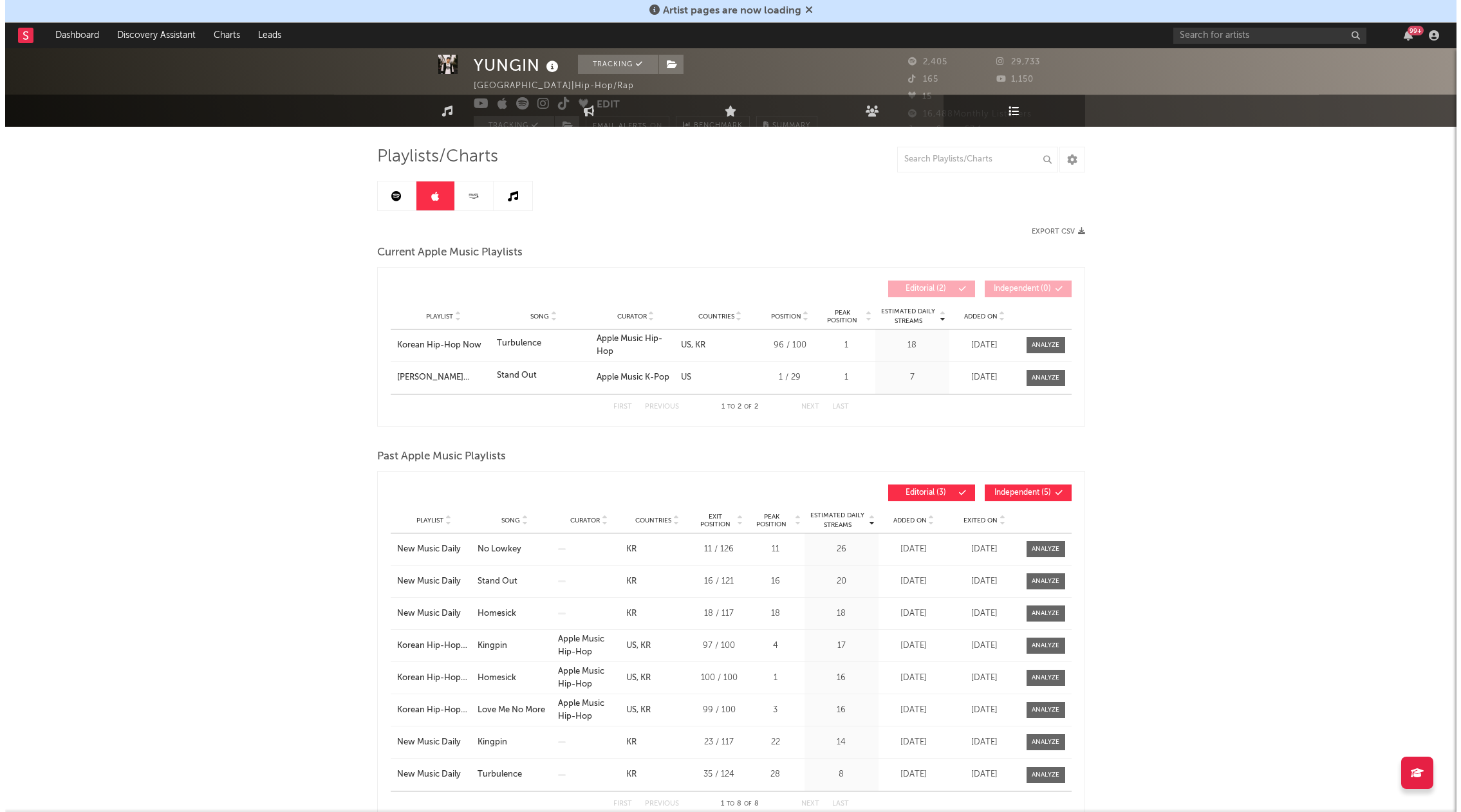
scroll to position [0, 0]
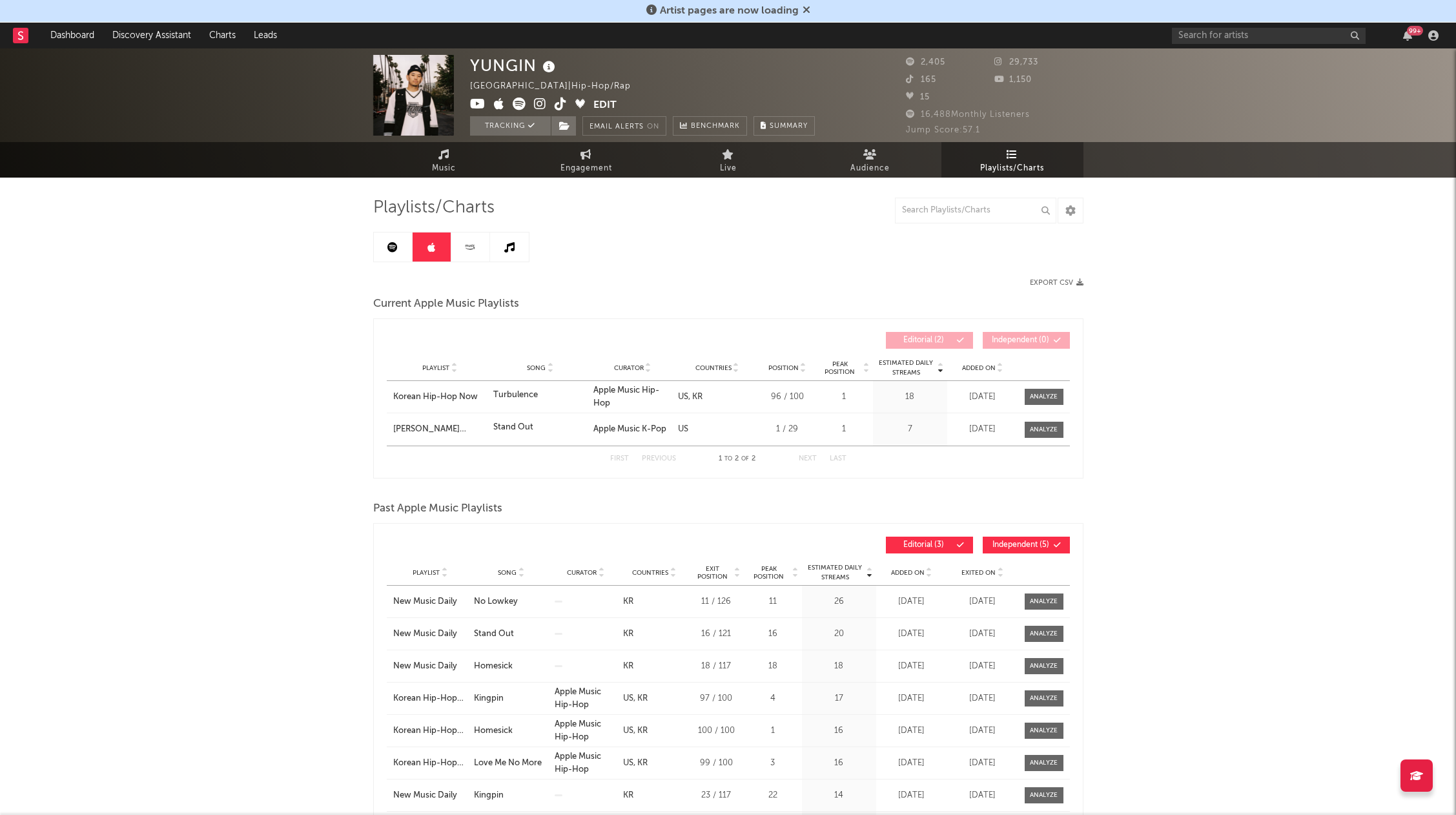
click at [470, 246] on icon at bounding box center [470, 245] width 2 height 2
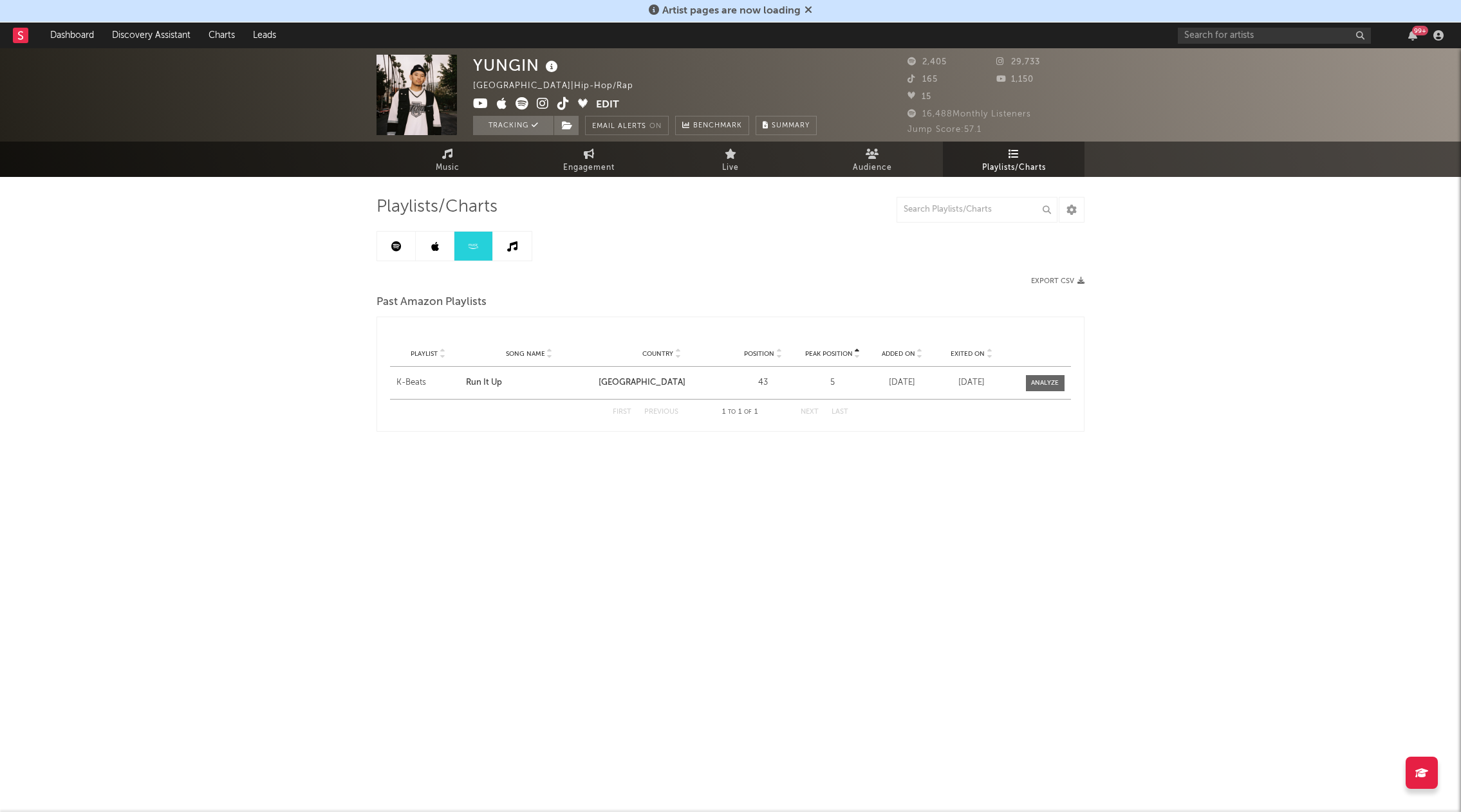
click at [517, 246] on link at bounding box center [512, 246] width 39 height 29
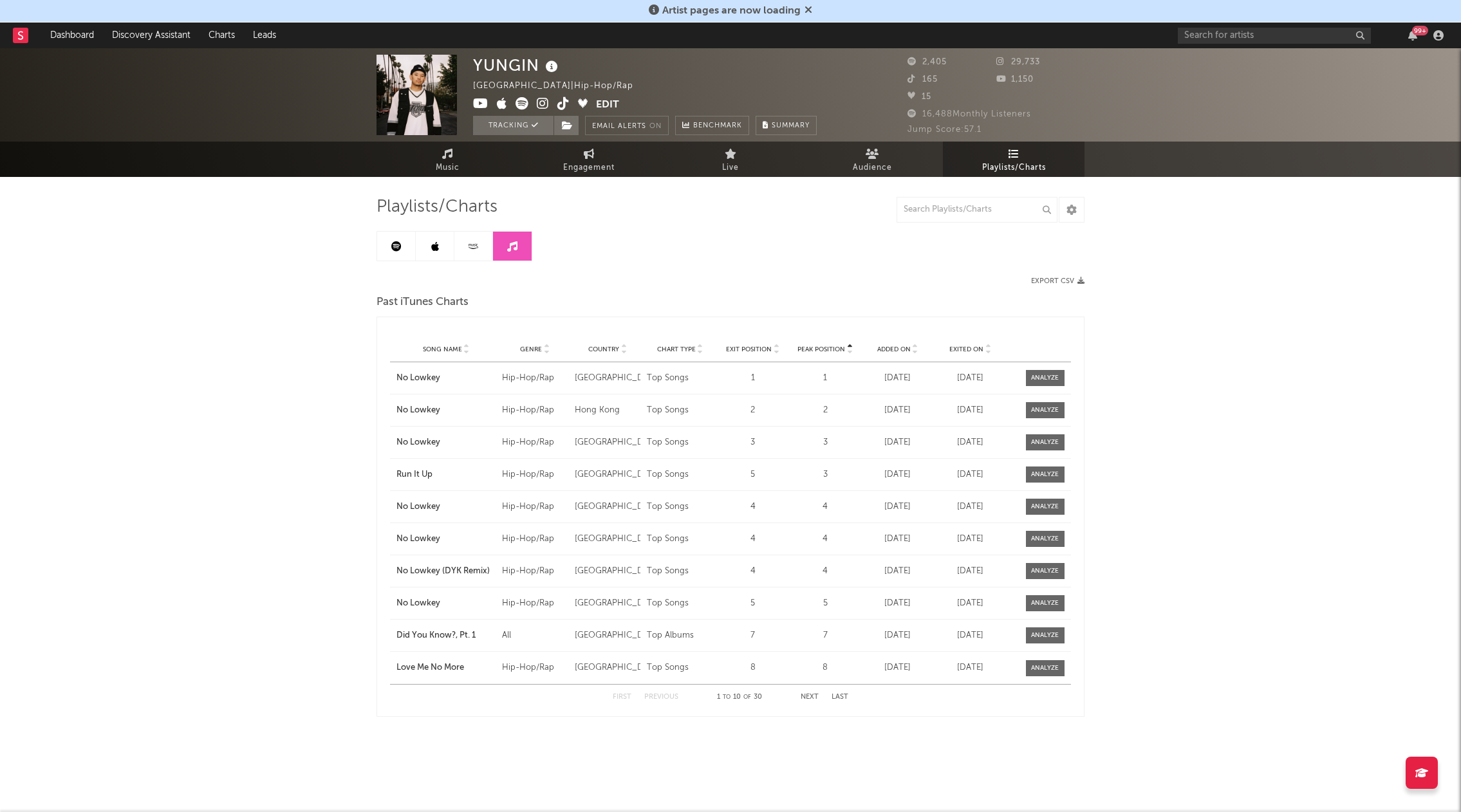
click at [266, 298] on div "YUNGIN [GEOGRAPHIC_DATA] | Hip-Hop/Rap Edit Tracking Email Alerts On Benchmark …" at bounding box center [730, 421] width 1461 height 746
click at [327, 300] on div "YUNGIN [GEOGRAPHIC_DATA] | Hip-Hop/Rap Edit Tracking Email Alerts On Benchmark …" at bounding box center [730, 421] width 1461 height 746
click at [1227, 34] on input "text" at bounding box center [1274, 35] width 193 height 16
drag, startPoint x: 1247, startPoint y: 26, endPoint x: 1226, endPoint y: 41, distance: 25.8
click at [1247, 26] on div "그레이 99 +" at bounding box center [1313, 35] width 270 height 26
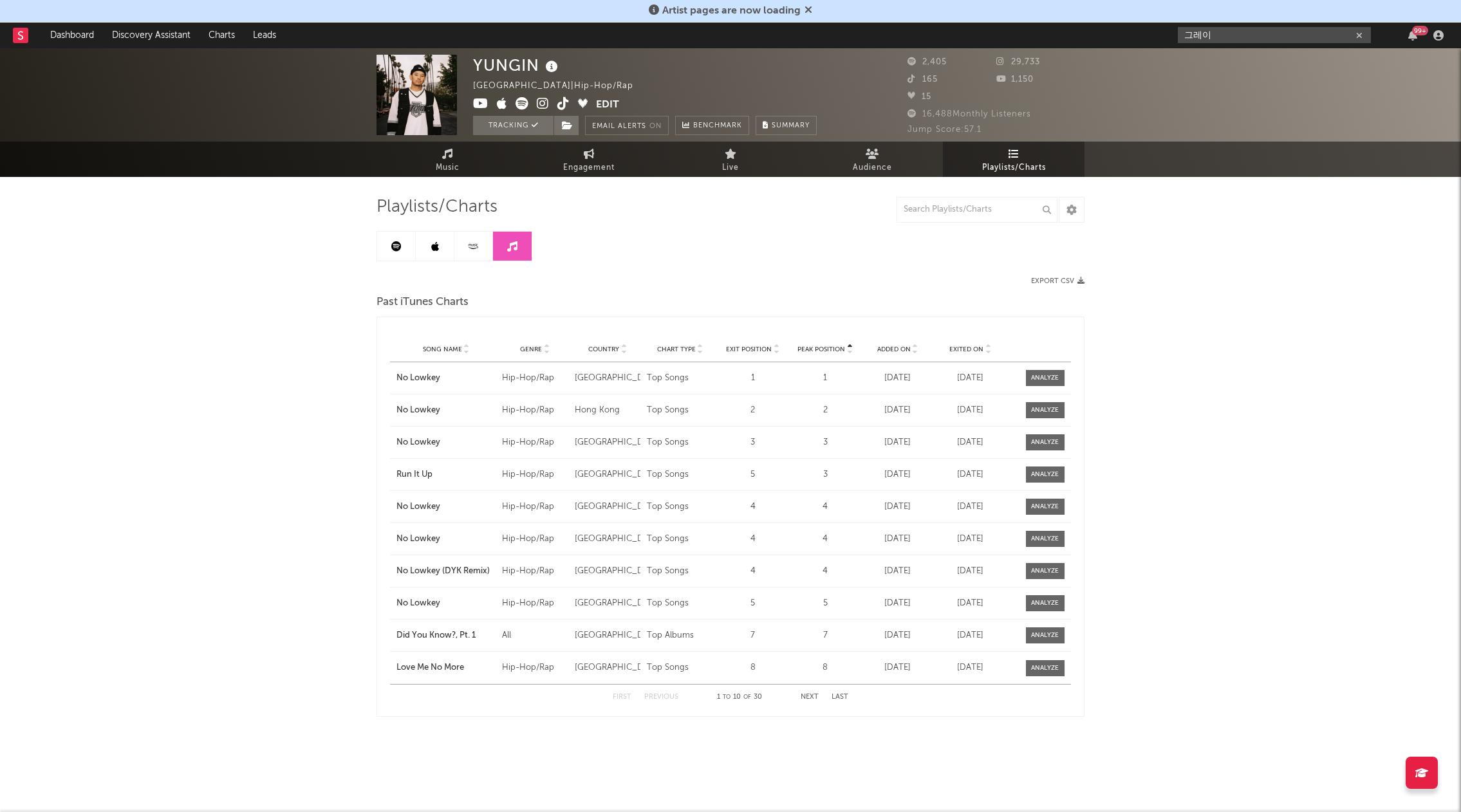
click at [1226, 41] on input "그레이" at bounding box center [1274, 35] width 193 height 16
click at [1260, 39] on input "그레이" at bounding box center [1274, 35] width 193 height 16
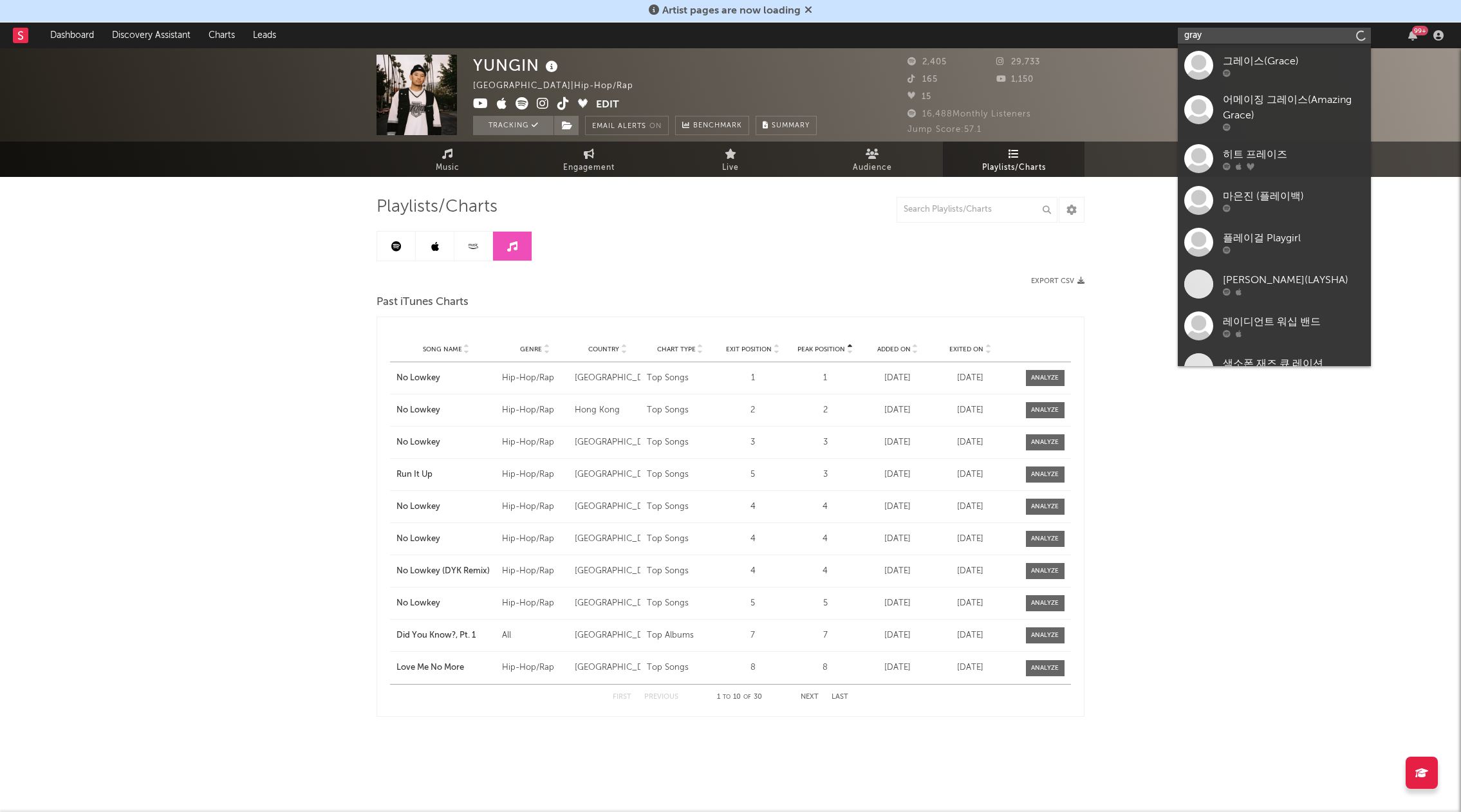
type input "gray"
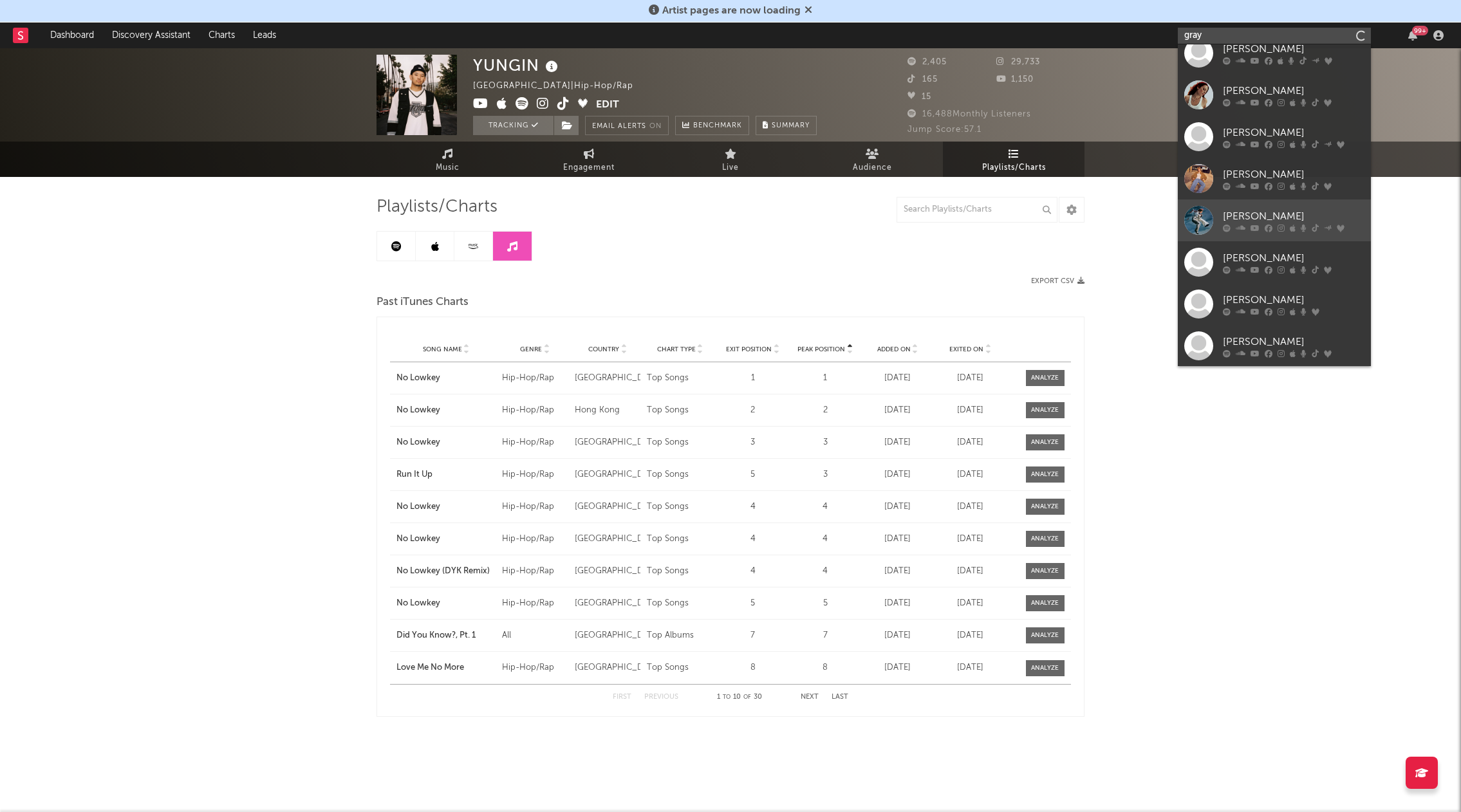
scroll to position [96, 0]
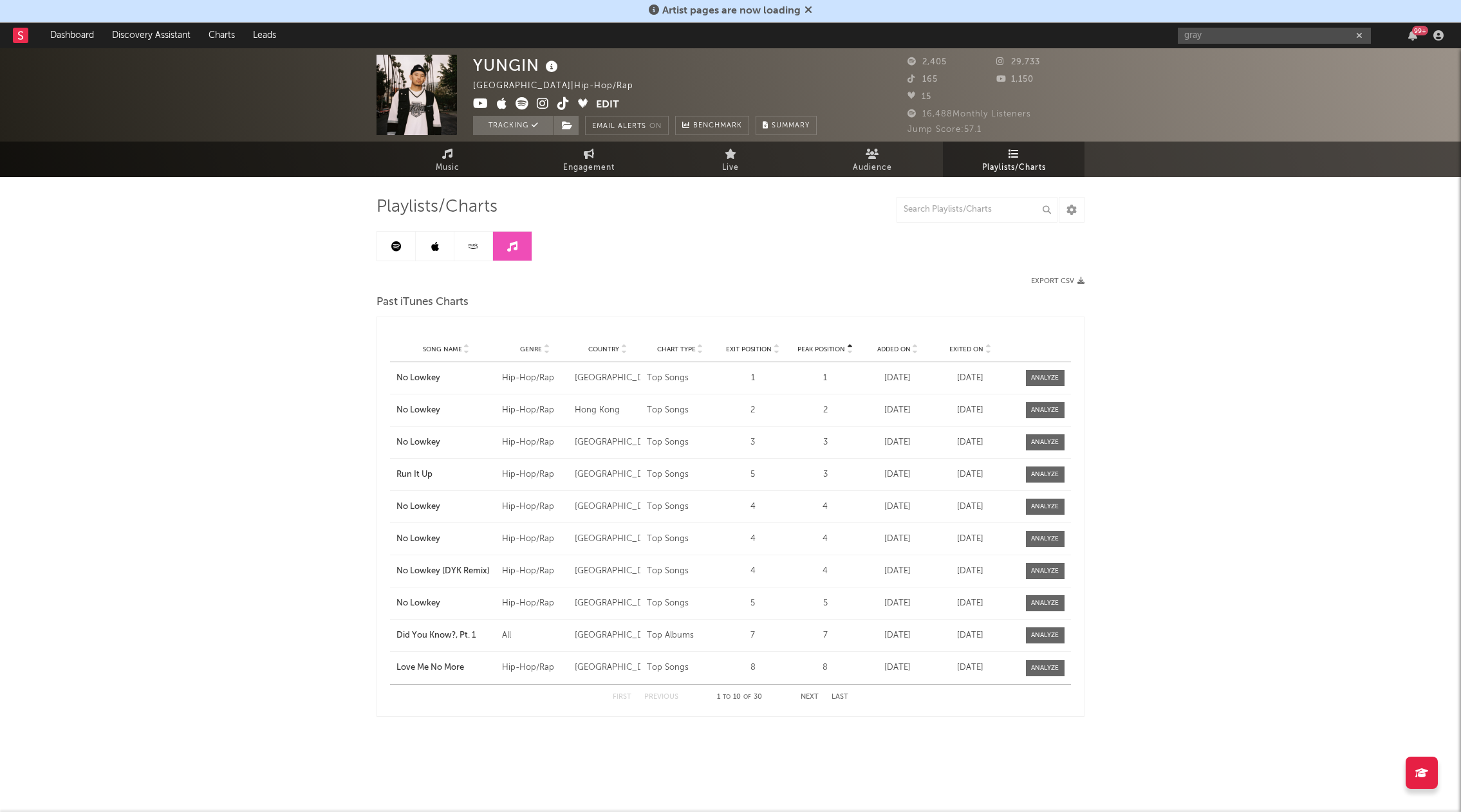
drag, startPoint x: 1309, startPoint y: 661, endPoint x: 1281, endPoint y: 634, distance: 38.9
click at [1302, 653] on div "YUNGIN [GEOGRAPHIC_DATA] | Hip-Hop/Rap Edit Tracking Email Alerts On Benchmark …" at bounding box center [730, 421] width 1461 height 746
click at [186, 259] on div "YUNGIN [GEOGRAPHIC_DATA] | Hip-Hop/Rap Edit Tracking Email Alerts On Benchmark …" at bounding box center [730, 421] width 1461 height 746
